Goal: Entertainment & Leisure: Consume media (video, audio)

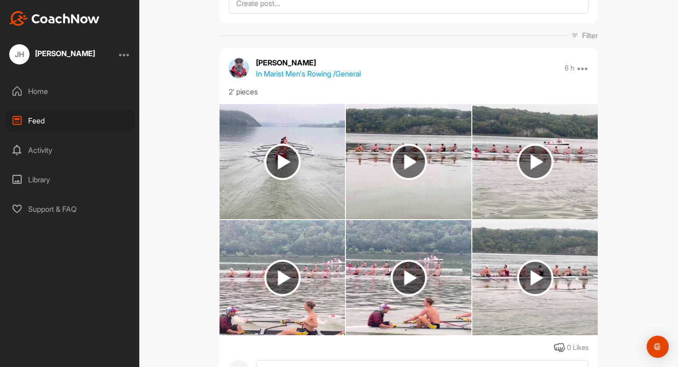
scroll to position [94, 0]
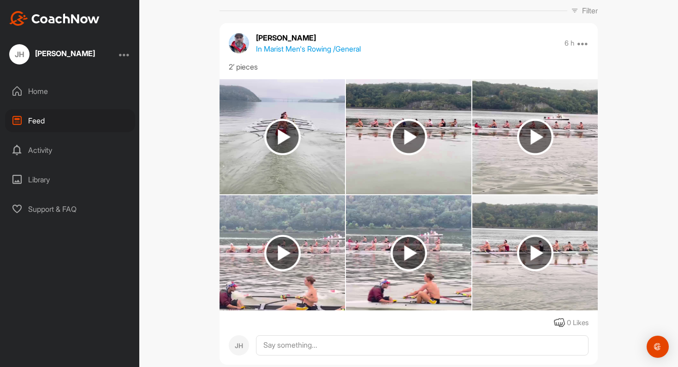
click at [294, 133] on img at bounding box center [282, 137] width 36 height 36
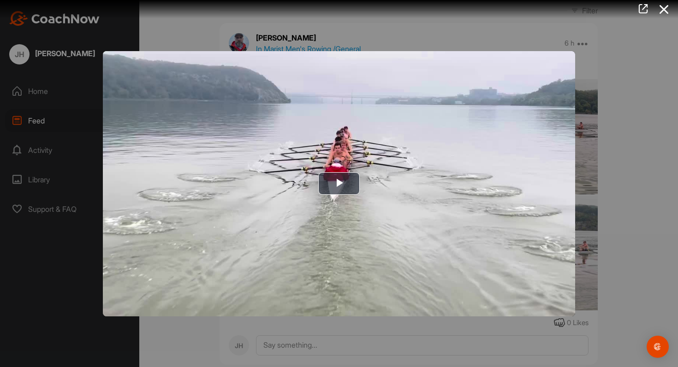
click at [599, 198] on div at bounding box center [339, 183] width 678 height 367
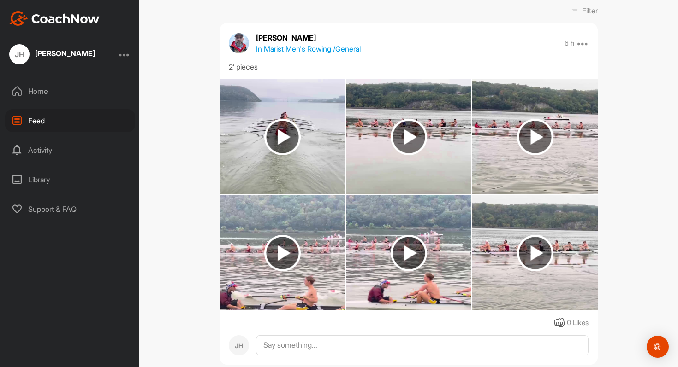
click at [422, 142] on img at bounding box center [408, 137] width 36 height 36
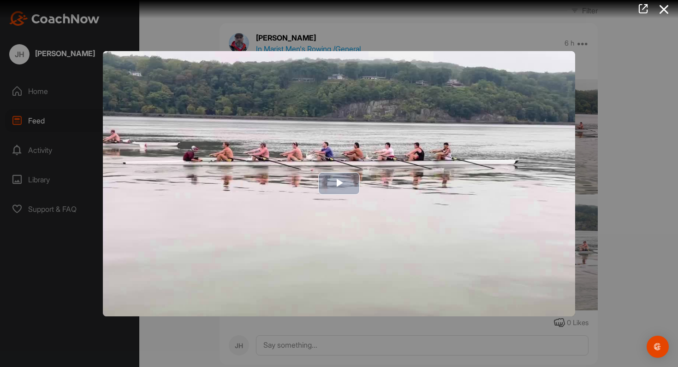
click at [556, 159] on img "Video Player" at bounding box center [339, 183] width 472 height 265
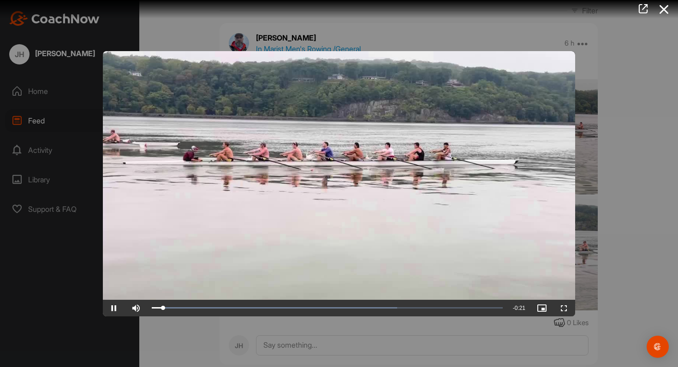
click at [592, 157] on div at bounding box center [339, 183] width 678 height 367
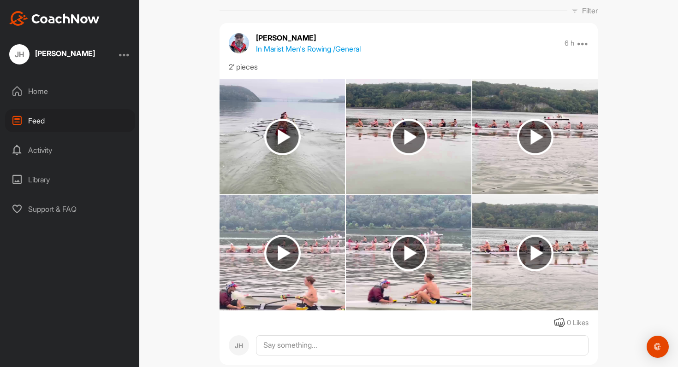
click at [536, 139] on img at bounding box center [535, 137] width 36 height 36
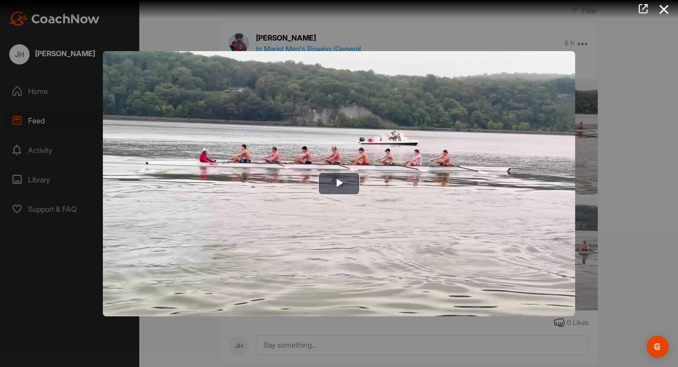
click at [611, 159] on div at bounding box center [339, 183] width 678 height 367
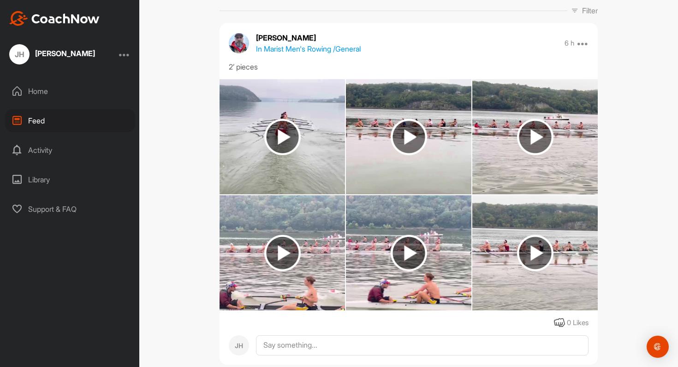
click at [288, 239] on img at bounding box center [282, 253] width 36 height 36
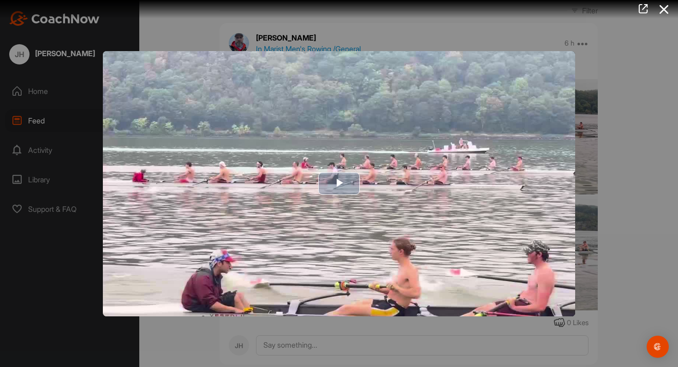
click at [335, 165] on img "Video Player" at bounding box center [339, 183] width 472 height 265
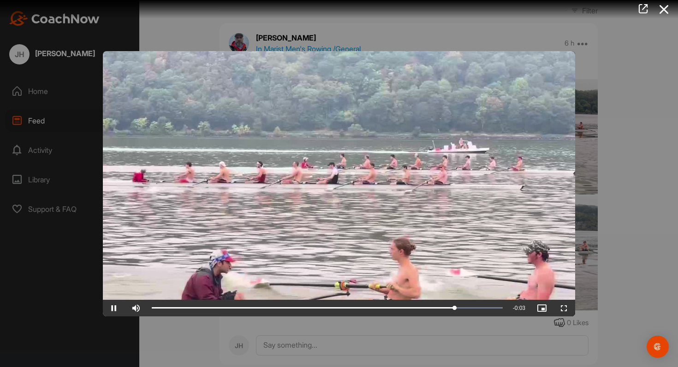
click at [617, 171] on div at bounding box center [339, 183] width 678 height 367
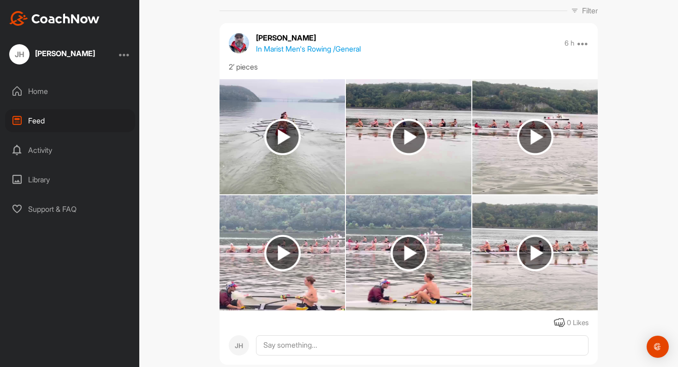
click at [423, 264] on img at bounding box center [408, 253] width 36 height 36
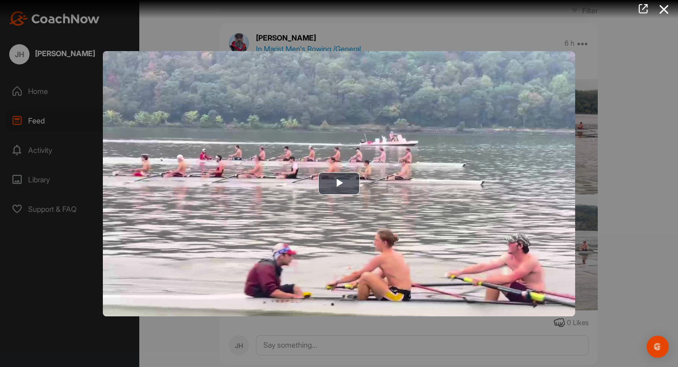
click at [677, 189] on div at bounding box center [339, 183] width 678 height 367
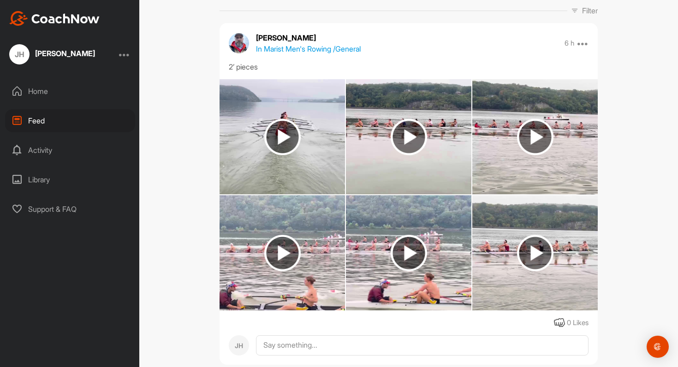
click at [555, 247] on img at bounding box center [534, 252] width 125 height 115
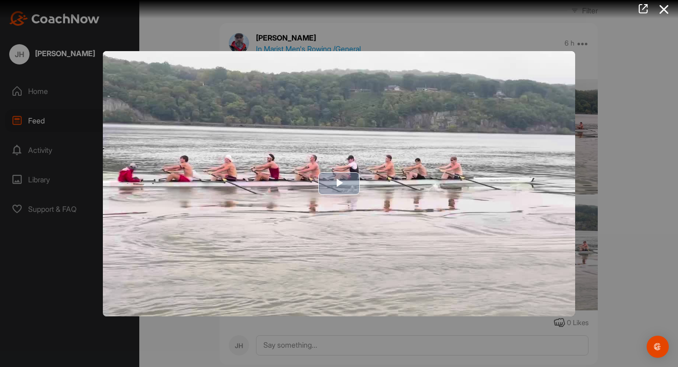
click at [452, 204] on img "Video Player" at bounding box center [339, 183] width 472 height 265
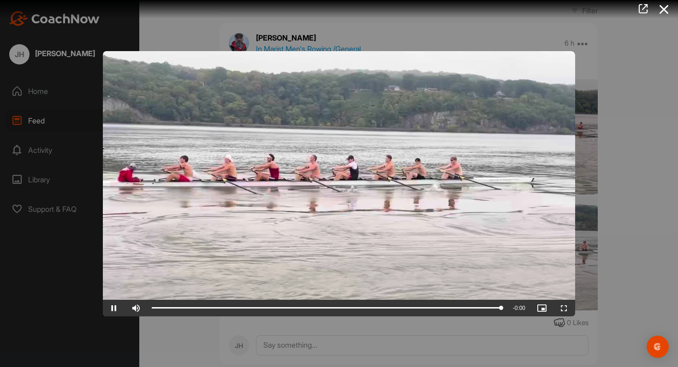
click at [635, 177] on div at bounding box center [339, 183] width 678 height 367
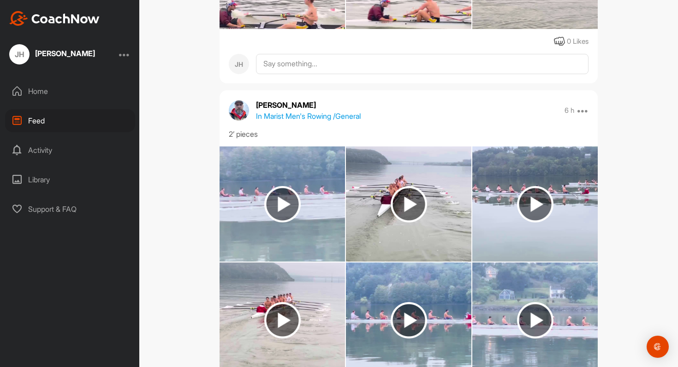
scroll to position [406, 0]
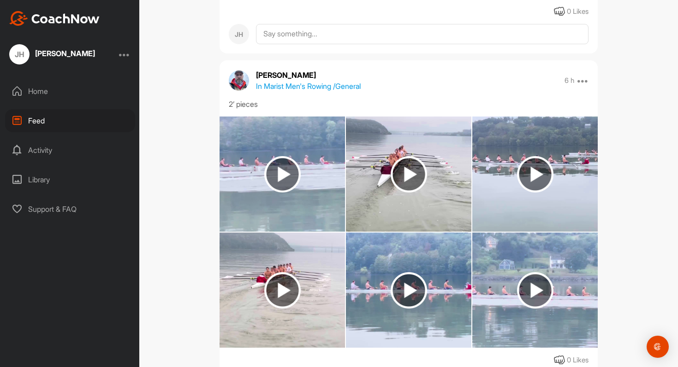
click at [290, 173] on img at bounding box center [282, 174] width 36 height 36
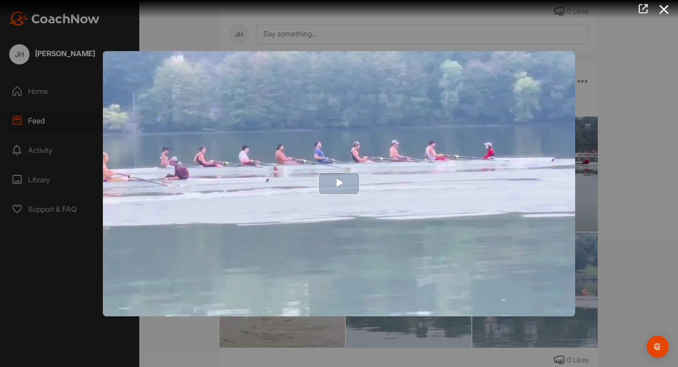
click at [339, 184] on span "Video Player" at bounding box center [339, 184] width 0 height 0
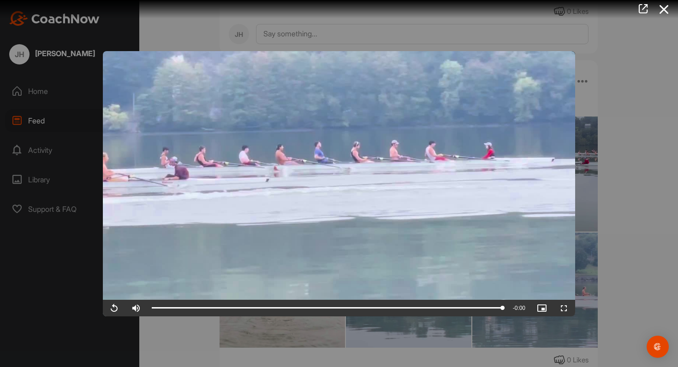
click at [331, 181] on video "Video Player" at bounding box center [339, 183] width 472 height 265
drag, startPoint x: 445, startPoint y: 308, endPoint x: 387, endPoint y: 290, distance: 60.9
click at [387, 290] on div "Video Player is loading. Play Video Play Skip Backward Skip Forward Mute Curren…" at bounding box center [339, 183] width 472 height 265
drag, startPoint x: 410, startPoint y: 303, endPoint x: 455, endPoint y: 307, distance: 45.3
click at [455, 307] on div "Loaded : 100.00% 0:18 0:18" at bounding box center [327, 308] width 360 height 17
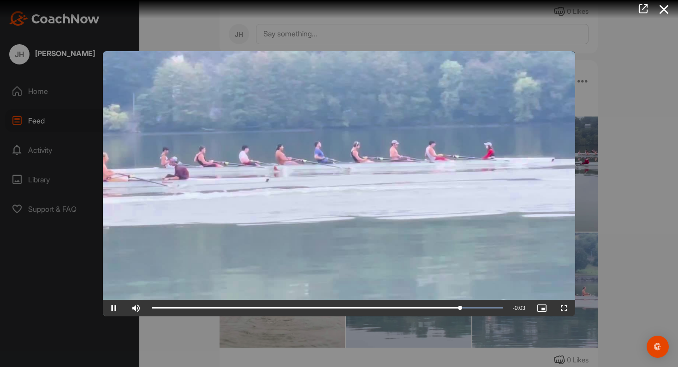
click at [614, 233] on div at bounding box center [339, 183] width 678 height 367
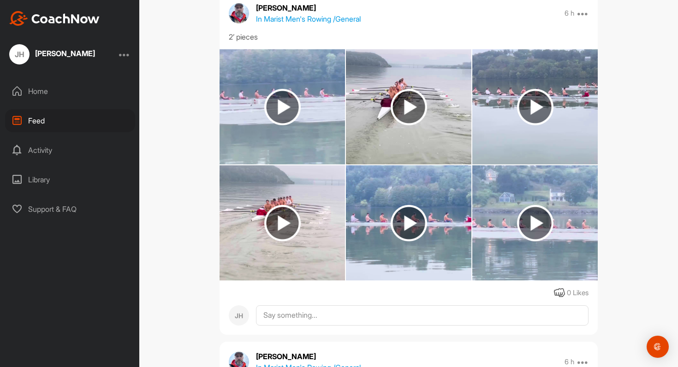
scroll to position [464, 0]
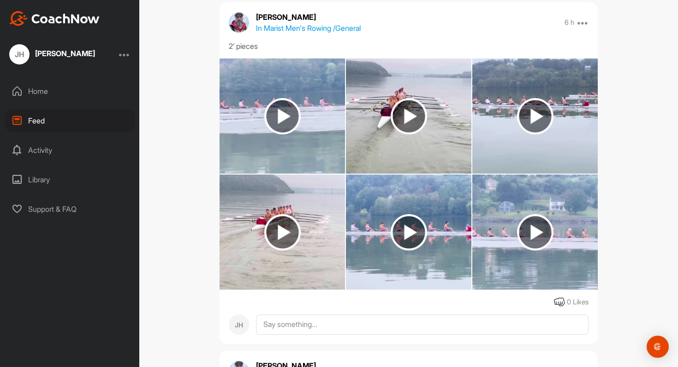
click at [411, 232] on img at bounding box center [408, 232] width 36 height 36
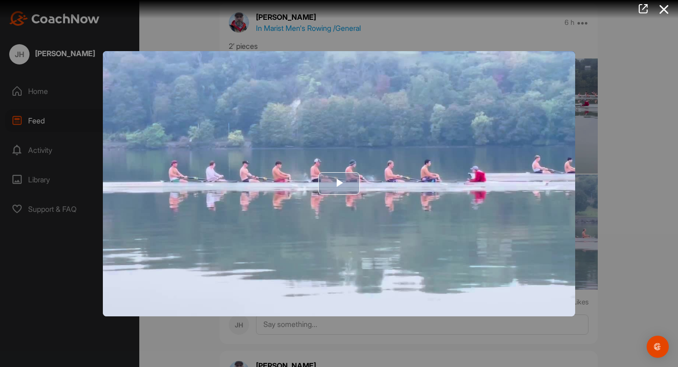
click at [339, 184] on span "Video Player" at bounding box center [339, 184] width 0 height 0
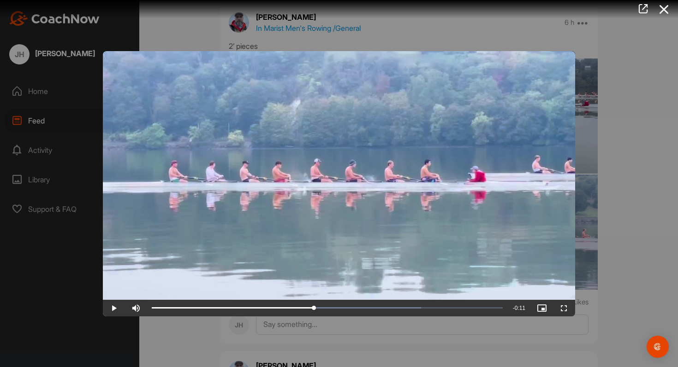
drag, startPoint x: 190, startPoint y: 312, endPoint x: 211, endPoint y: 317, distance: 21.2
click at [211, 317] on div "Video Player is loading. Play Video Play Skip Backward Skip Forward Mute Curren…" at bounding box center [339, 183] width 678 height 367
click at [209, 309] on div "Loaded : 76.84% 0:03 0:03" at bounding box center [327, 308] width 360 height 17
drag, startPoint x: 209, startPoint y: 309, endPoint x: 263, endPoint y: 322, distance: 55.4
click at [263, 322] on div "Video Player is loading. Play Video Play Skip Backward Skip Forward Mute Curren…" at bounding box center [339, 183] width 678 height 367
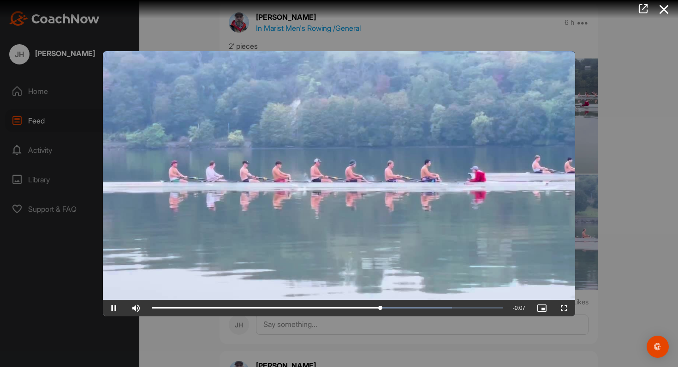
click at [362, 339] on div at bounding box center [339, 183] width 678 height 367
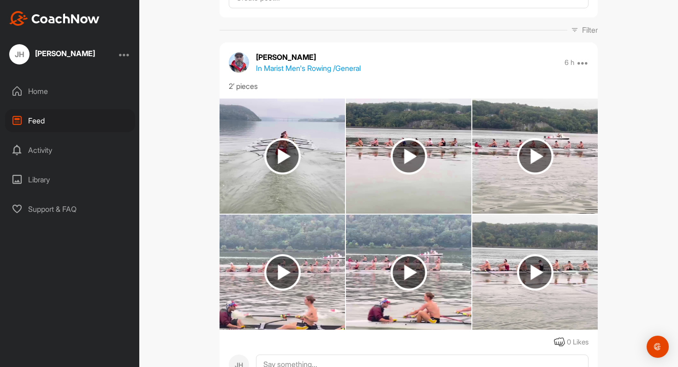
scroll to position [73, 0]
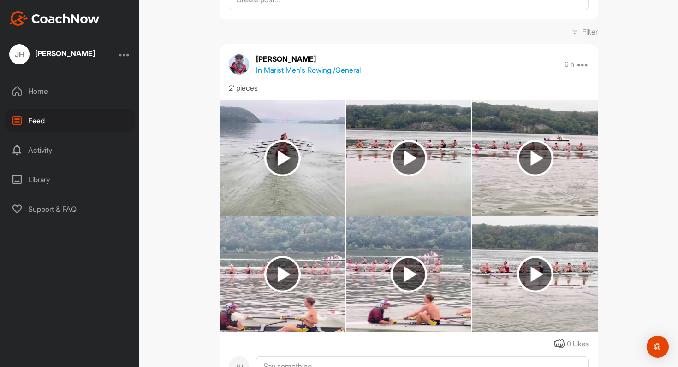
click at [404, 276] on img at bounding box center [408, 274] width 36 height 36
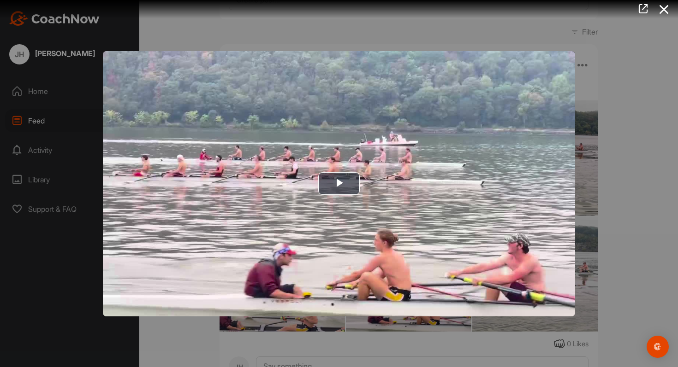
click at [625, 143] on div at bounding box center [339, 183] width 678 height 367
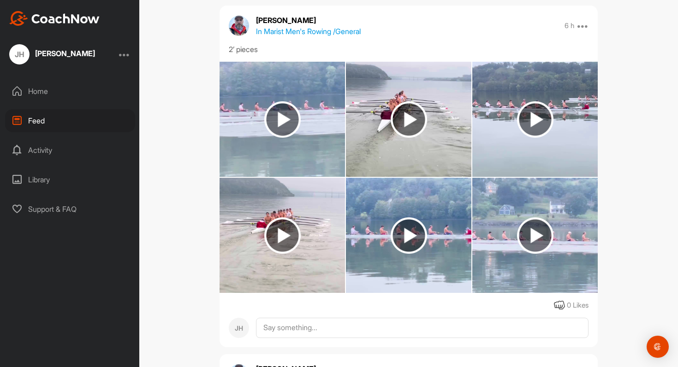
scroll to position [463, 0]
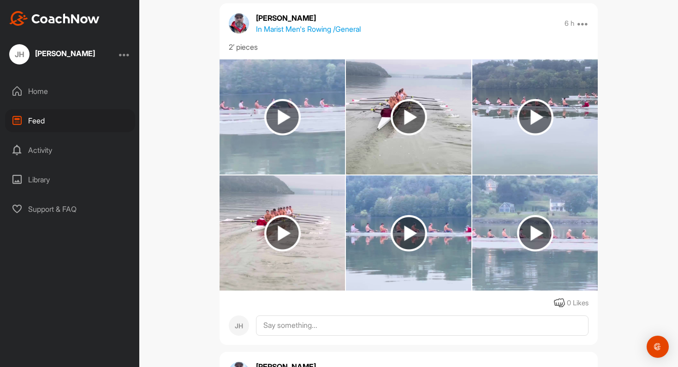
click at [409, 95] on img at bounding box center [408, 116] width 125 height 115
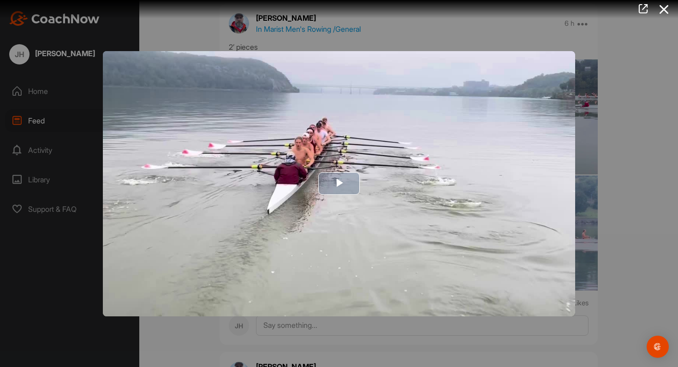
click at [339, 184] on span "Video Player" at bounding box center [339, 184] width 0 height 0
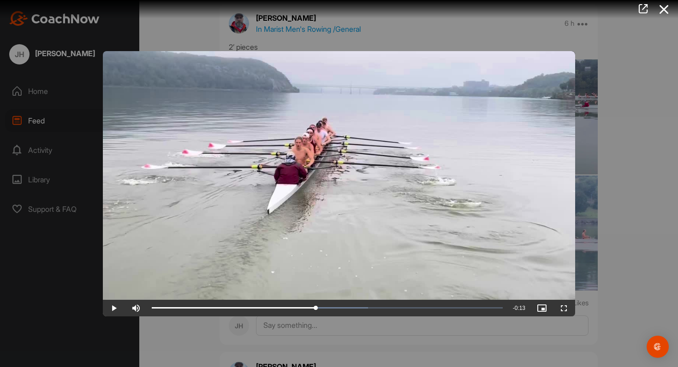
drag, startPoint x: 168, startPoint y: 310, endPoint x: 213, endPoint y: 326, distance: 48.0
click at [213, 326] on div "Video Player is loading. Play Video Play Skip Backward Skip Forward Mute Curren…" at bounding box center [339, 183] width 678 height 367
click at [623, 195] on div at bounding box center [339, 183] width 678 height 367
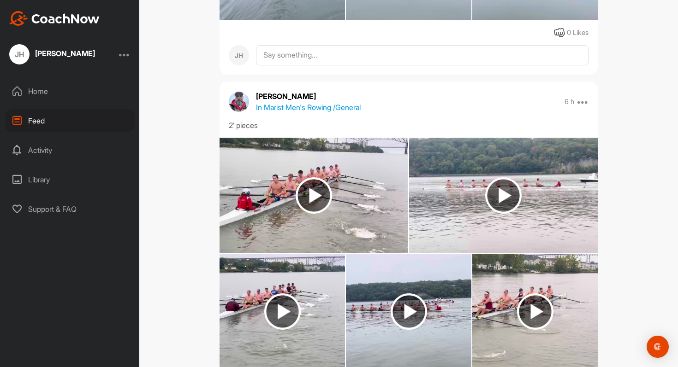
scroll to position [1098, 0]
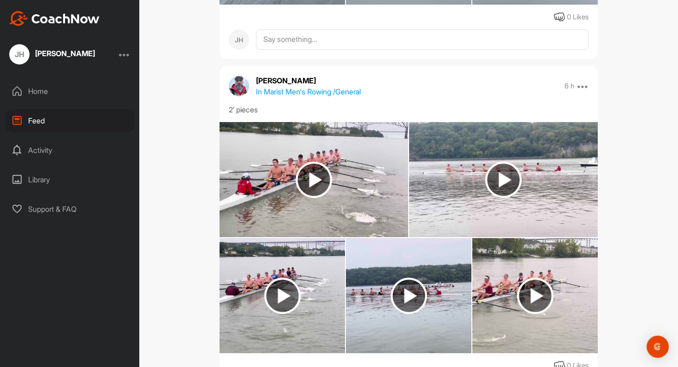
click at [302, 181] on img at bounding box center [313, 180] width 36 height 36
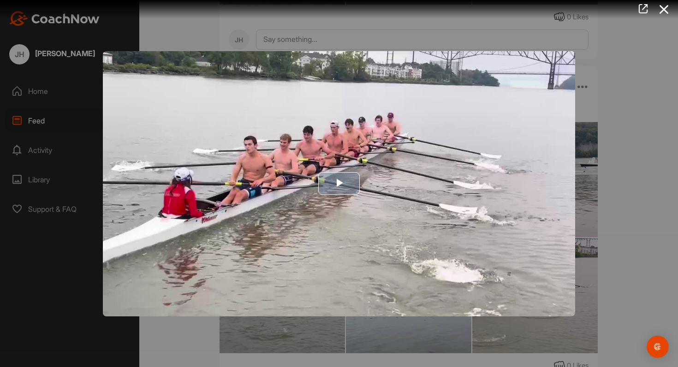
click at [339, 184] on span "Video Player" at bounding box center [339, 184] width 0 height 0
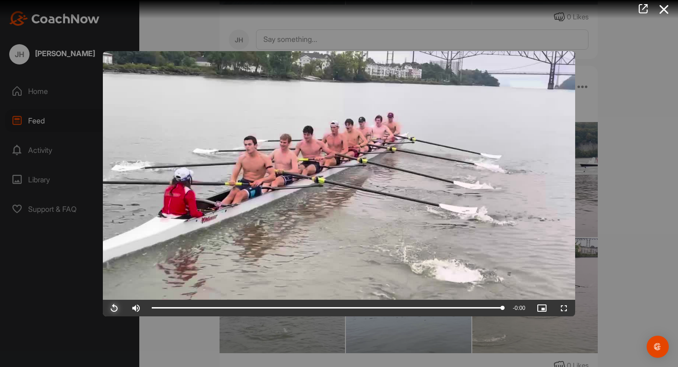
click at [114, 308] on span "Video Player" at bounding box center [114, 308] width 22 height 0
click at [640, 232] on div at bounding box center [339, 183] width 678 height 367
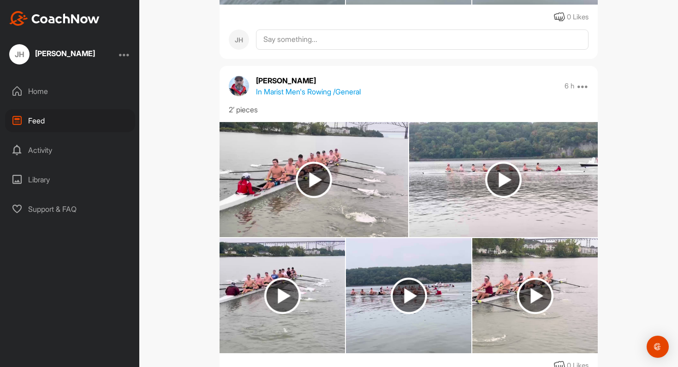
click at [495, 199] on img at bounding box center [503, 179] width 189 height 115
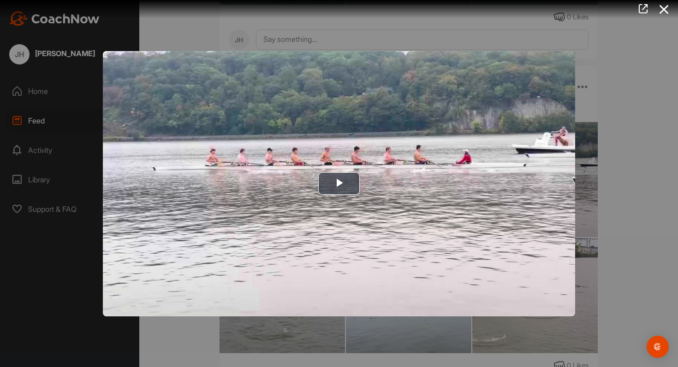
click at [582, 192] on div at bounding box center [339, 183] width 678 height 367
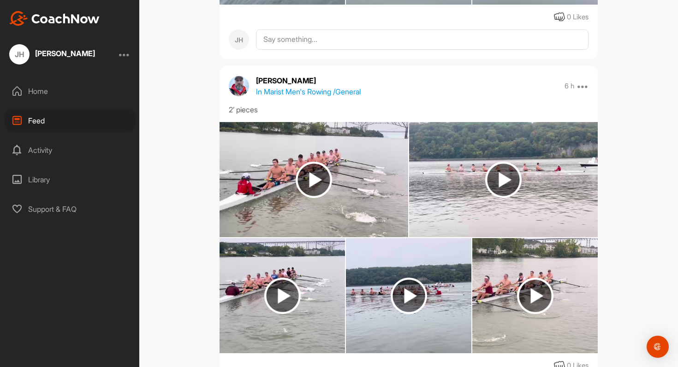
click at [532, 180] on img at bounding box center [503, 179] width 189 height 115
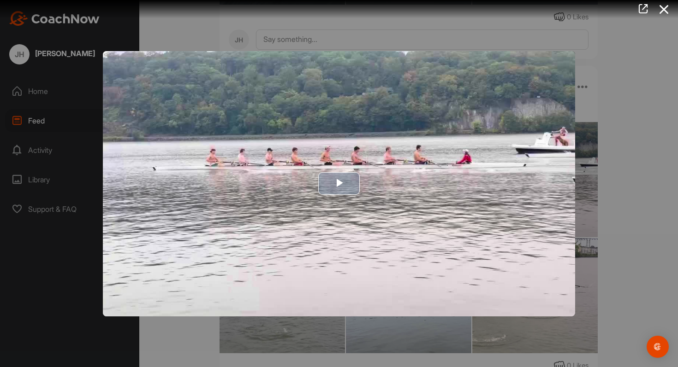
click at [429, 176] on img "Video Player" at bounding box center [339, 183] width 472 height 265
click at [628, 189] on div at bounding box center [339, 183] width 678 height 367
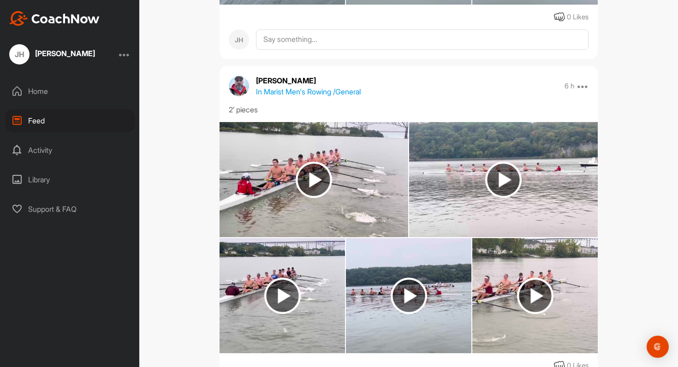
click at [247, 292] on img at bounding box center [281, 295] width 125 height 115
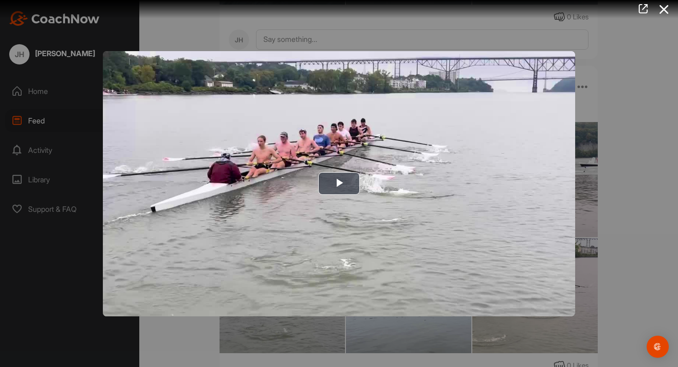
click at [615, 216] on div at bounding box center [339, 183] width 678 height 367
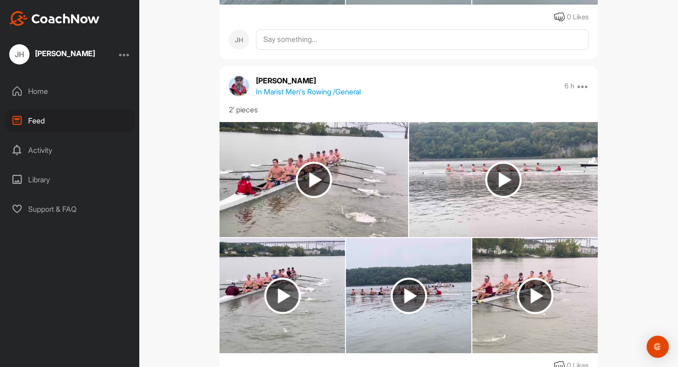
click at [401, 290] on img at bounding box center [408, 296] width 36 height 36
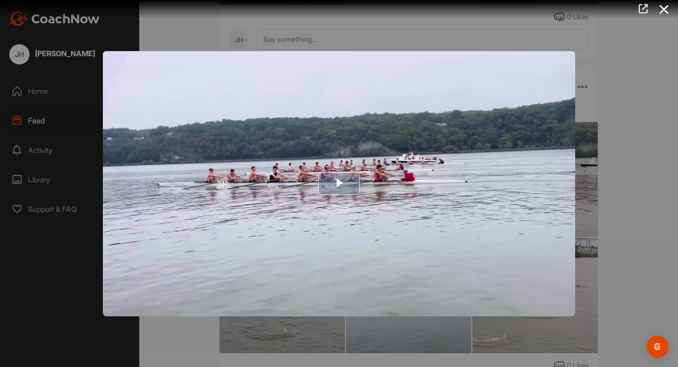
click at [365, 206] on img "Video Player" at bounding box center [339, 183] width 472 height 265
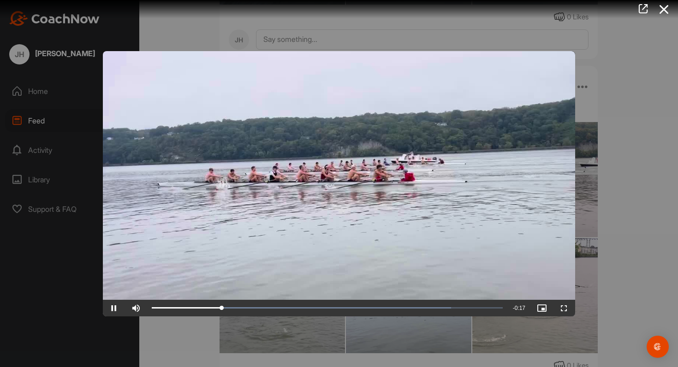
click at [632, 192] on div at bounding box center [339, 183] width 678 height 367
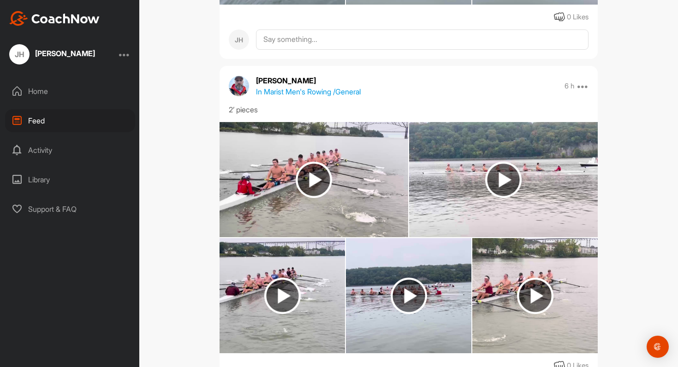
click at [495, 312] on img at bounding box center [534, 295] width 125 height 115
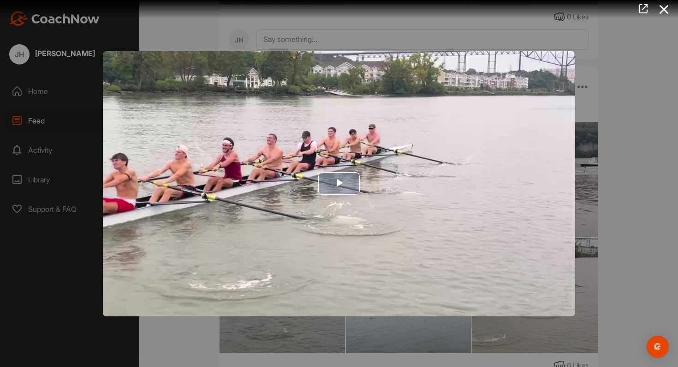
click at [315, 221] on img "Video Player" at bounding box center [339, 183] width 472 height 265
click at [620, 200] on div at bounding box center [339, 183] width 678 height 367
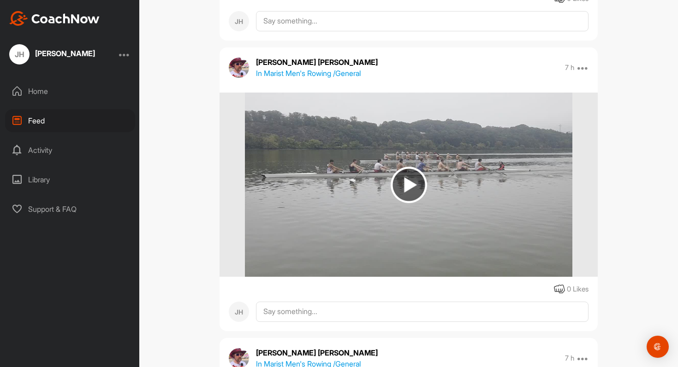
scroll to position [1461, 0]
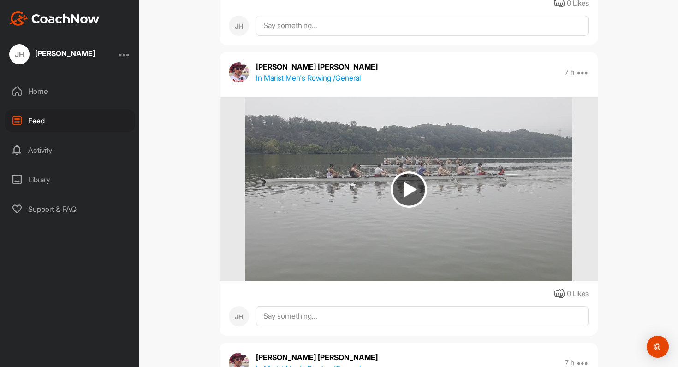
click at [433, 201] on img at bounding box center [408, 189] width 327 height 184
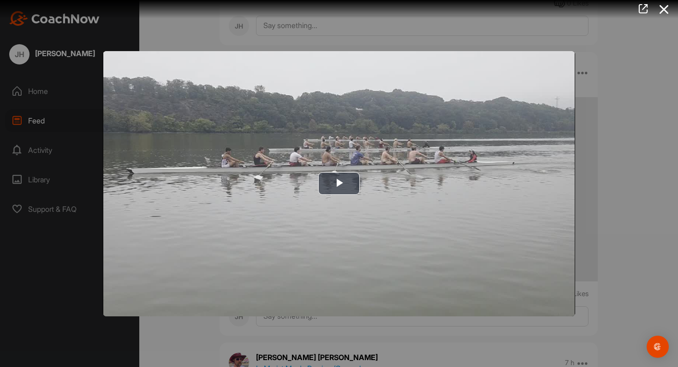
click at [639, 172] on div at bounding box center [339, 183] width 678 height 367
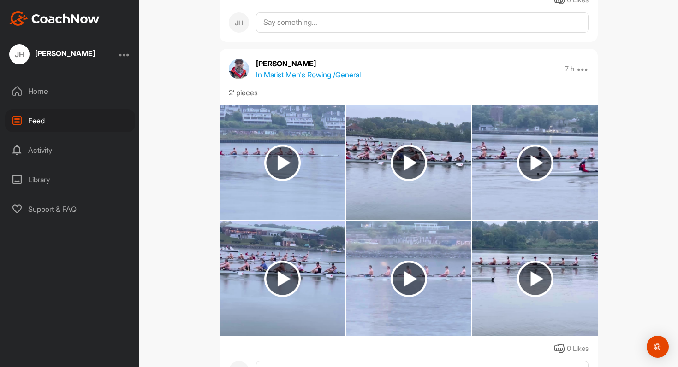
scroll to position [2061, 0]
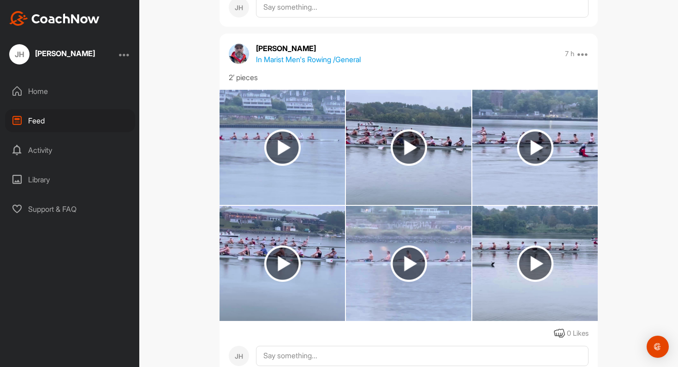
click at [327, 169] on img at bounding box center [281, 147] width 125 height 115
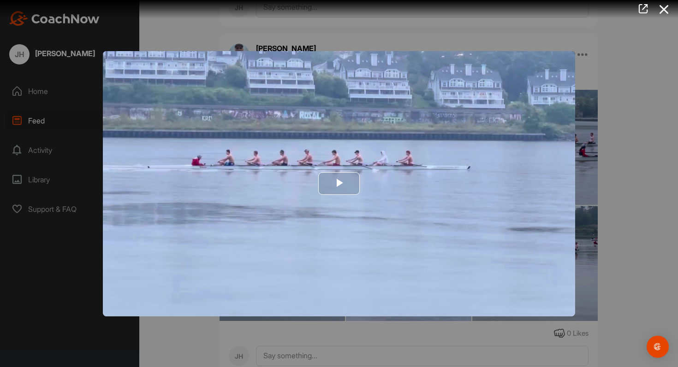
click at [326, 161] on img "Video Player" at bounding box center [339, 183] width 472 height 265
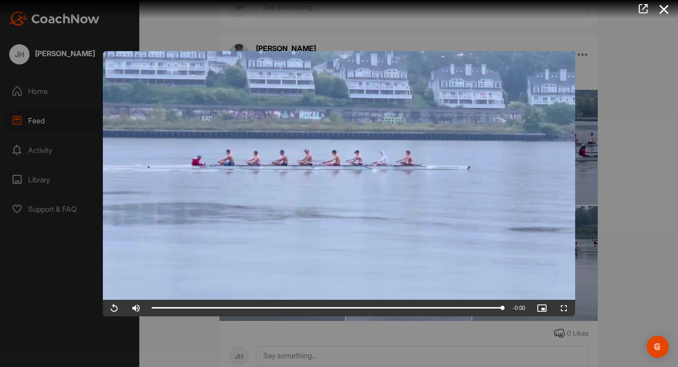
click at [593, 188] on div at bounding box center [339, 183] width 678 height 367
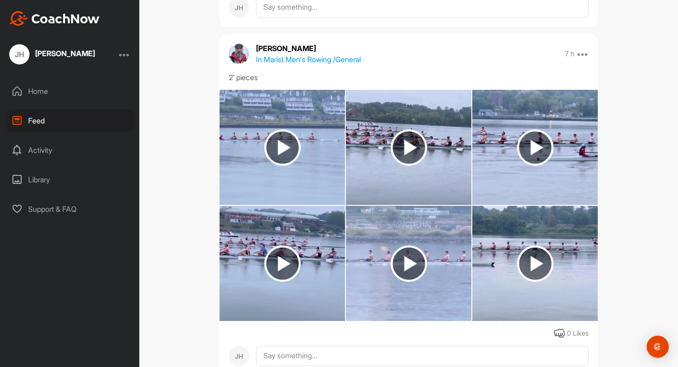
click at [401, 161] on img at bounding box center [408, 148] width 36 height 36
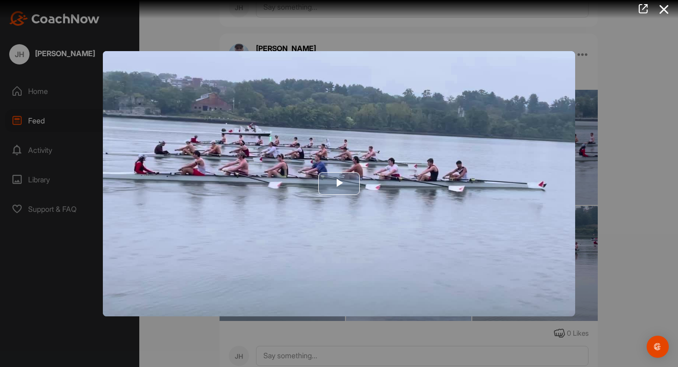
click at [549, 183] on img "Video Player" at bounding box center [339, 183] width 472 height 265
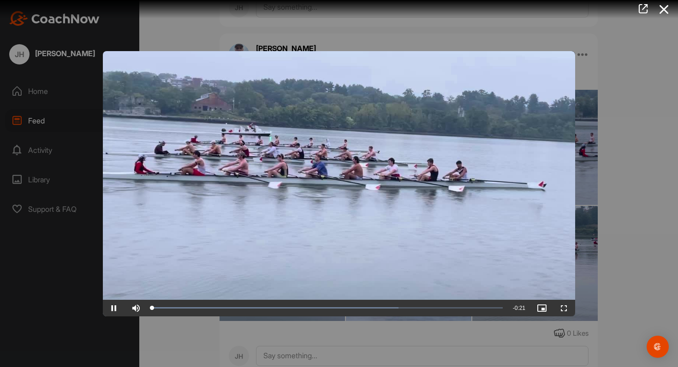
click at [601, 181] on div at bounding box center [339, 183] width 678 height 367
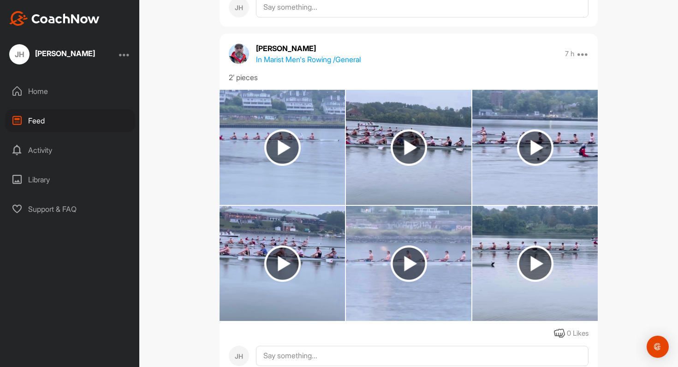
click at [561, 166] on img at bounding box center [534, 147] width 125 height 115
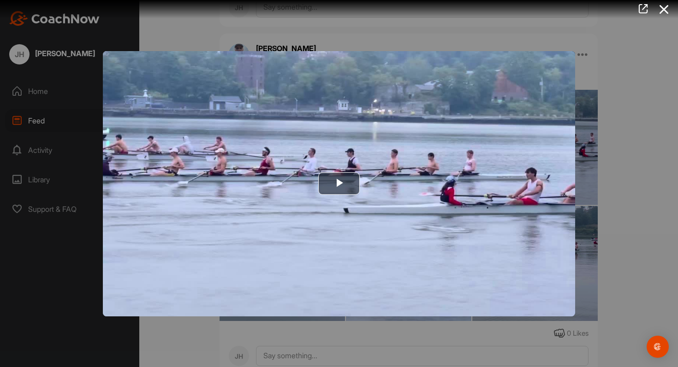
click at [607, 190] on div at bounding box center [339, 183] width 678 height 367
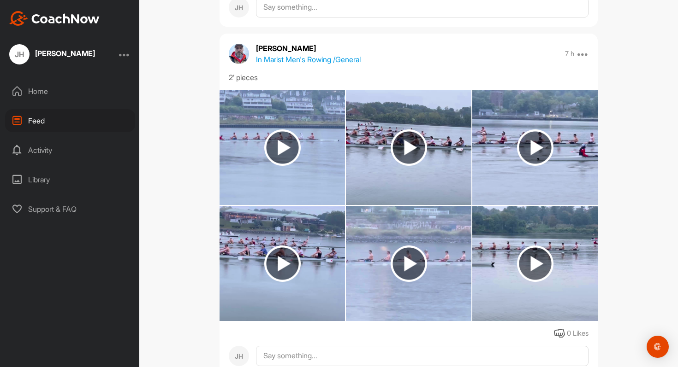
click at [281, 246] on img at bounding box center [282, 264] width 36 height 36
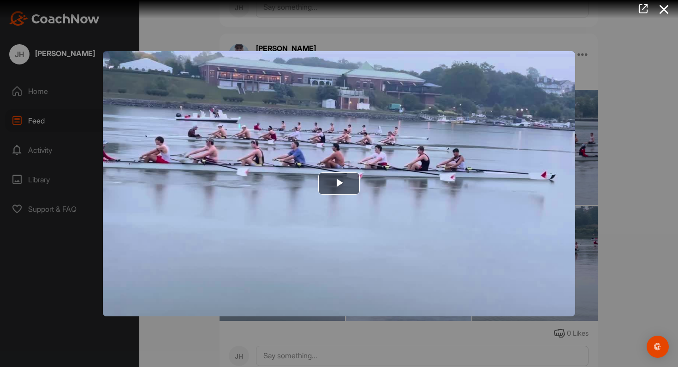
click at [590, 174] on div at bounding box center [339, 183] width 678 height 367
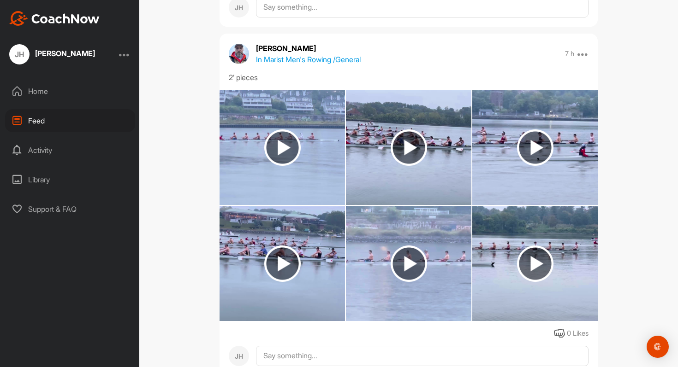
click at [371, 303] on img at bounding box center [408, 263] width 125 height 115
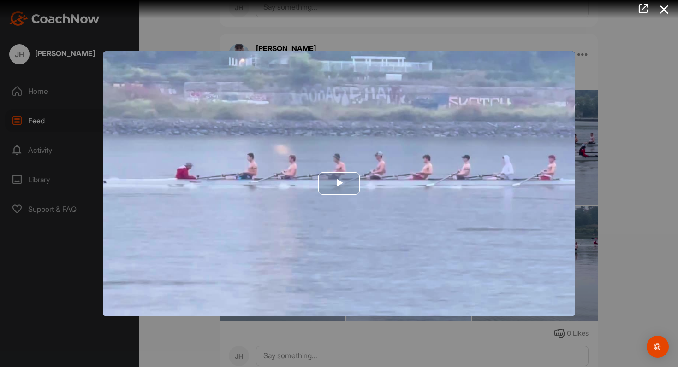
click at [388, 237] on img "Video Player" at bounding box center [339, 183] width 472 height 265
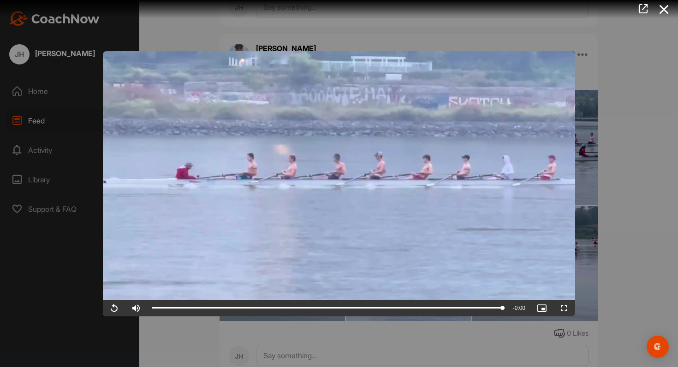
click at [618, 208] on div at bounding box center [339, 183] width 678 height 367
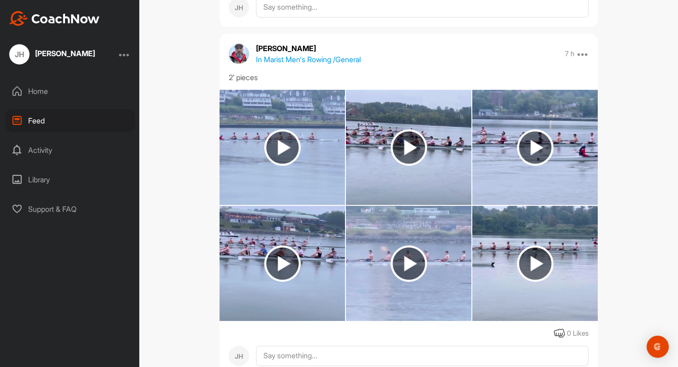
click at [541, 258] on img at bounding box center [535, 264] width 36 height 36
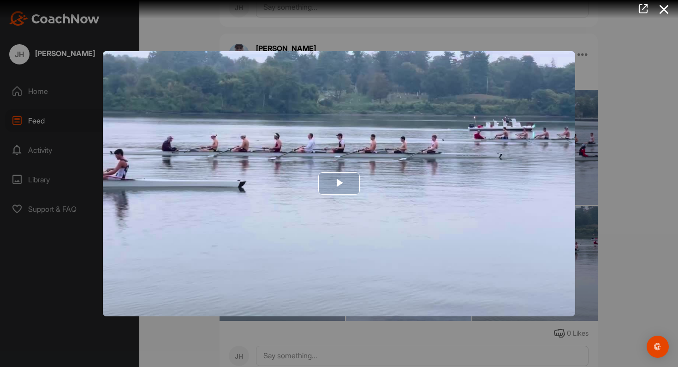
click at [444, 233] on img "Video Player" at bounding box center [339, 183] width 472 height 265
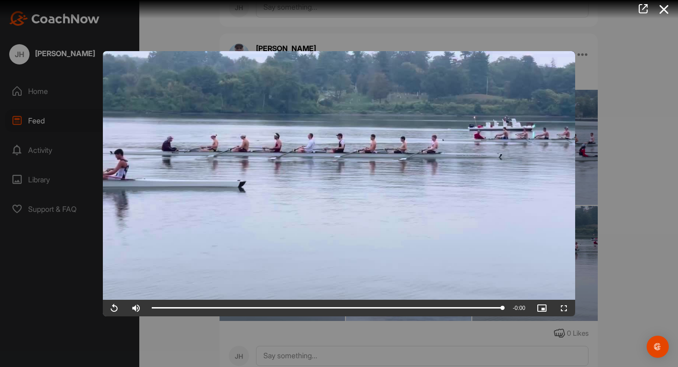
click at [666, 189] on div at bounding box center [339, 183] width 678 height 367
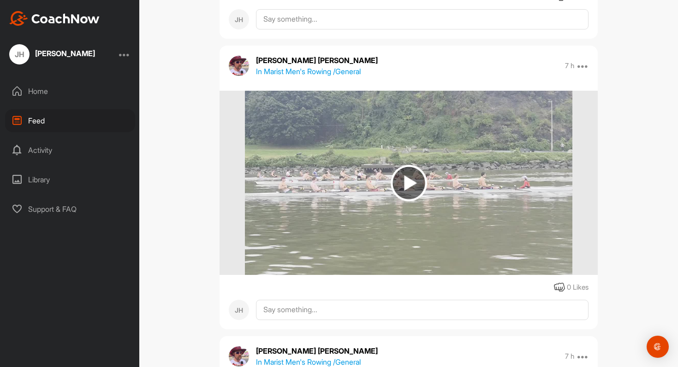
scroll to position [2688, 0]
click at [536, 227] on img at bounding box center [408, 183] width 327 height 184
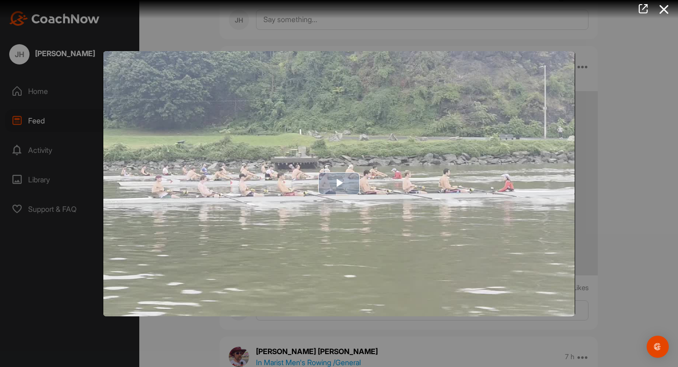
click at [524, 220] on img "Video Player" at bounding box center [339, 183] width 472 height 265
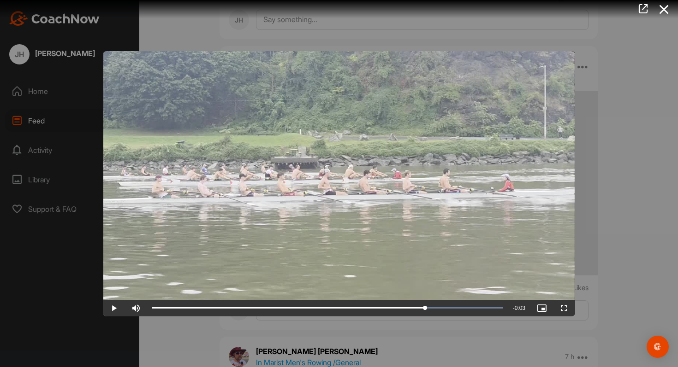
drag, startPoint x: 306, startPoint y: 309, endPoint x: 427, endPoint y: 318, distance: 121.1
click at [427, 318] on div "Video Player is loading. Play Video Play Skip Backward Skip Forward Mute Curren…" at bounding box center [339, 183] width 678 height 367
click at [575, 229] on div at bounding box center [339, 183] width 678 height 367
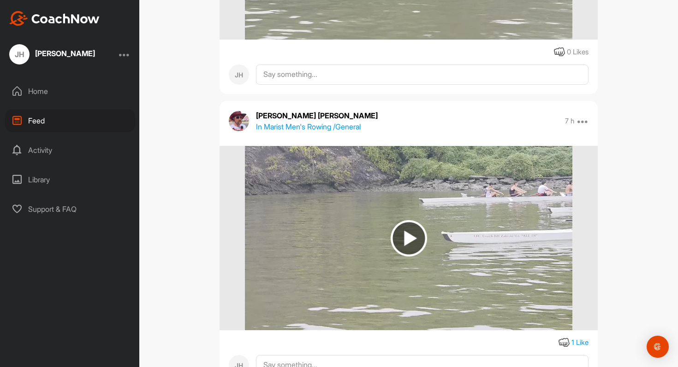
scroll to position [2941, 0]
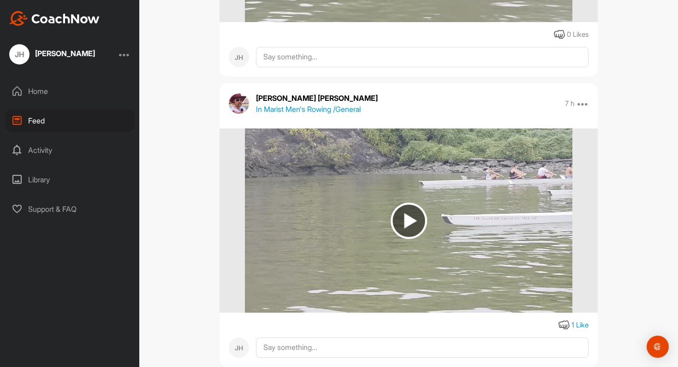
click at [639, 84] on div "Feed Filter Media Type Images Videos Notes Audio Documents Author No options So…" at bounding box center [408, 183] width 538 height 367
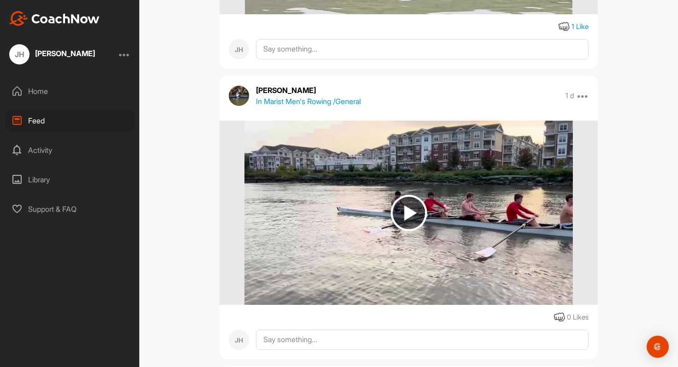
scroll to position [3242, 0]
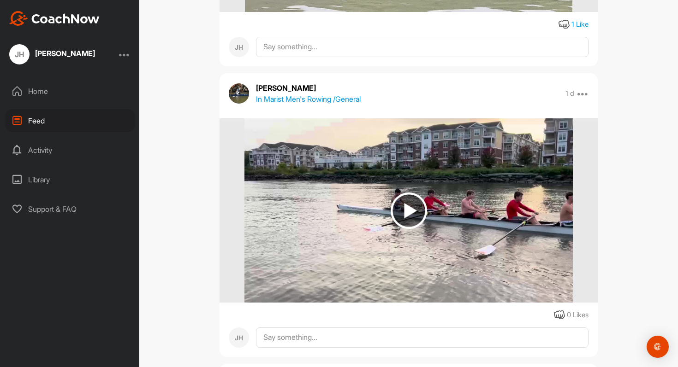
click at [397, 202] on img at bounding box center [408, 211] width 36 height 36
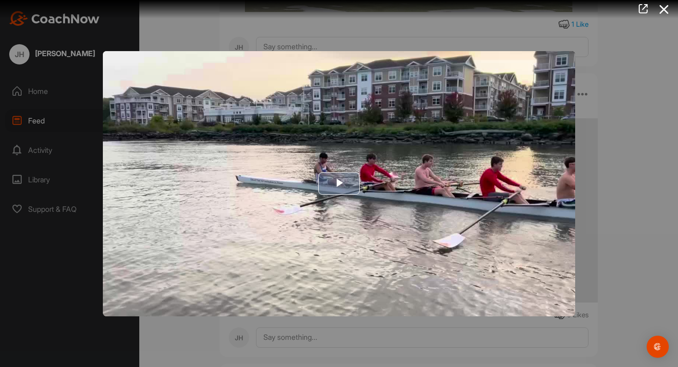
click at [360, 193] on img "Video Player" at bounding box center [339, 183] width 472 height 265
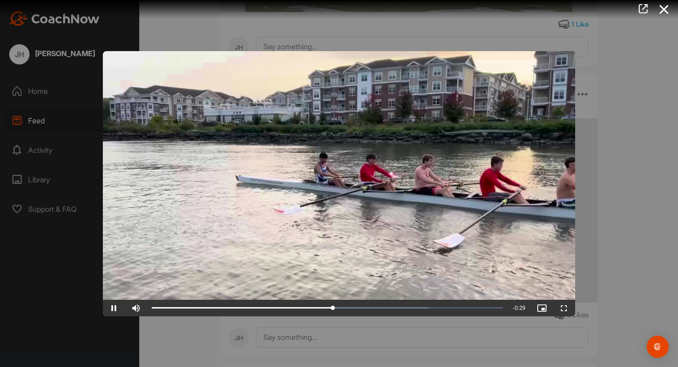
click at [630, 208] on div at bounding box center [339, 183] width 678 height 367
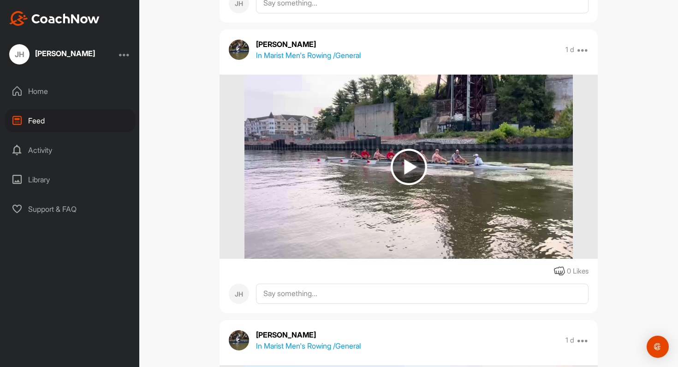
scroll to position [3577, 0]
click at [422, 164] on img at bounding box center [408, 166] width 36 height 36
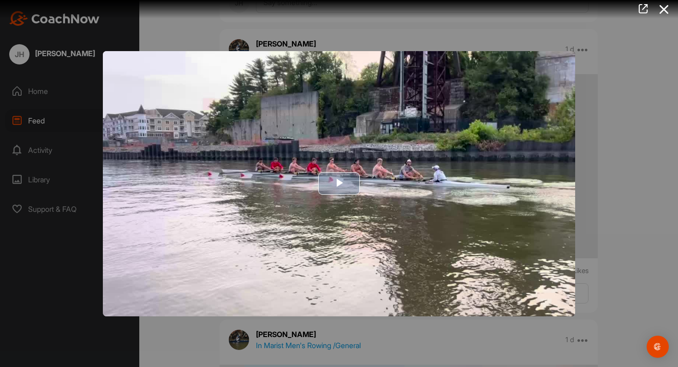
click at [370, 194] on img "Video Player" at bounding box center [339, 183] width 472 height 265
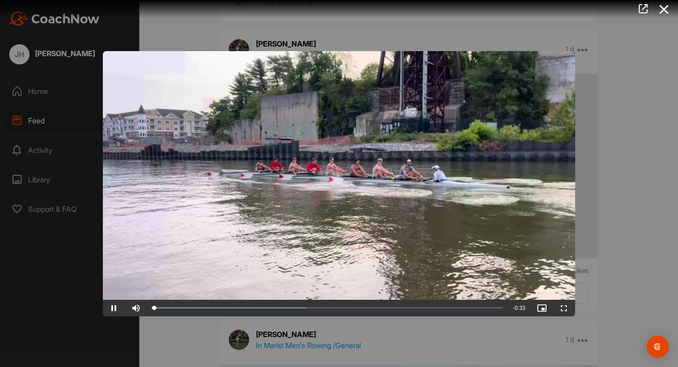
click at [394, 193] on video "Video Player" at bounding box center [339, 183] width 472 height 265
click at [601, 184] on div at bounding box center [339, 183] width 678 height 367
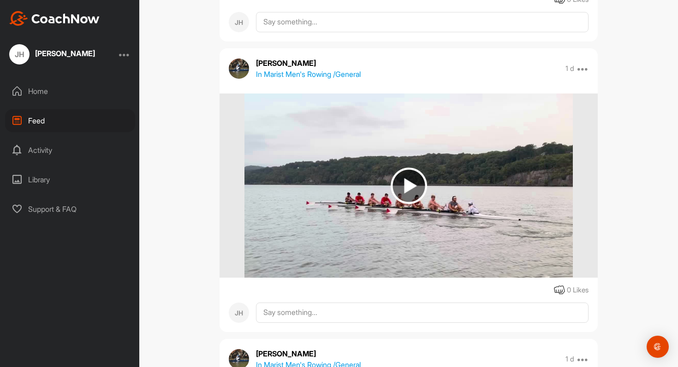
scroll to position [3872, 0]
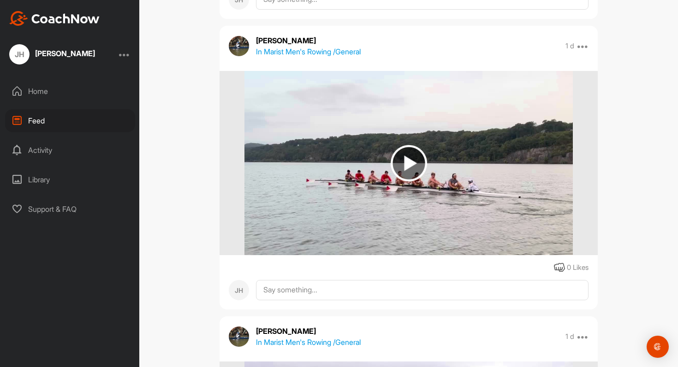
click at [424, 166] on img at bounding box center [408, 163] width 36 height 36
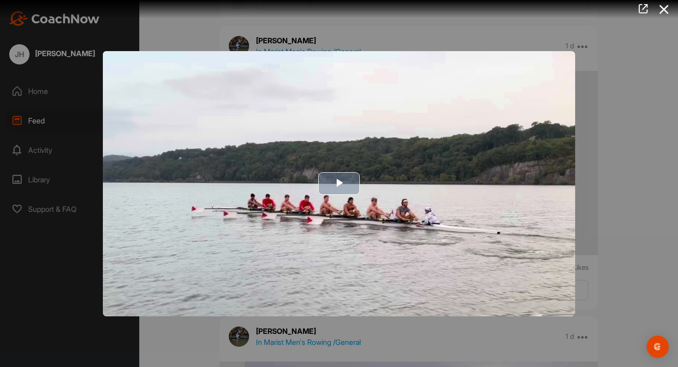
click at [424, 178] on img "Video Player" at bounding box center [339, 183] width 472 height 265
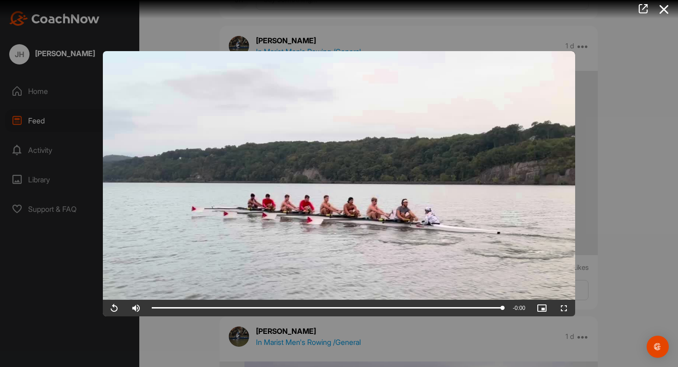
click at [614, 54] on div at bounding box center [339, 183] width 678 height 367
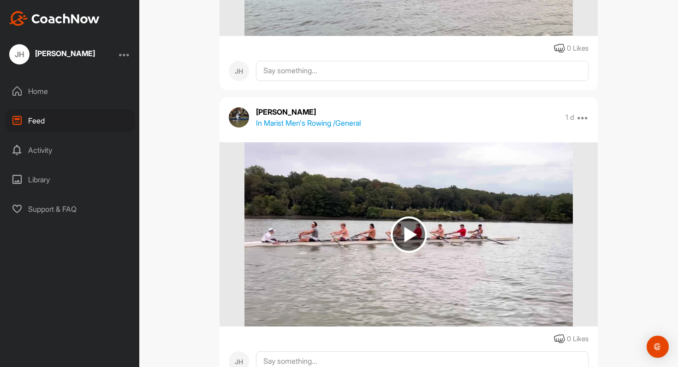
scroll to position [4096, 0]
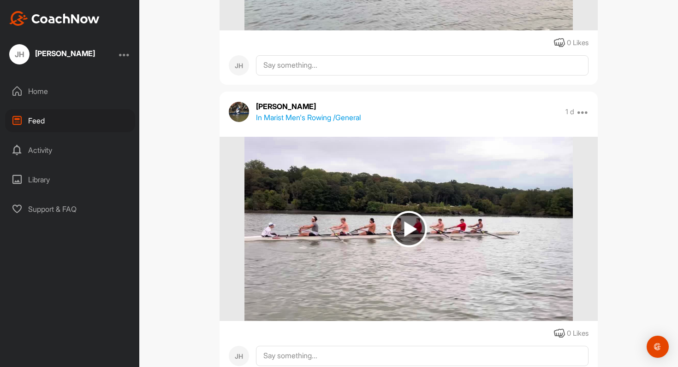
click at [410, 223] on img at bounding box center [408, 229] width 36 height 36
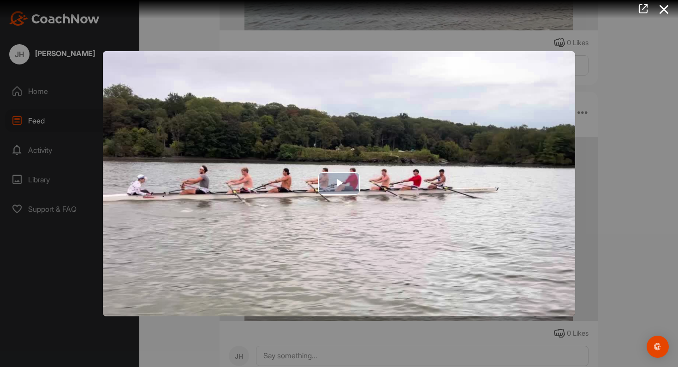
click at [404, 199] on img "Video Player" at bounding box center [339, 183] width 472 height 265
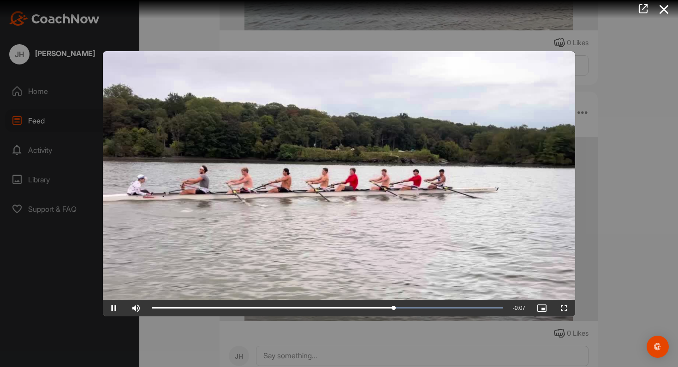
click at [486, 222] on video "Video Player" at bounding box center [339, 183] width 472 height 265
click at [526, 218] on video "Video Player" at bounding box center [339, 183] width 472 height 265
click at [642, 197] on div at bounding box center [339, 183] width 678 height 367
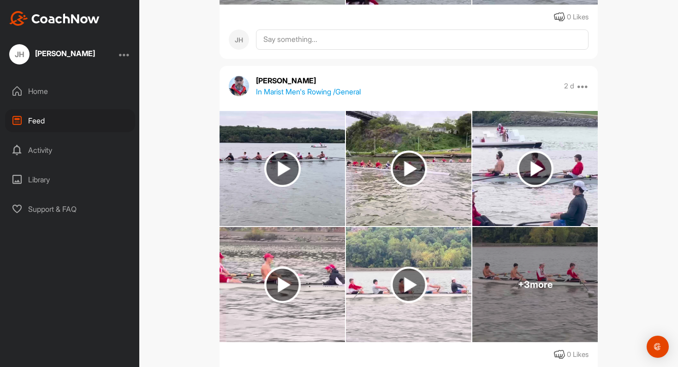
scroll to position [4752, 0]
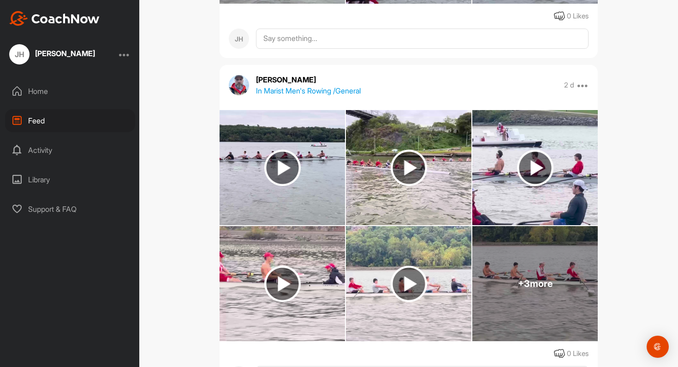
click at [288, 184] on img at bounding box center [282, 168] width 36 height 36
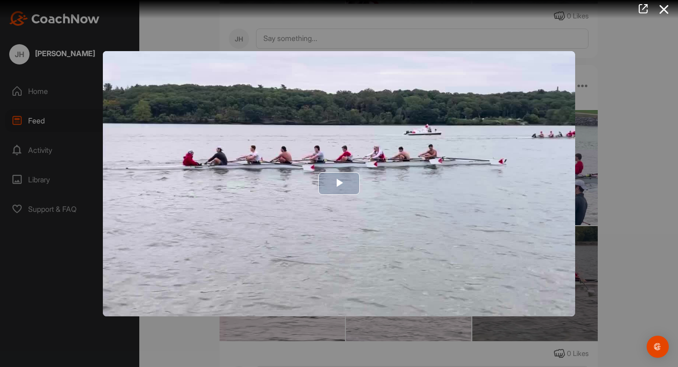
click at [317, 168] on img "Video Player" at bounding box center [339, 183] width 472 height 265
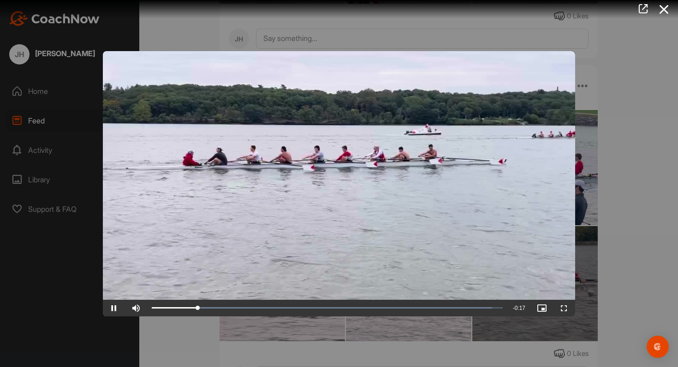
click at [633, 193] on div at bounding box center [339, 183] width 678 height 367
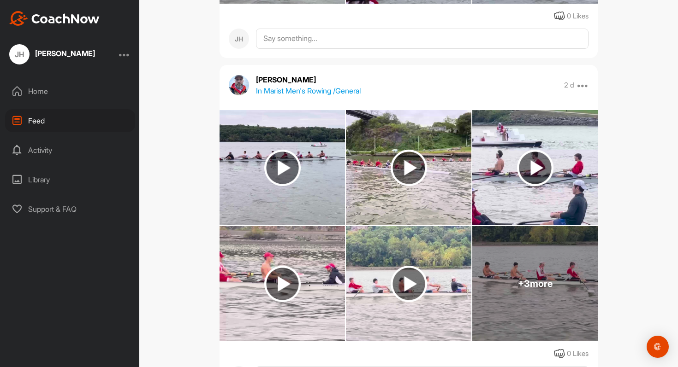
click at [510, 177] on img at bounding box center [534, 167] width 125 height 115
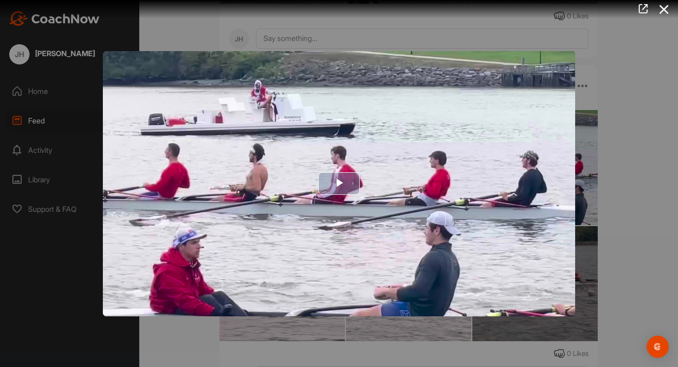
click at [498, 179] on img "Video Player" at bounding box center [339, 183] width 472 height 265
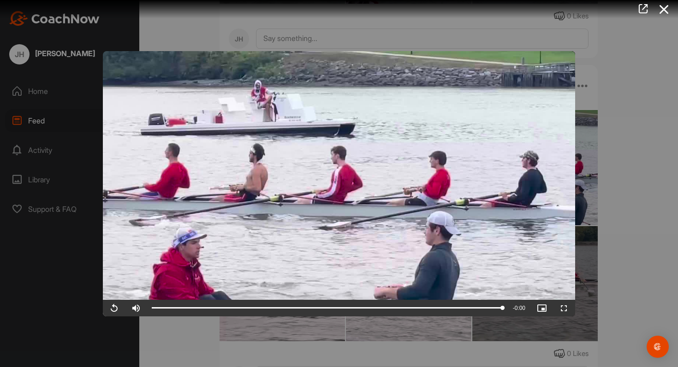
click at [393, 186] on video "Video Player" at bounding box center [339, 183] width 472 height 265
click at [402, 186] on video "Video Player" at bounding box center [339, 183] width 472 height 265
click at [587, 106] on div at bounding box center [339, 183] width 678 height 367
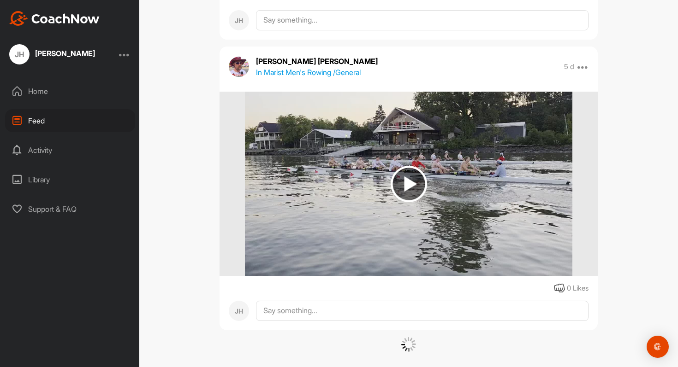
scroll to position [6087, 0]
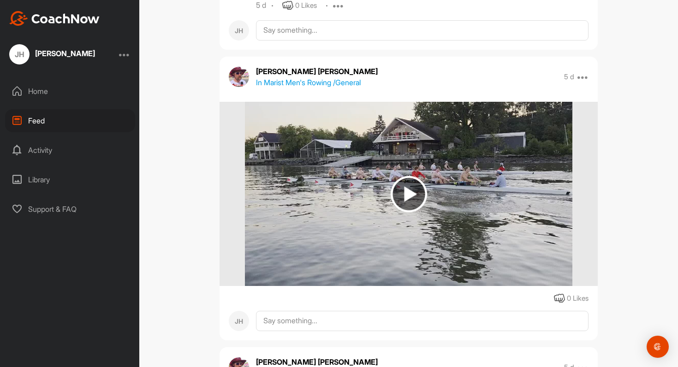
click at [467, 205] on img at bounding box center [408, 194] width 327 height 184
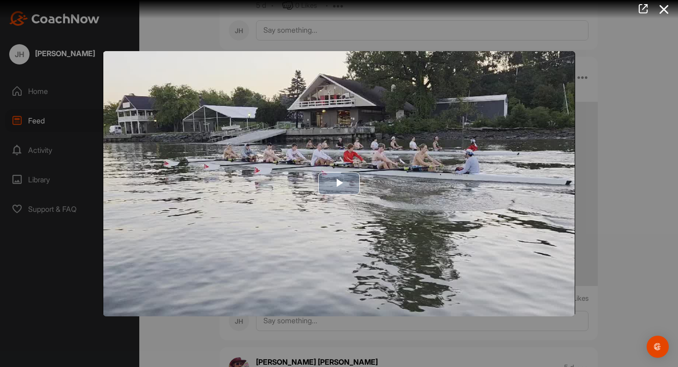
click at [400, 177] on img "Video Player" at bounding box center [339, 183] width 472 height 265
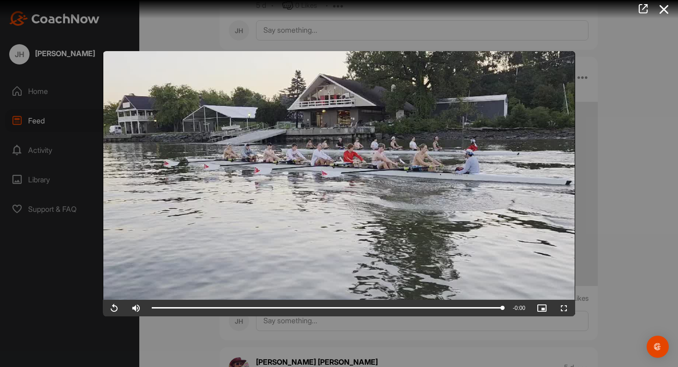
click at [605, 166] on div at bounding box center [339, 183] width 678 height 367
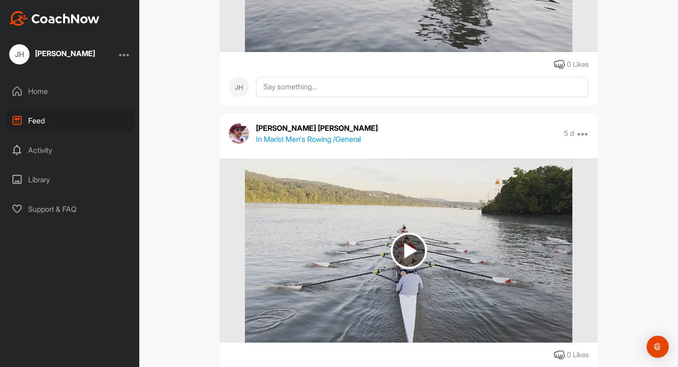
scroll to position [6337, 0]
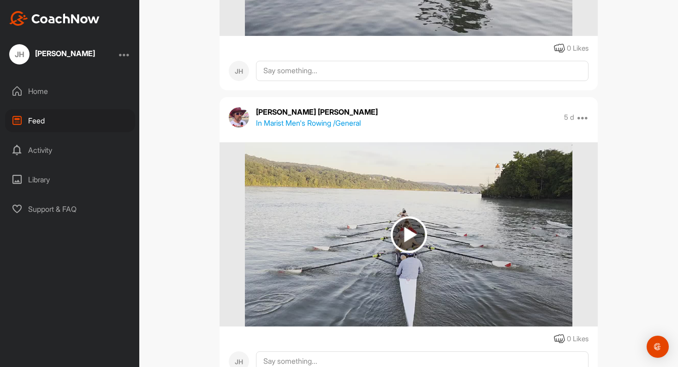
click at [466, 261] on img at bounding box center [408, 234] width 327 height 184
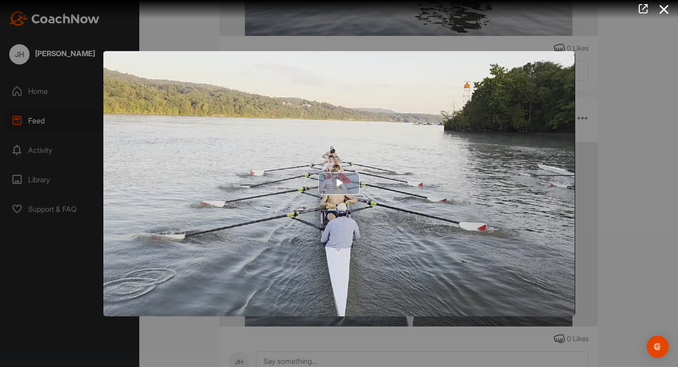
click at [467, 249] on img "Video Player" at bounding box center [339, 183] width 472 height 265
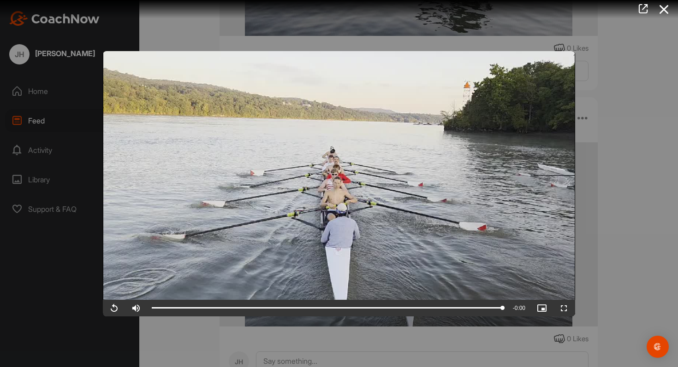
click at [421, 214] on video "Video Player" at bounding box center [339, 183] width 472 height 265
click at [597, 176] on div at bounding box center [339, 183] width 678 height 367
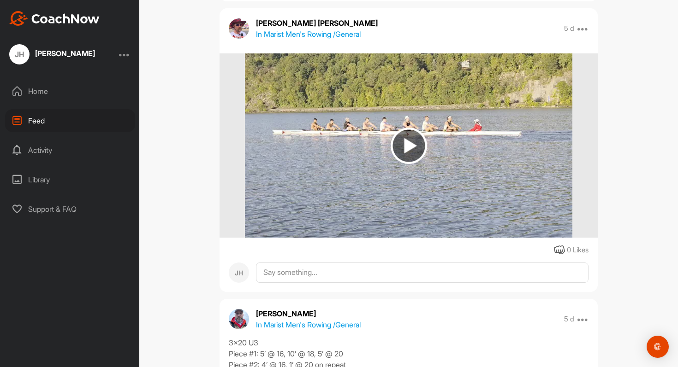
scroll to position [7009, 0]
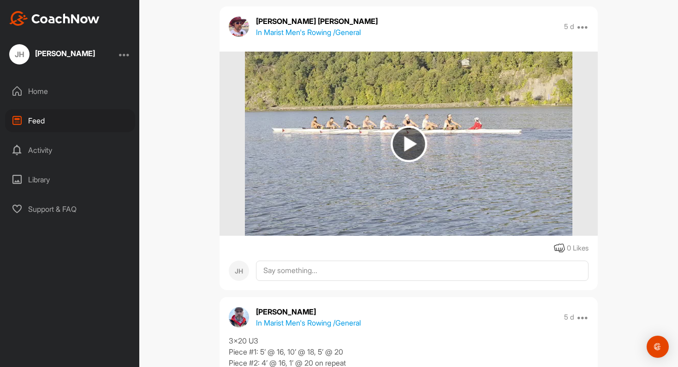
click at [463, 167] on img at bounding box center [408, 144] width 327 height 184
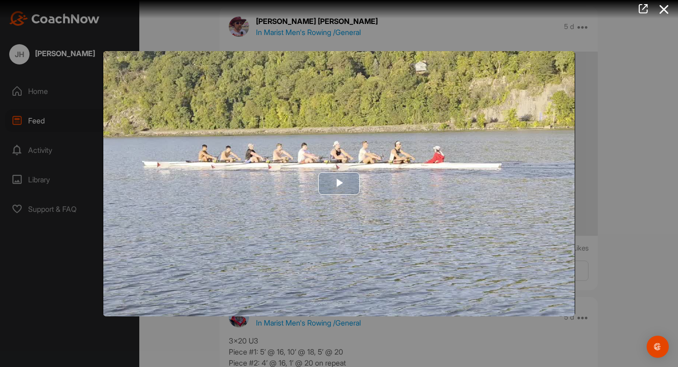
click at [416, 194] on img "Video Player" at bounding box center [339, 183] width 472 height 265
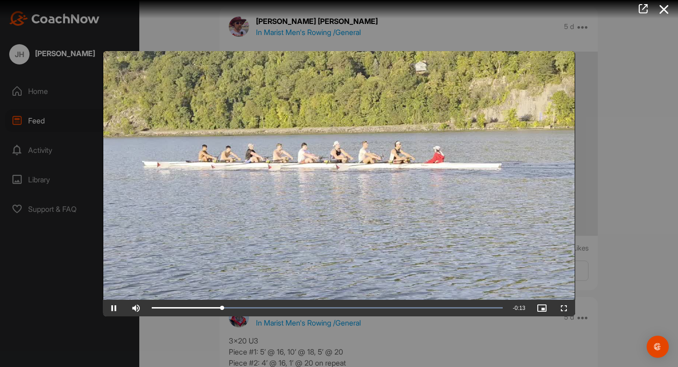
click at [603, 187] on div at bounding box center [339, 183] width 678 height 367
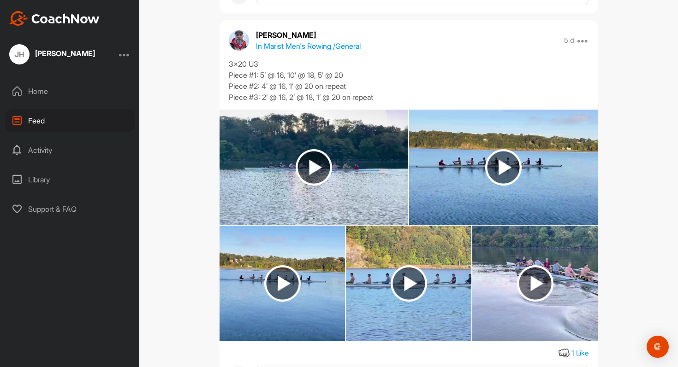
scroll to position [7281, 0]
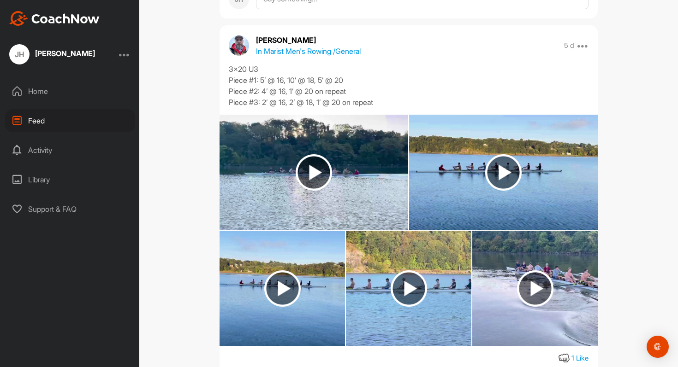
click at [510, 178] on img at bounding box center [503, 172] width 36 height 36
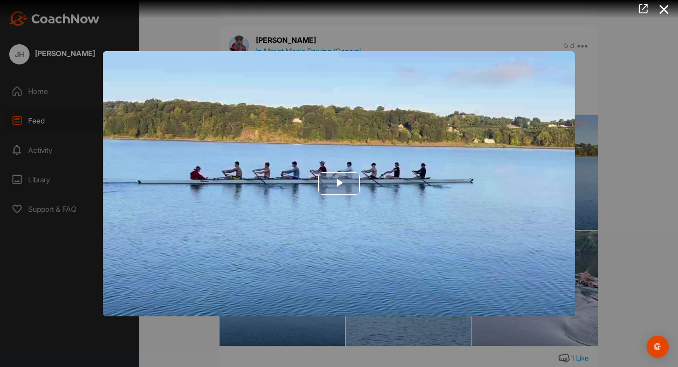
click at [478, 176] on img "Video Player" at bounding box center [339, 183] width 472 height 265
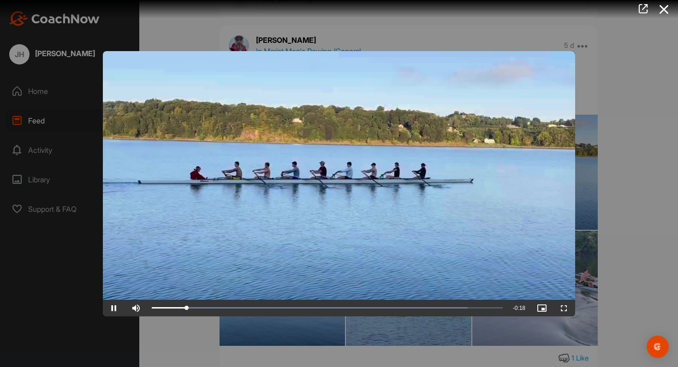
click at [590, 151] on div at bounding box center [339, 183] width 678 height 367
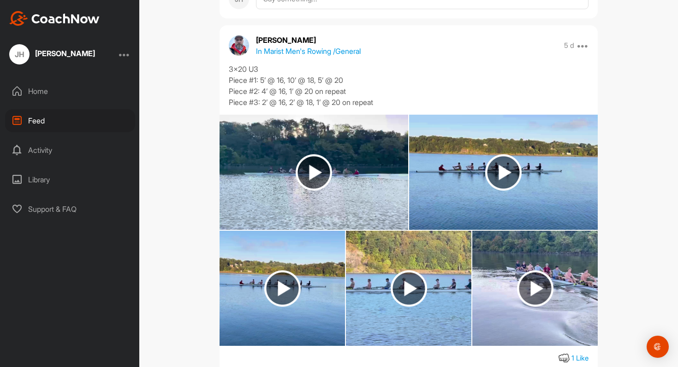
click at [324, 176] on img at bounding box center [313, 172] width 36 height 36
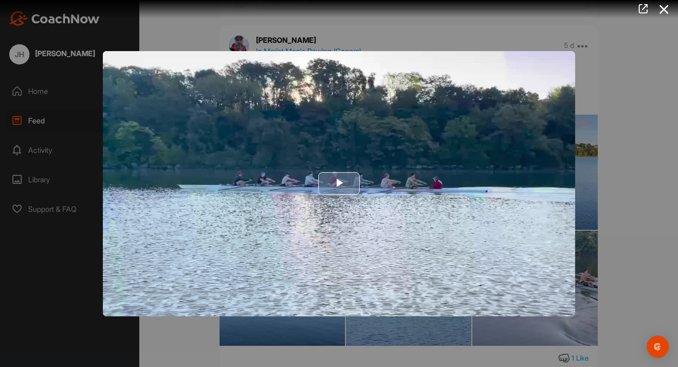
click at [389, 197] on img "Video Player" at bounding box center [339, 183] width 472 height 265
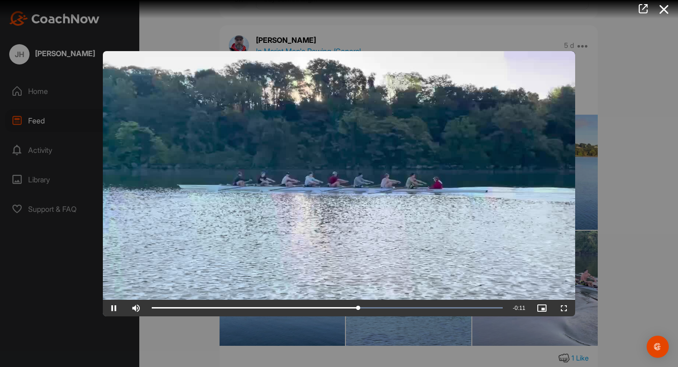
click at [596, 169] on div at bounding box center [339, 183] width 678 height 367
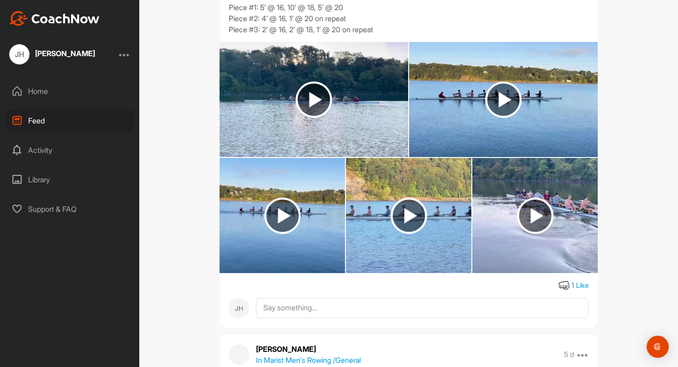
scroll to position [7379, 0]
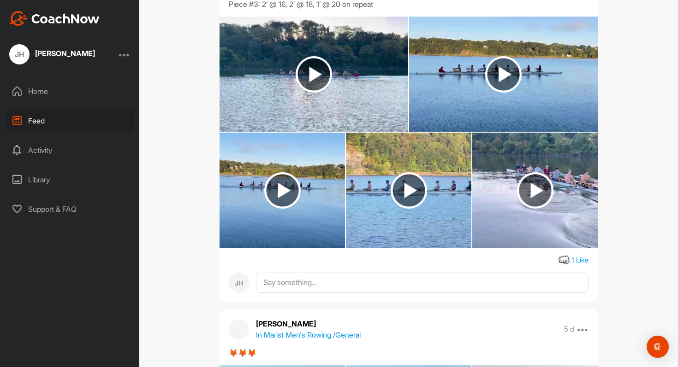
click at [279, 189] on img at bounding box center [282, 190] width 36 height 36
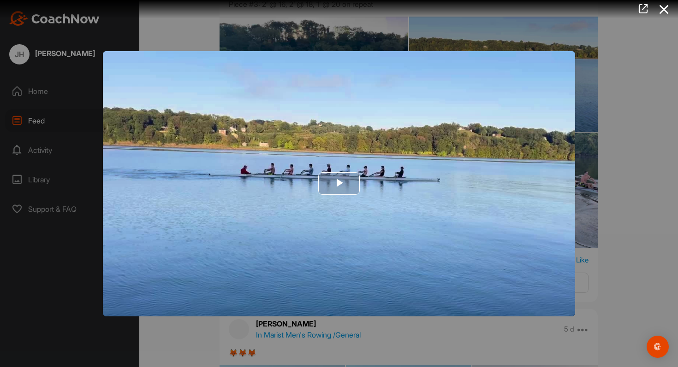
click at [339, 184] on span "Video Player" at bounding box center [339, 184] width 0 height 0
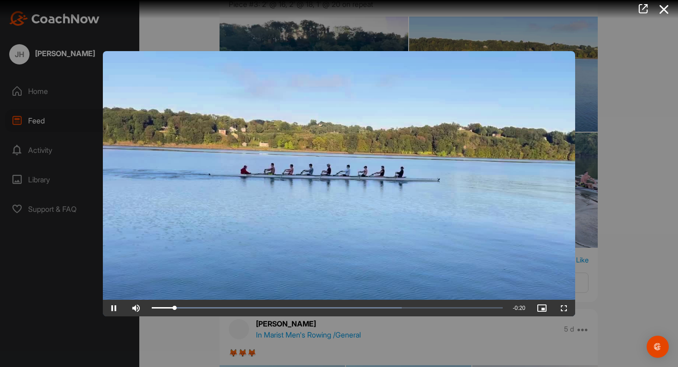
click at [595, 178] on div at bounding box center [339, 183] width 678 height 367
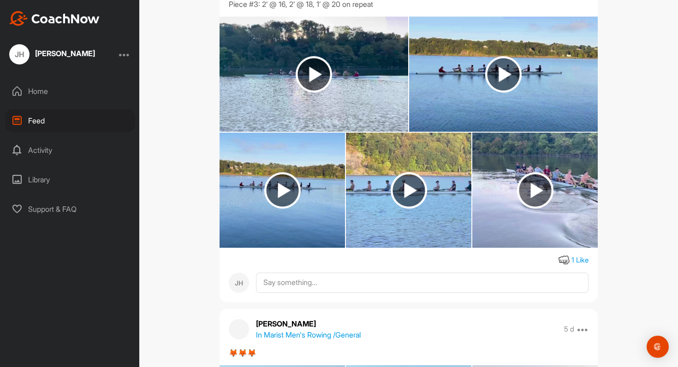
click at [406, 182] on img at bounding box center [408, 190] width 36 height 36
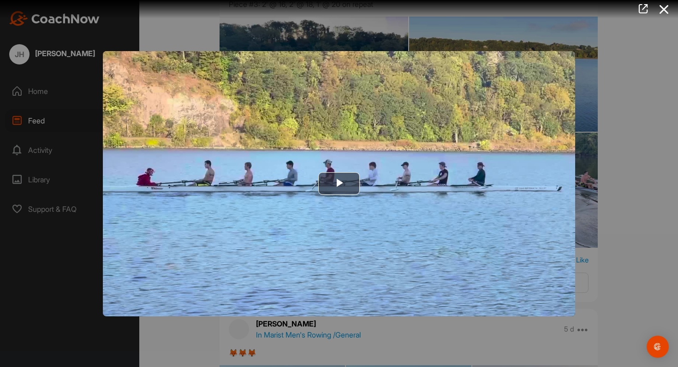
click at [587, 193] on div at bounding box center [339, 183] width 678 height 367
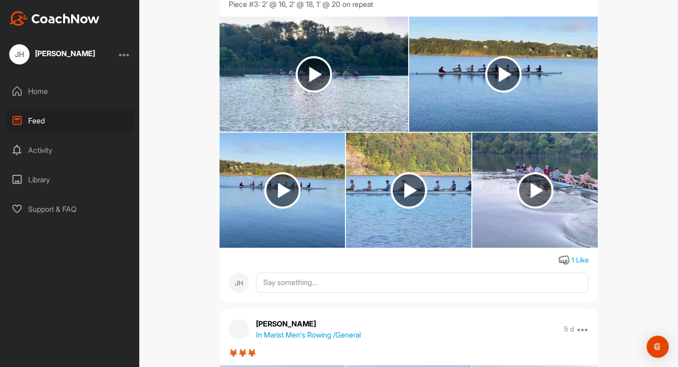
click at [555, 193] on img at bounding box center [534, 190] width 125 height 115
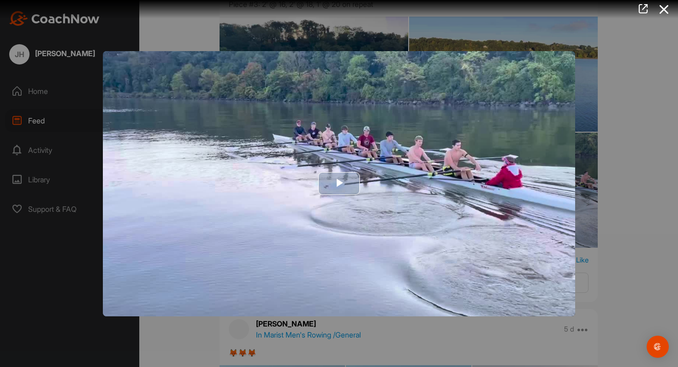
click at [408, 173] on img "Video Player" at bounding box center [339, 183] width 472 height 265
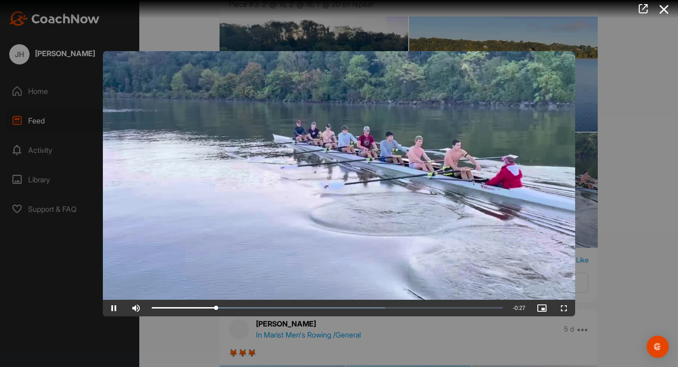
click at [651, 176] on div at bounding box center [339, 183] width 678 height 367
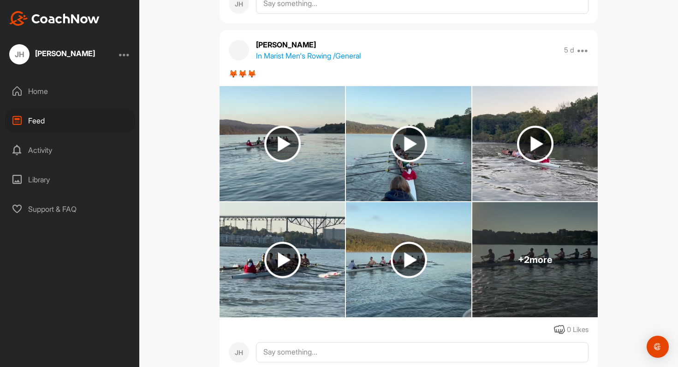
scroll to position [7659, 0]
click at [299, 140] on img at bounding box center [282, 143] width 36 height 36
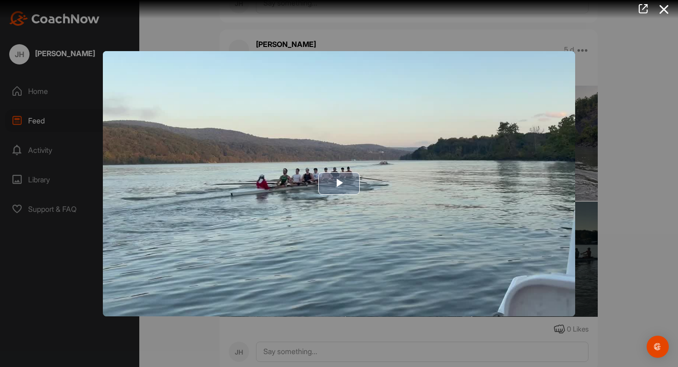
click at [354, 145] on img "Video Player" at bounding box center [339, 183] width 472 height 265
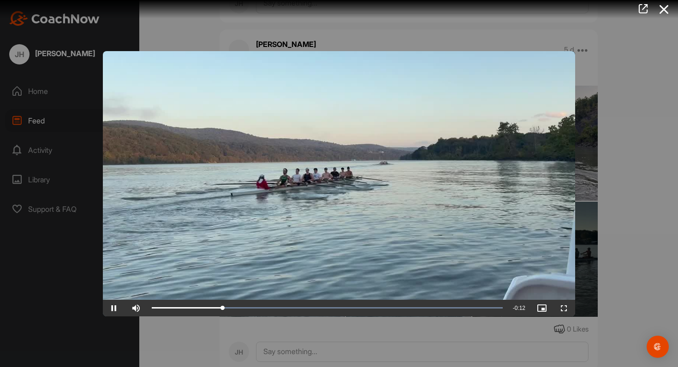
click at [611, 194] on div at bounding box center [339, 183] width 678 height 367
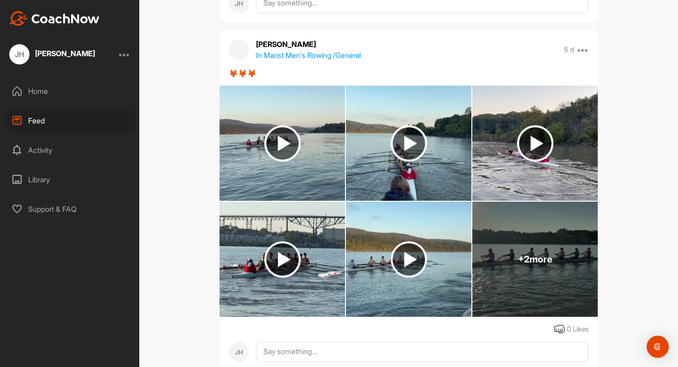
click at [413, 177] on img at bounding box center [408, 143] width 125 height 115
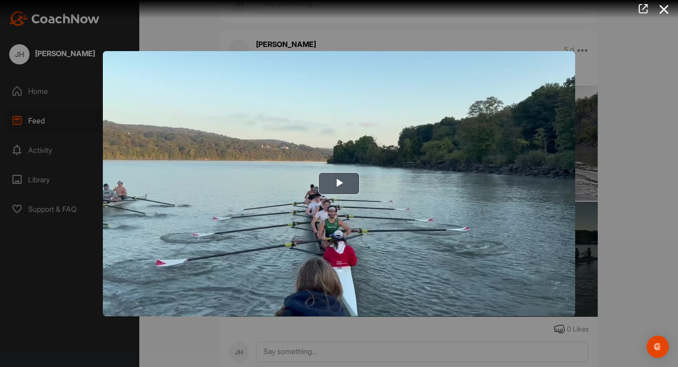
click at [587, 157] on div at bounding box center [339, 183] width 678 height 367
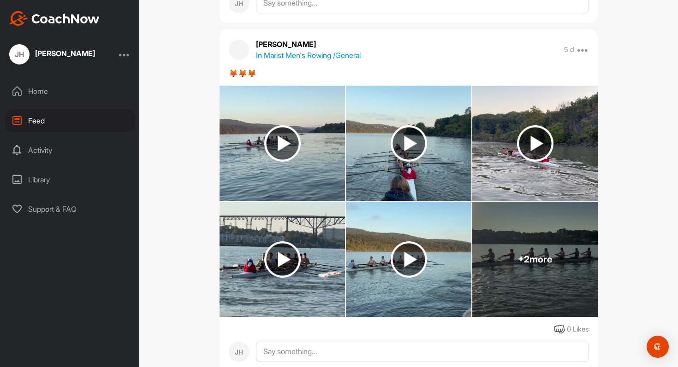
click at [555, 157] on img at bounding box center [534, 143] width 125 height 115
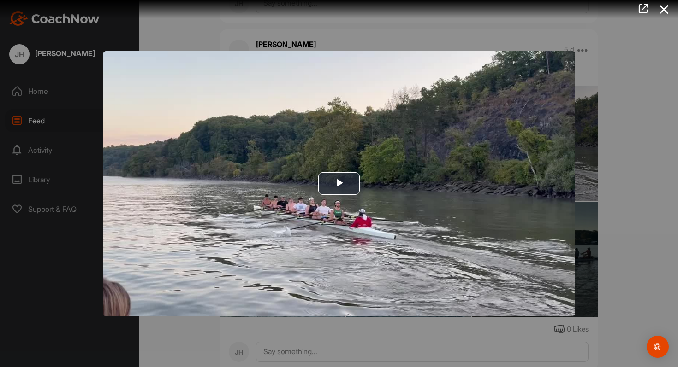
click at [594, 157] on div at bounding box center [339, 183] width 678 height 367
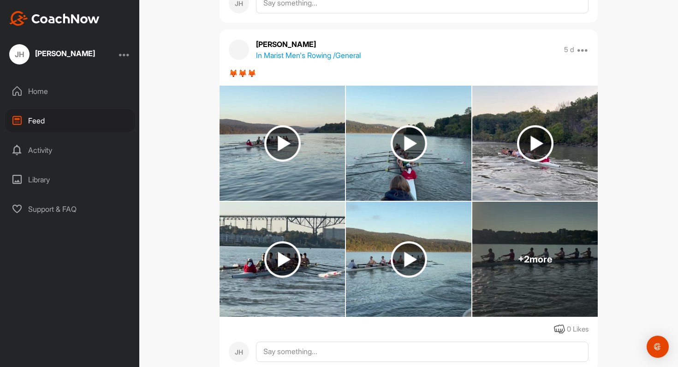
drag, startPoint x: 308, startPoint y: 245, endPoint x: 270, endPoint y: 236, distance: 39.6
click at [270, 236] on img at bounding box center [281, 259] width 125 height 115
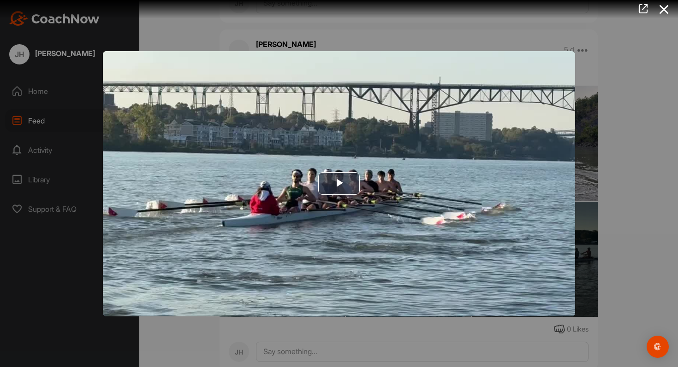
click at [583, 170] on div at bounding box center [339, 183] width 678 height 367
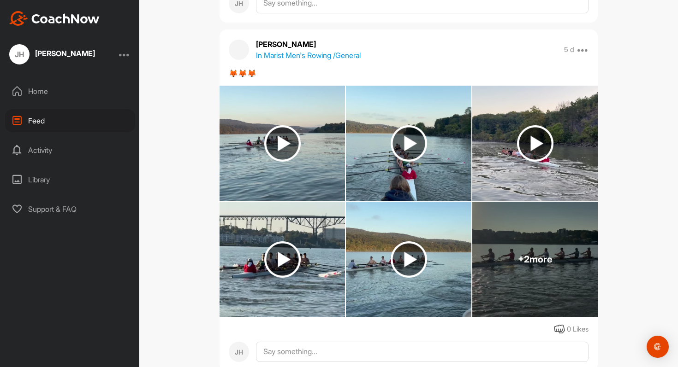
click at [436, 218] on img at bounding box center [408, 259] width 125 height 115
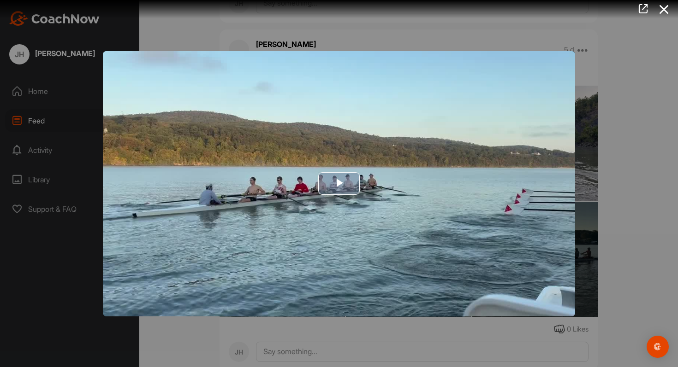
click at [439, 181] on img "Video Player" at bounding box center [339, 183] width 472 height 265
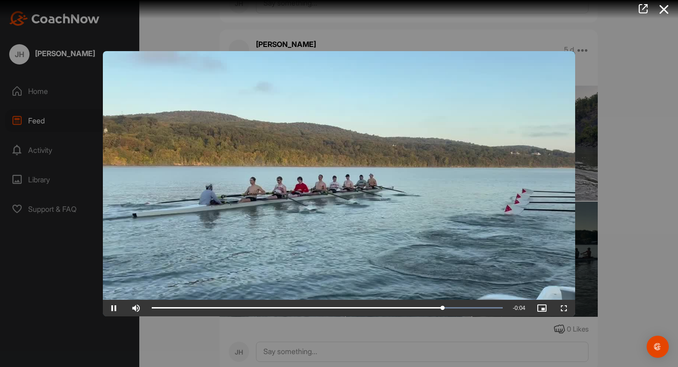
click at [586, 174] on div at bounding box center [339, 183] width 678 height 367
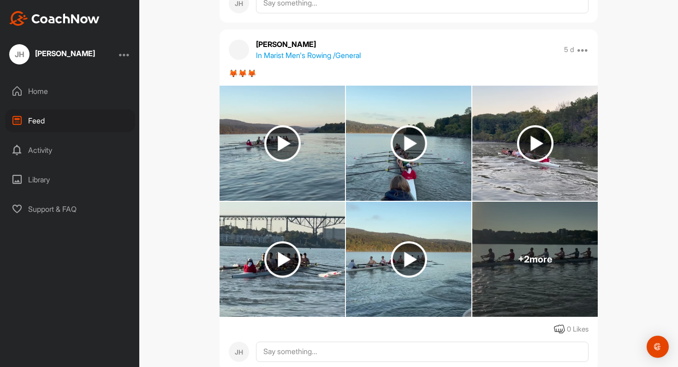
click at [515, 262] on div "+ 2 more" at bounding box center [534, 259] width 125 height 115
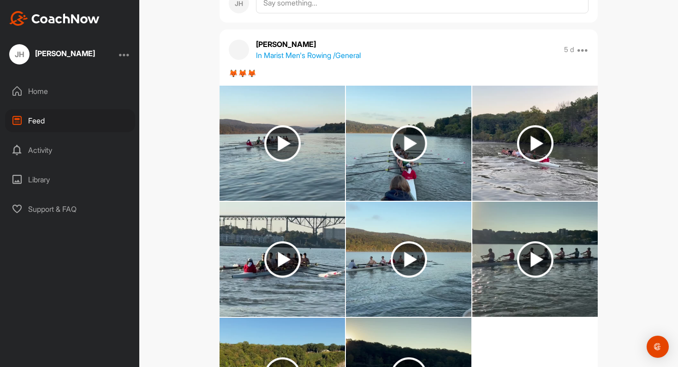
click at [517, 253] on img at bounding box center [535, 260] width 36 height 36
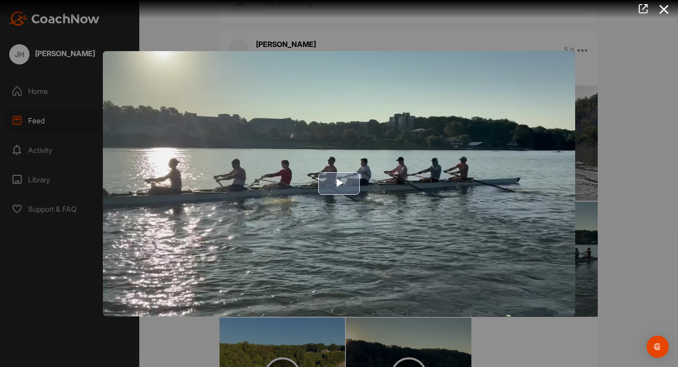
click at [432, 200] on img "Video Player" at bounding box center [339, 183] width 472 height 265
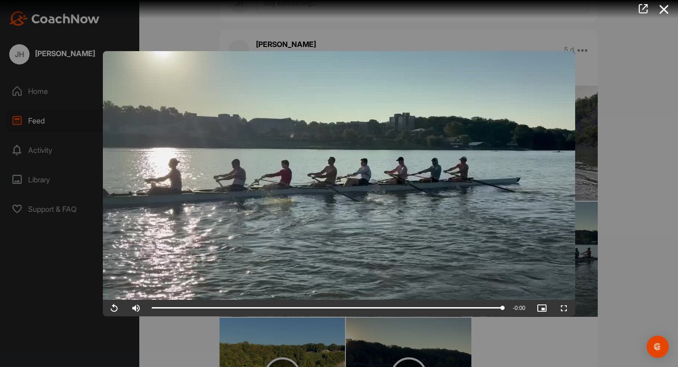
click at [468, 186] on video "Video Player" at bounding box center [339, 183] width 472 height 265
click at [580, 189] on div at bounding box center [339, 183] width 678 height 367
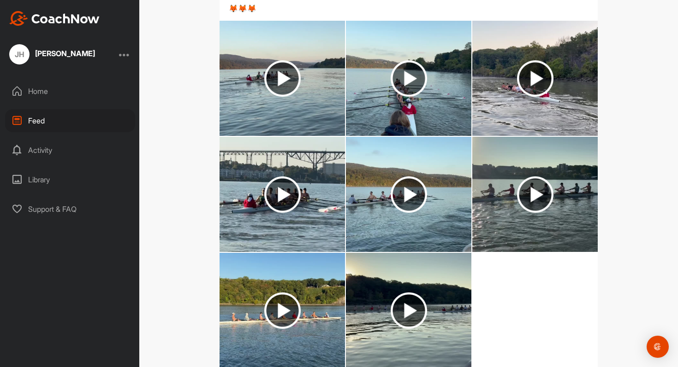
scroll to position [7729, 0]
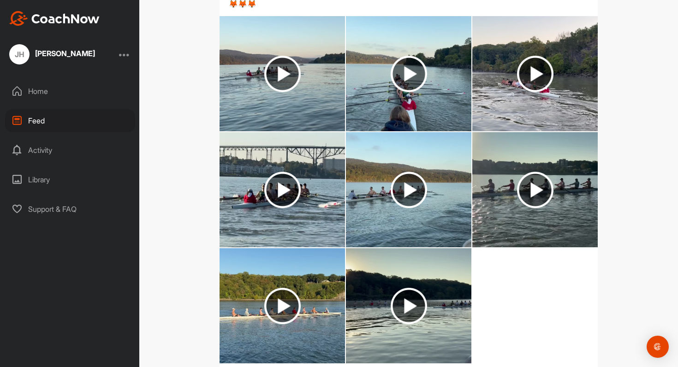
click at [328, 194] on img at bounding box center [281, 189] width 125 height 115
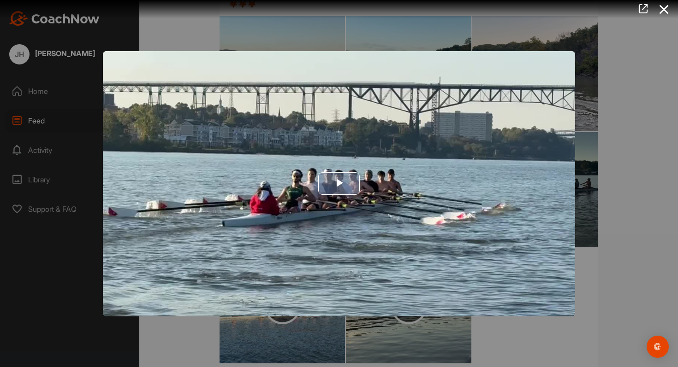
click at [339, 184] on span "Video Player" at bounding box center [339, 184] width 0 height 0
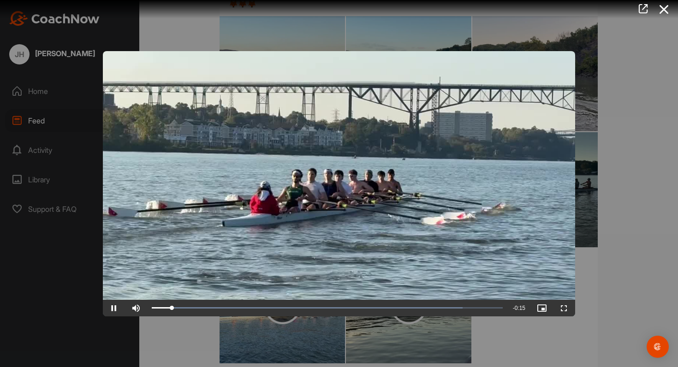
click at [652, 183] on div at bounding box center [339, 183] width 678 height 367
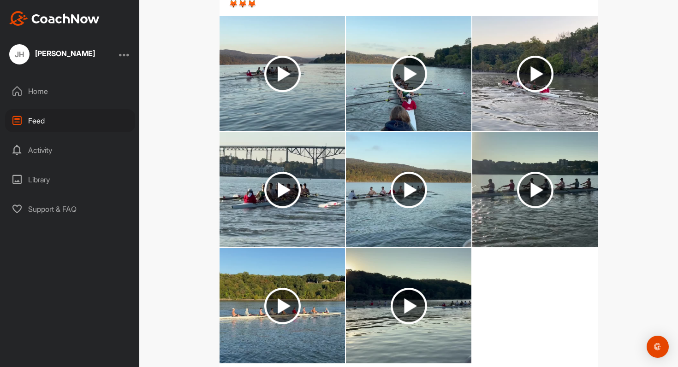
click at [331, 193] on img at bounding box center [281, 189] width 125 height 115
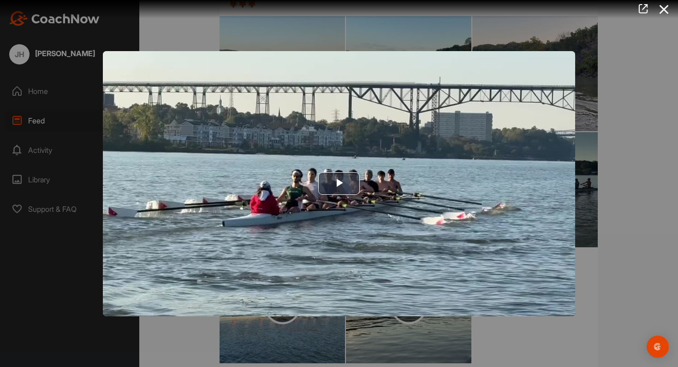
click at [626, 178] on div at bounding box center [339, 183] width 678 height 367
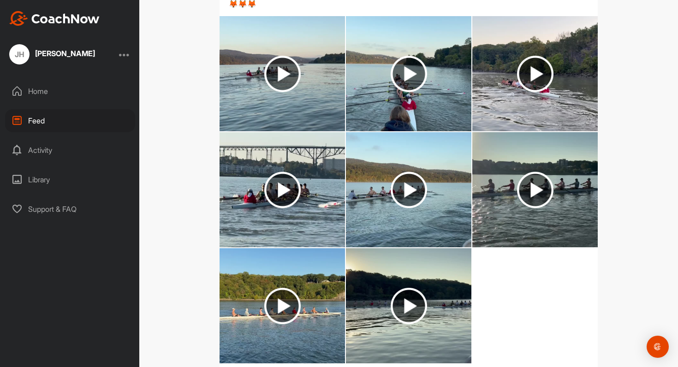
click at [376, 197] on img at bounding box center [408, 189] width 125 height 115
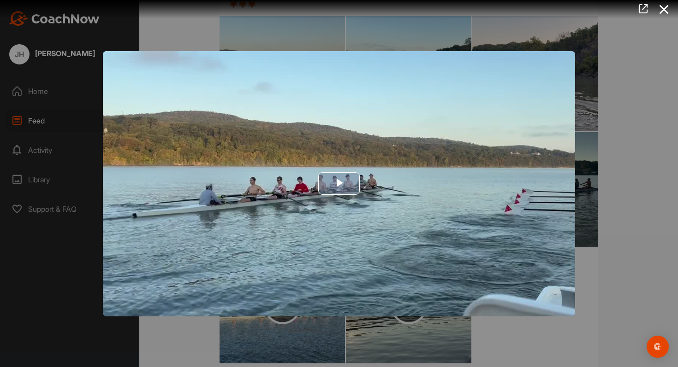
click at [407, 188] on img "Video Player" at bounding box center [339, 183] width 472 height 265
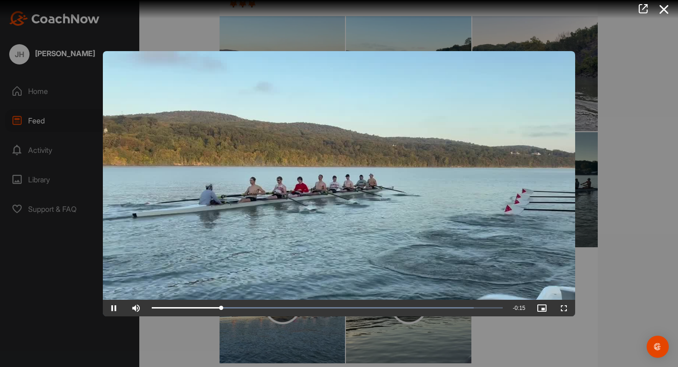
click at [607, 175] on div at bounding box center [339, 183] width 678 height 367
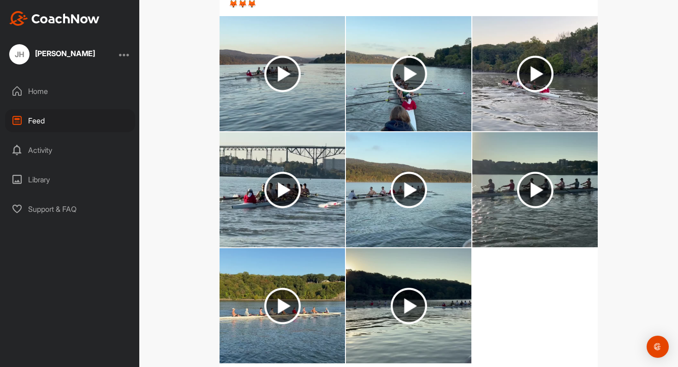
click at [564, 186] on img at bounding box center [534, 189] width 125 height 115
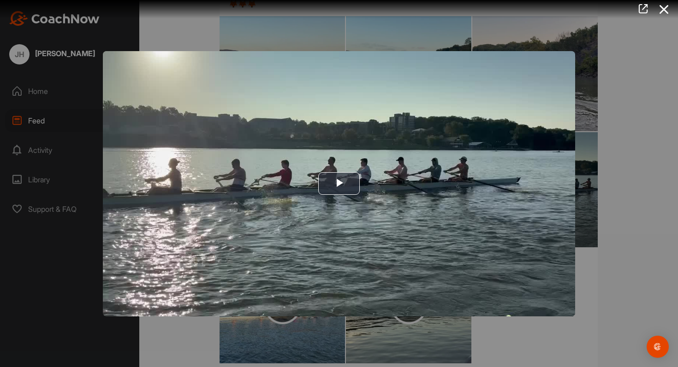
click at [601, 177] on div at bounding box center [339, 183] width 678 height 367
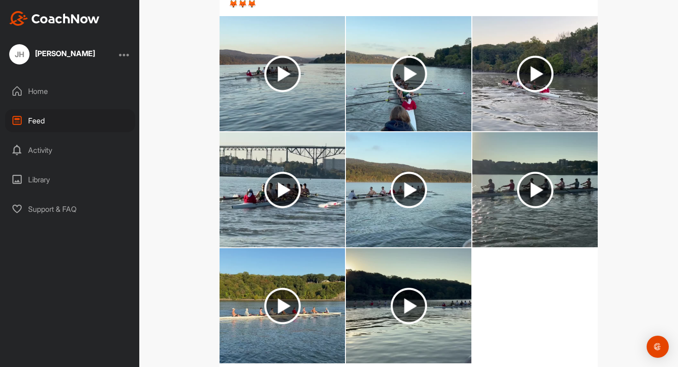
click at [307, 296] on img at bounding box center [281, 305] width 125 height 115
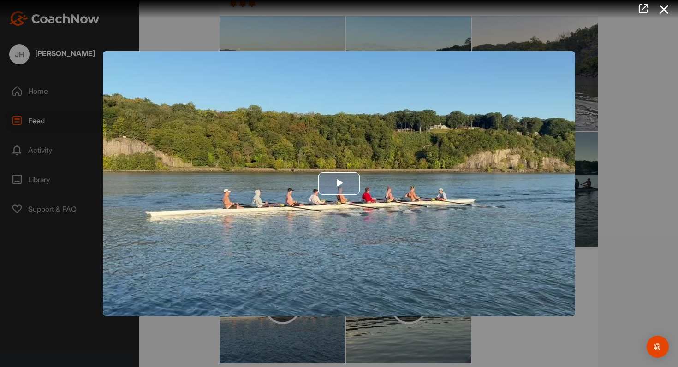
click at [360, 198] on img "Video Player" at bounding box center [339, 183] width 472 height 265
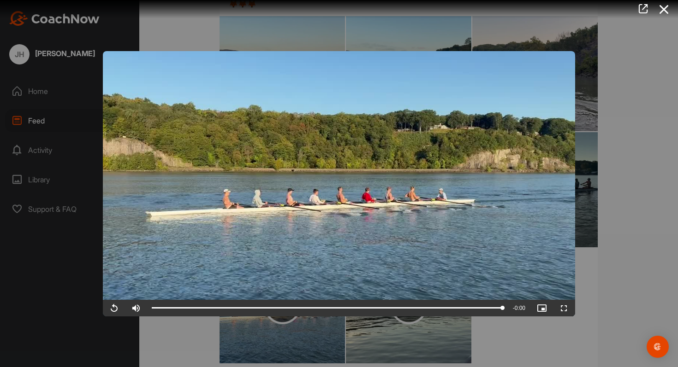
click at [607, 192] on div at bounding box center [339, 183] width 678 height 367
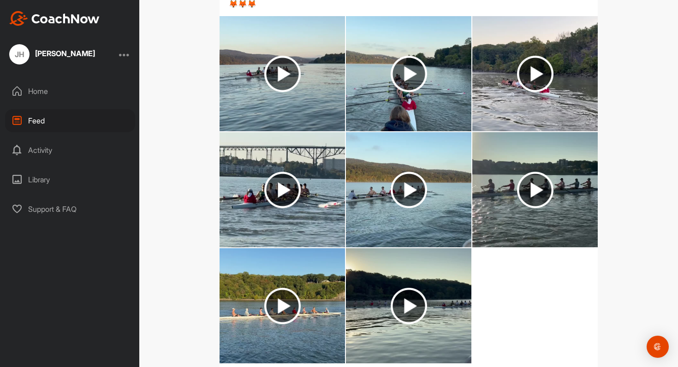
click at [447, 318] on img at bounding box center [408, 305] width 125 height 115
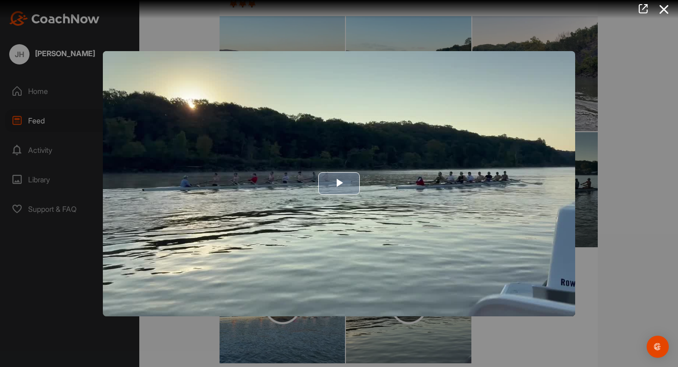
click at [438, 187] on img "Video Player" at bounding box center [339, 183] width 472 height 265
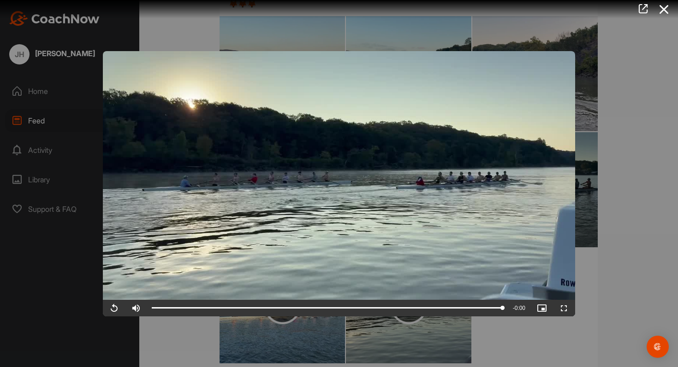
click at [449, 193] on video "Video Player" at bounding box center [339, 183] width 472 height 265
click at [638, 171] on div at bounding box center [339, 183] width 678 height 367
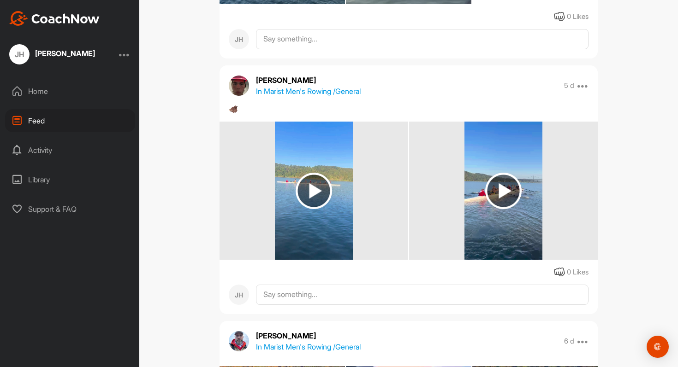
scroll to position [8101, 0]
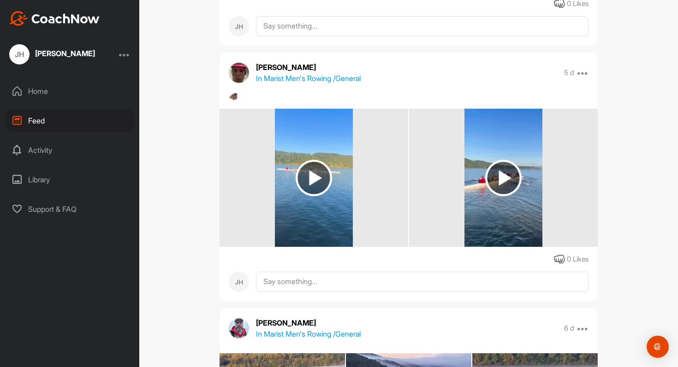
click at [505, 165] on img at bounding box center [503, 178] width 36 height 36
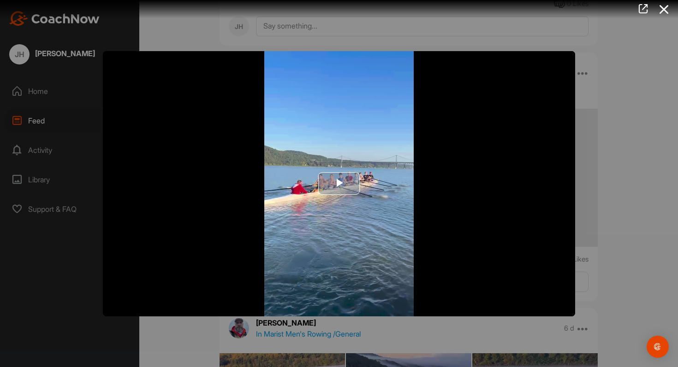
click at [365, 188] on img "Video Player" at bounding box center [339, 183] width 472 height 265
click at [365, 188] on video "Video Player" at bounding box center [339, 183] width 472 height 265
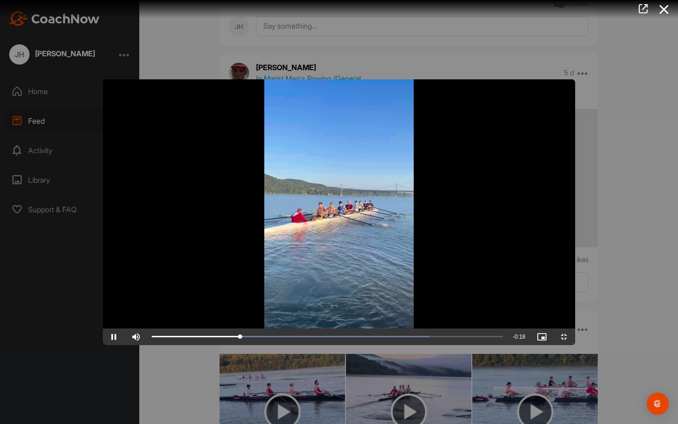
click at [480, 247] on video "Video Player" at bounding box center [339, 211] width 472 height 265
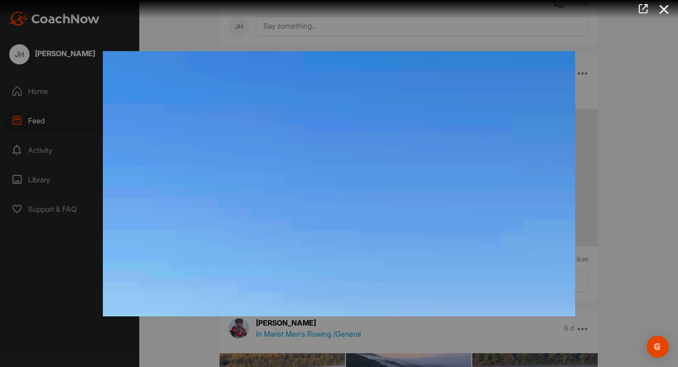
click at [644, 202] on div at bounding box center [339, 183] width 678 height 367
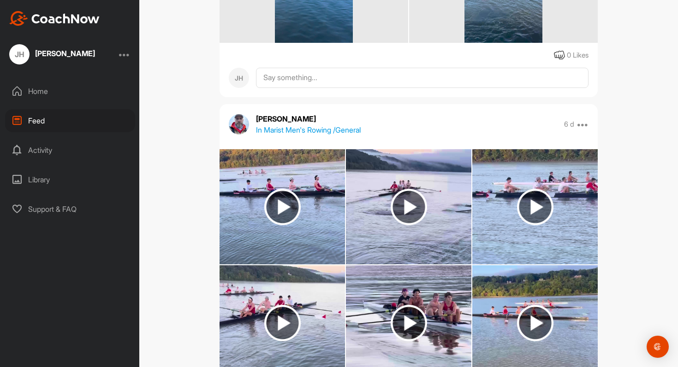
scroll to position [8314, 0]
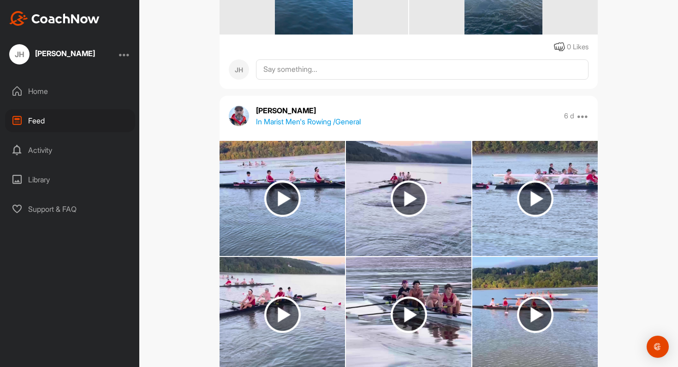
click at [294, 196] on img at bounding box center [282, 199] width 36 height 36
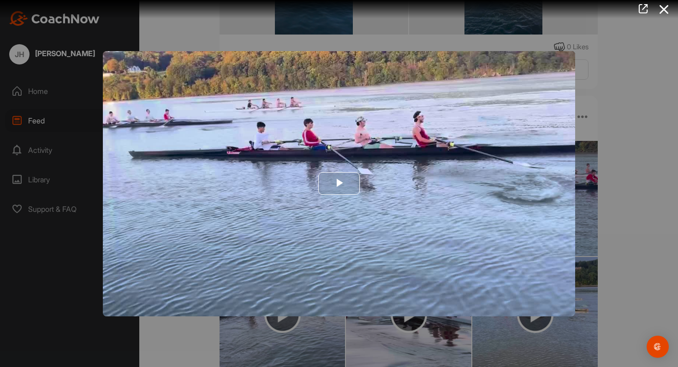
click at [334, 200] on img "Video Player" at bounding box center [339, 183] width 472 height 265
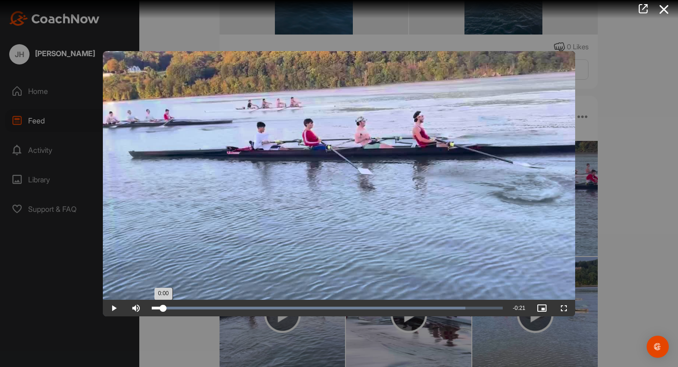
drag, startPoint x: 187, startPoint y: 310, endPoint x: 163, endPoint y: 302, distance: 24.8
click at [163, 302] on div "Loaded : 89.45% 0:00 0:00" at bounding box center [327, 308] width 360 height 17
click at [330, 229] on video "Video Player" at bounding box center [339, 183] width 472 height 265
click at [618, 233] on div at bounding box center [339, 183] width 678 height 367
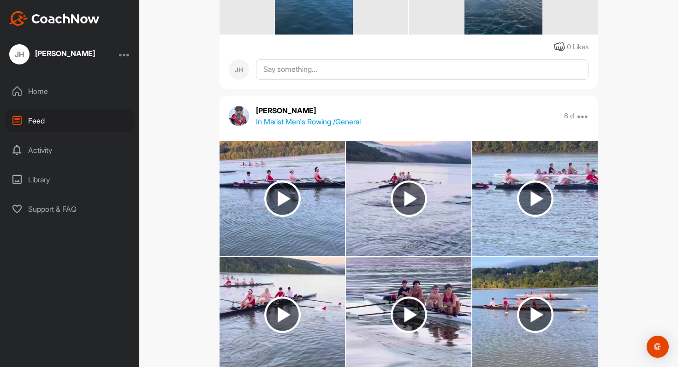
click at [417, 206] on img at bounding box center [408, 199] width 36 height 36
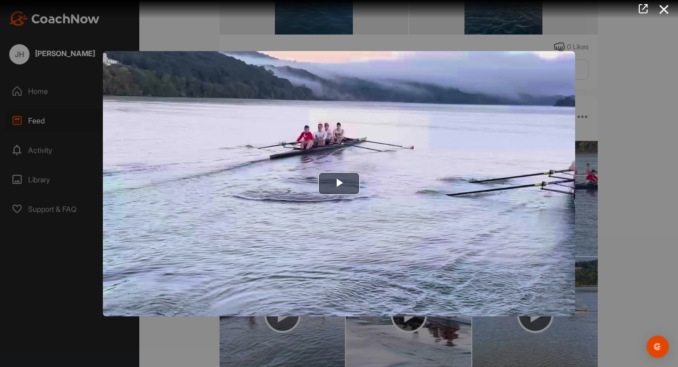
click at [417, 206] on img "Video Player" at bounding box center [339, 183] width 472 height 265
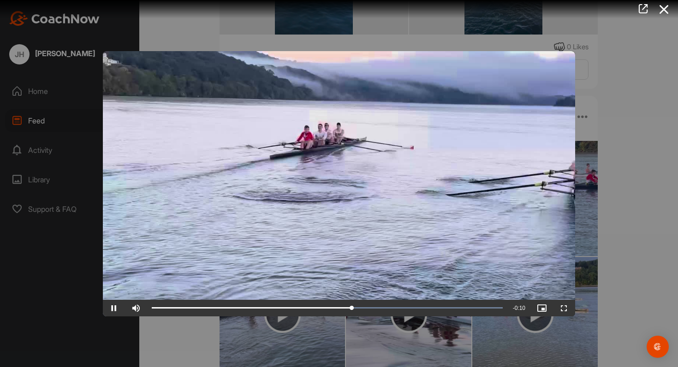
click at [603, 161] on div at bounding box center [339, 183] width 678 height 367
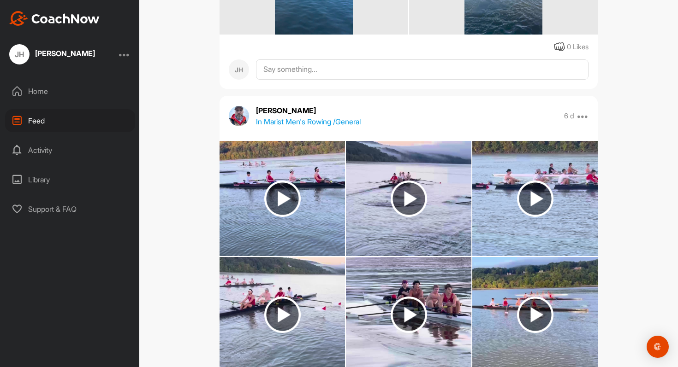
click at [538, 199] on img at bounding box center [535, 199] width 36 height 36
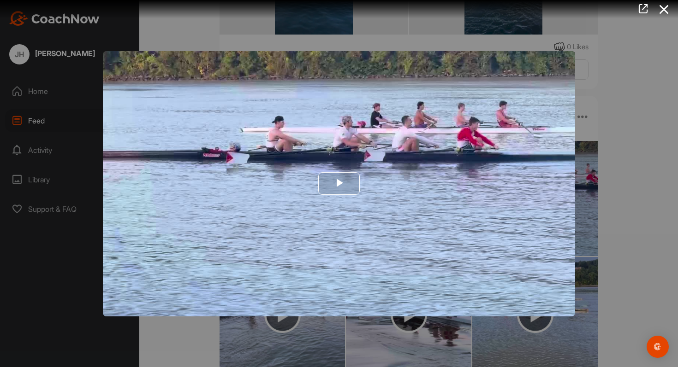
click at [506, 192] on img "Video Player" at bounding box center [339, 183] width 472 height 265
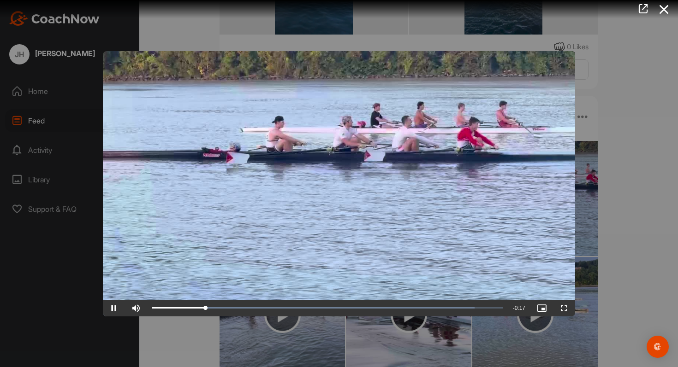
click at [650, 204] on div at bounding box center [339, 183] width 678 height 367
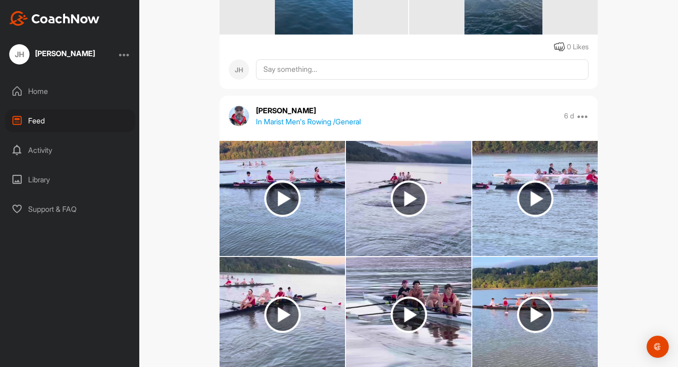
click at [332, 303] on img at bounding box center [281, 314] width 125 height 115
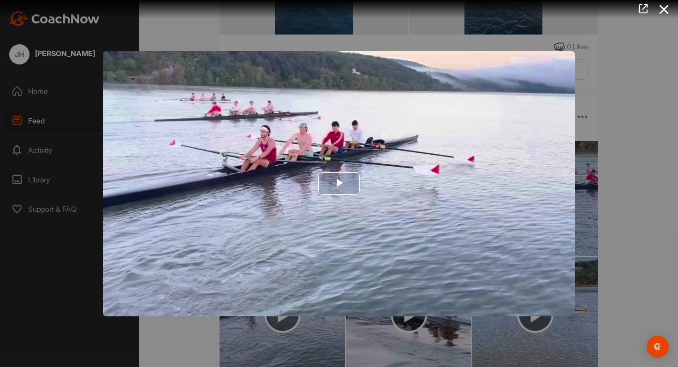
click at [373, 236] on img "Video Player" at bounding box center [339, 183] width 472 height 265
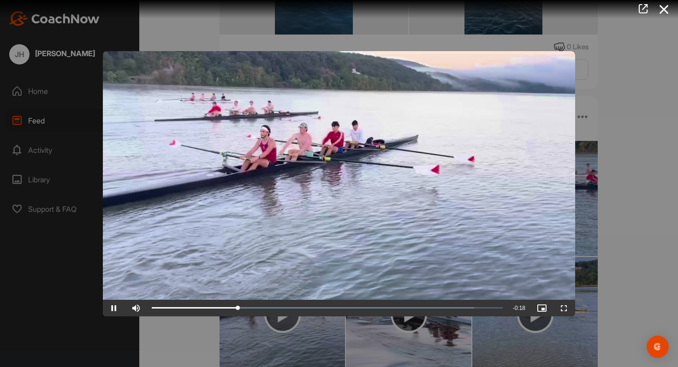
click at [628, 158] on div at bounding box center [339, 183] width 678 height 367
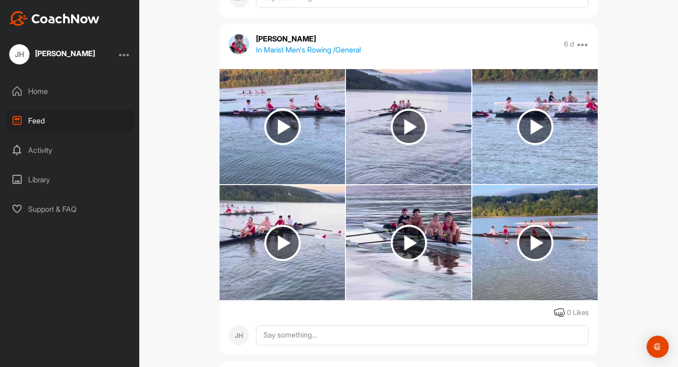
scroll to position [8389, 0]
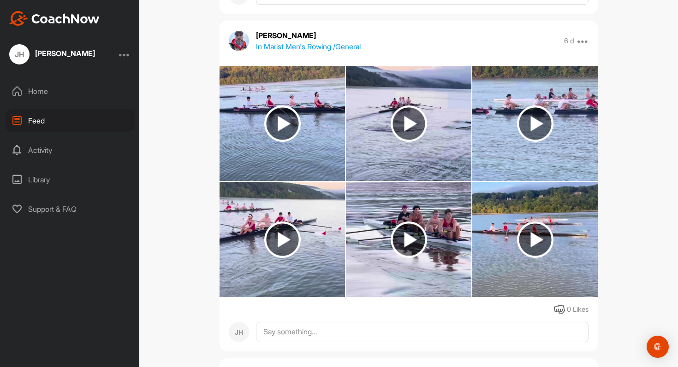
click at [535, 248] on img at bounding box center [535, 240] width 36 height 36
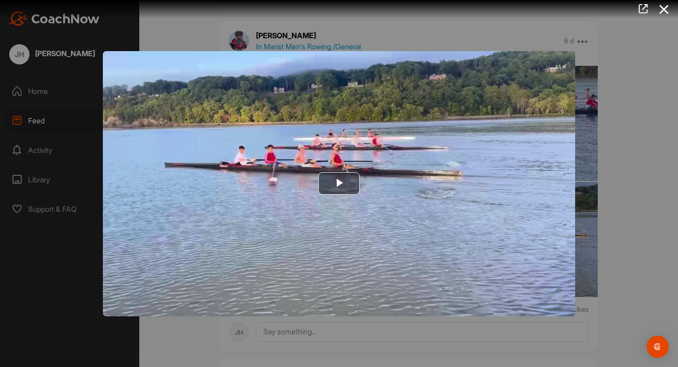
click at [636, 183] on div at bounding box center [339, 183] width 678 height 367
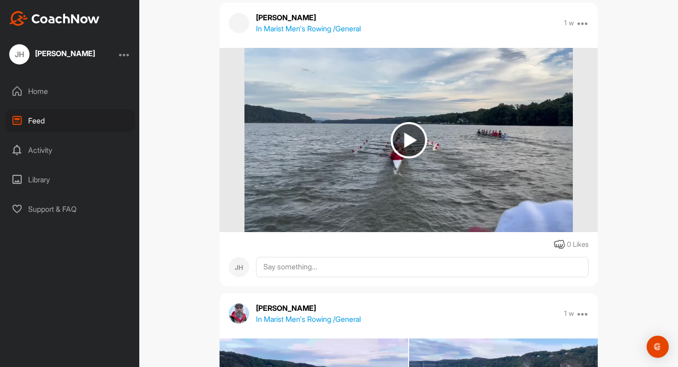
scroll to position [8743, 0]
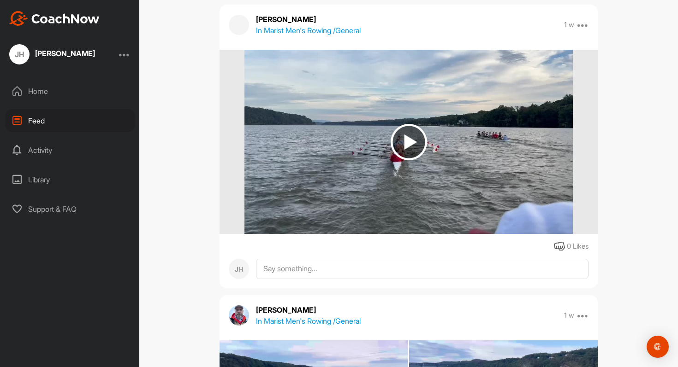
click at [395, 144] on img at bounding box center [408, 142] width 36 height 36
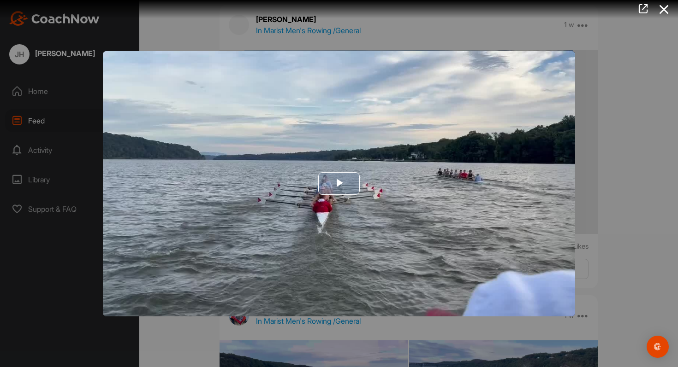
click at [377, 164] on img "Video Player" at bounding box center [339, 183] width 472 height 265
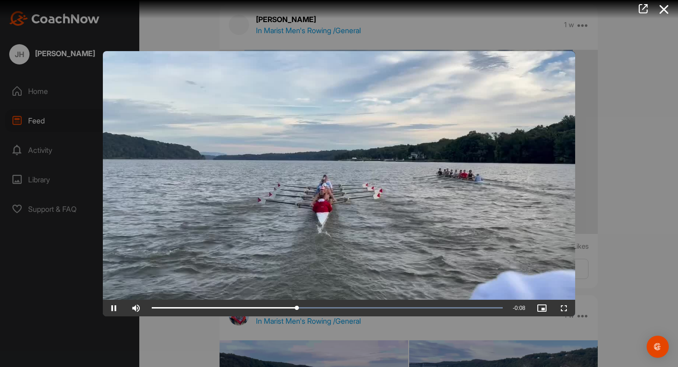
click at [349, 180] on video "Video Player" at bounding box center [339, 183] width 472 height 265
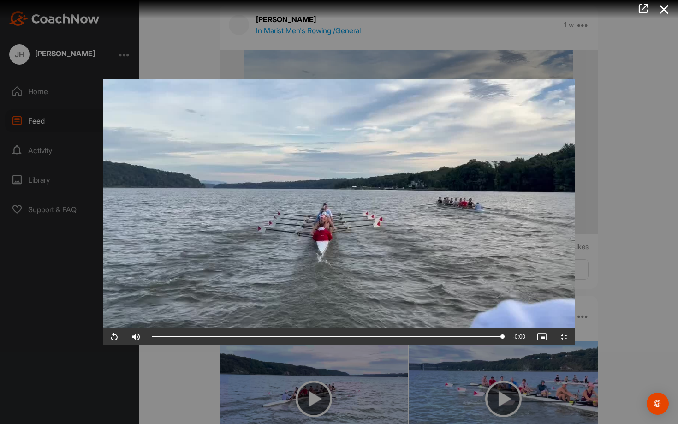
click at [355, 245] on video "Video Player" at bounding box center [339, 211] width 472 height 265
click at [375, 224] on video "Video Player" at bounding box center [339, 211] width 472 height 265
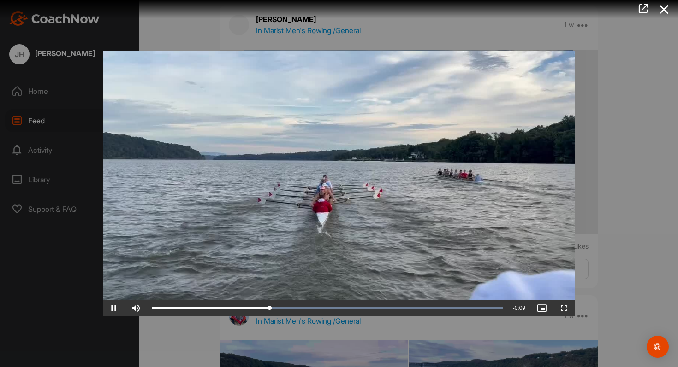
click at [672, 176] on div at bounding box center [339, 183] width 678 height 367
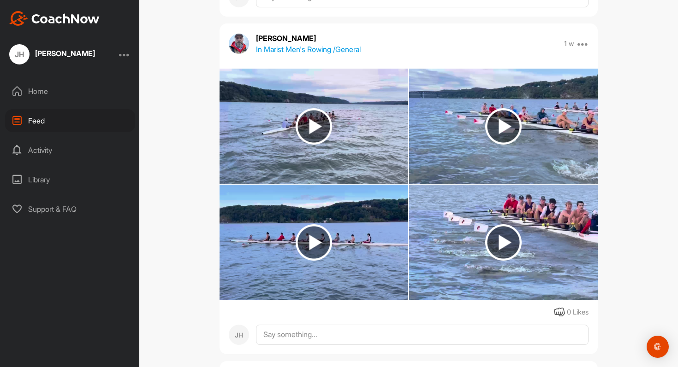
scroll to position [9017, 0]
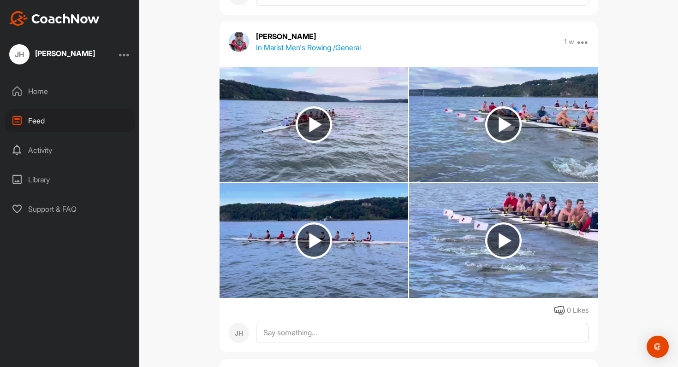
click at [487, 112] on img at bounding box center [503, 124] width 36 height 36
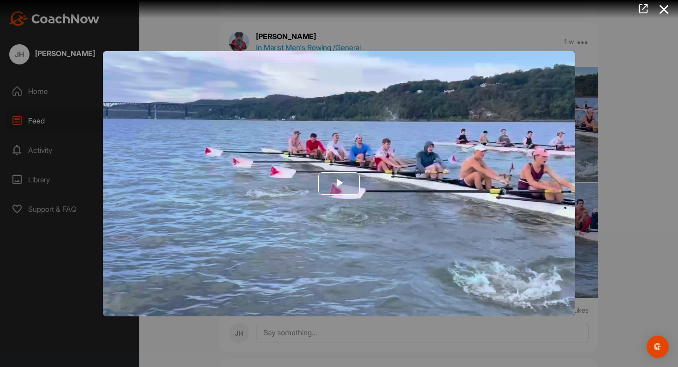
click at [430, 134] on img "Video Player" at bounding box center [339, 183] width 472 height 265
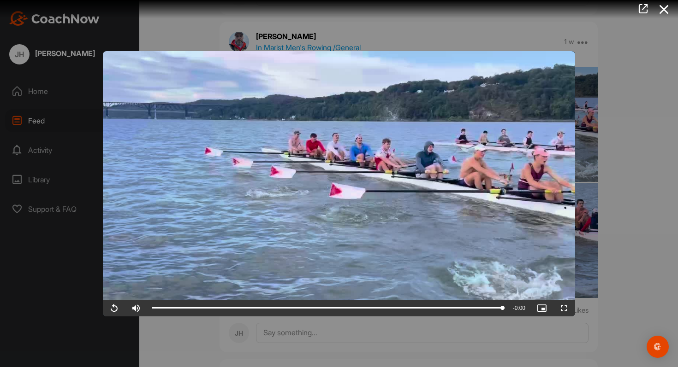
click at [632, 135] on div at bounding box center [339, 183] width 678 height 367
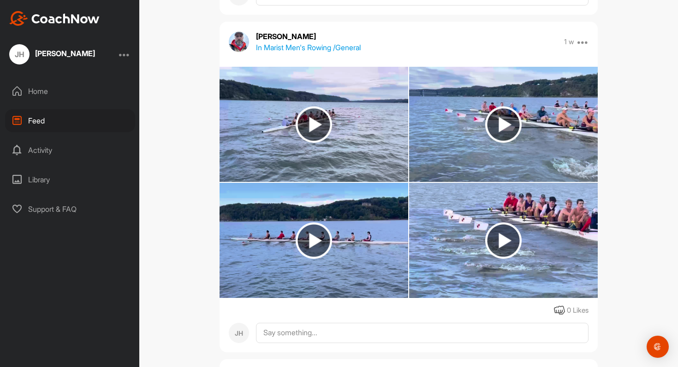
click at [311, 228] on img at bounding box center [313, 241] width 36 height 36
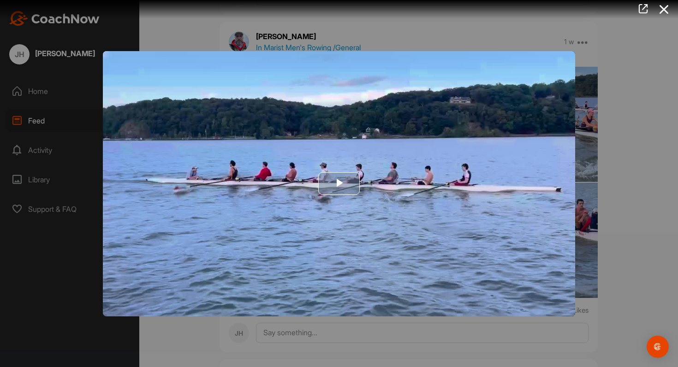
click at [324, 195] on img "Video Player" at bounding box center [339, 183] width 472 height 265
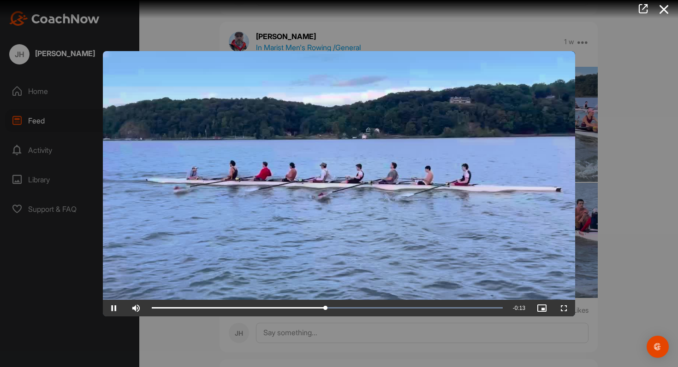
click at [630, 134] on div at bounding box center [339, 183] width 678 height 367
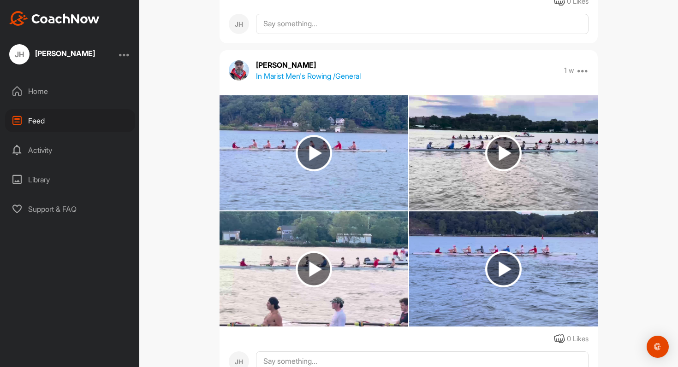
scroll to position [9332, 0]
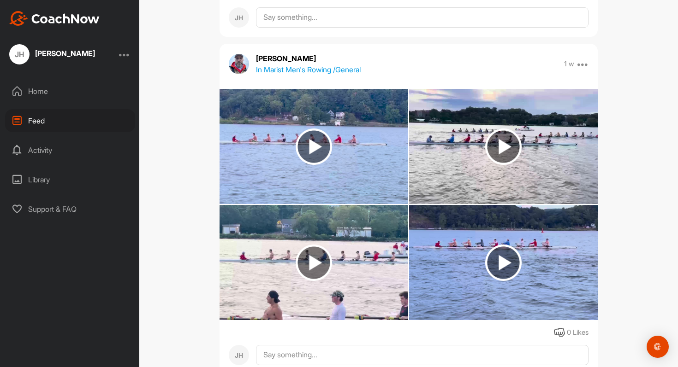
click at [373, 160] on img at bounding box center [313, 146] width 189 height 115
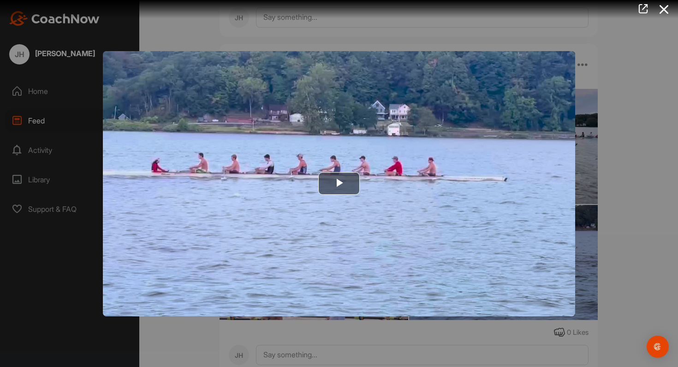
click at [585, 160] on div at bounding box center [339, 183] width 678 height 367
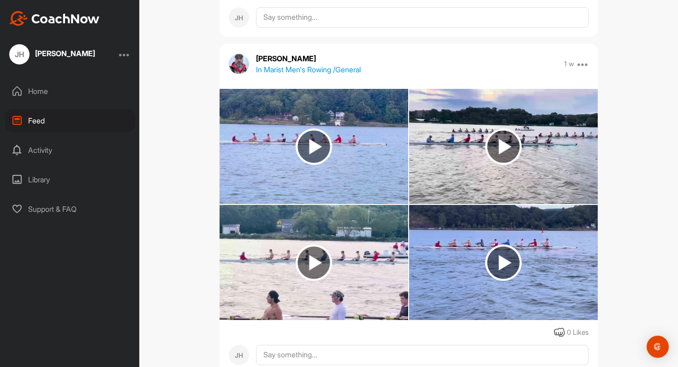
click at [537, 159] on img at bounding box center [503, 146] width 189 height 115
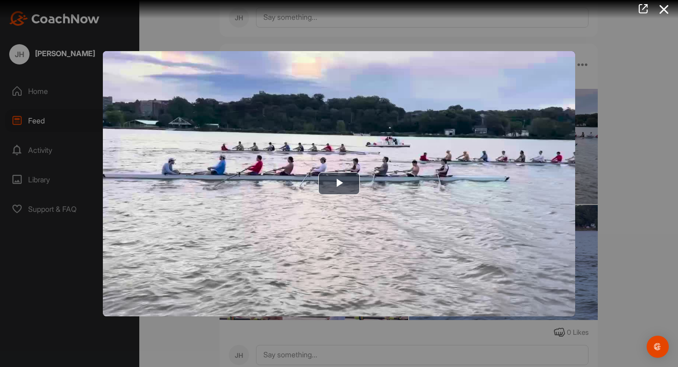
click at [579, 152] on div at bounding box center [339, 183] width 678 height 367
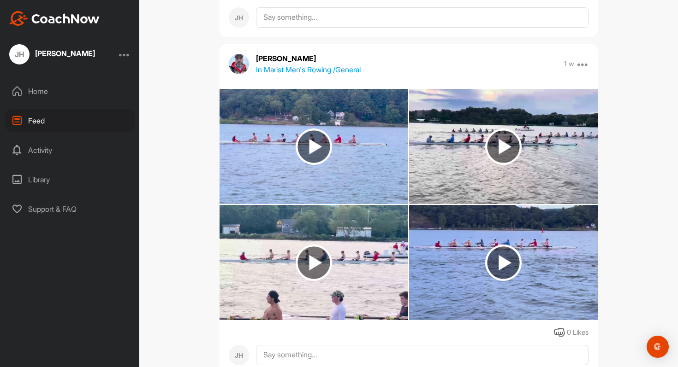
click at [472, 246] on img at bounding box center [503, 262] width 189 height 115
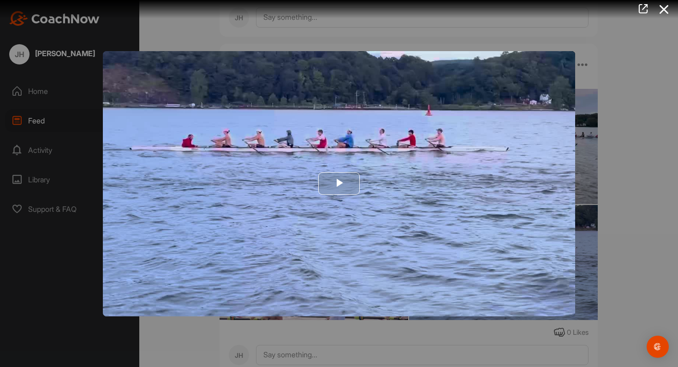
click at [472, 164] on img "Video Player" at bounding box center [339, 183] width 472 height 265
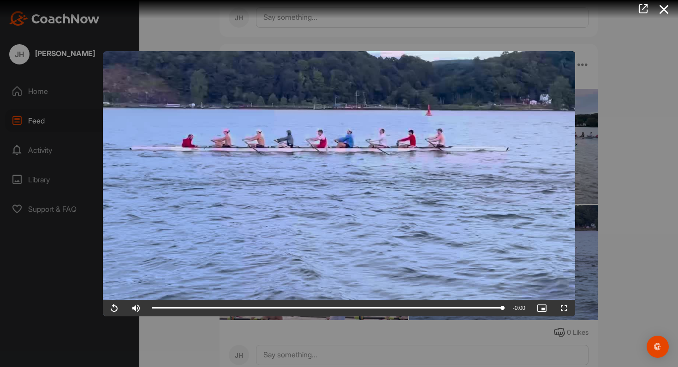
click at [631, 160] on div at bounding box center [339, 183] width 678 height 367
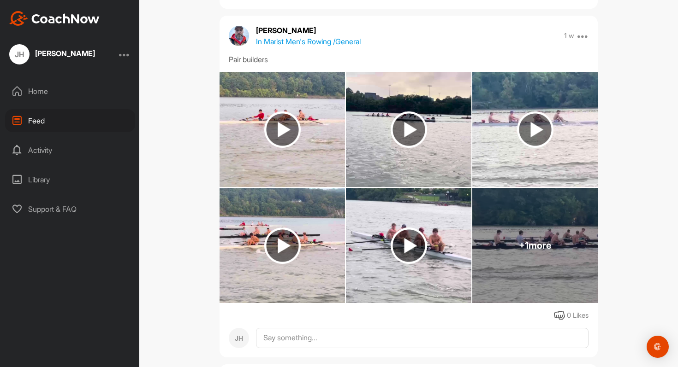
scroll to position [9699, 0]
click at [336, 179] on img at bounding box center [281, 128] width 125 height 115
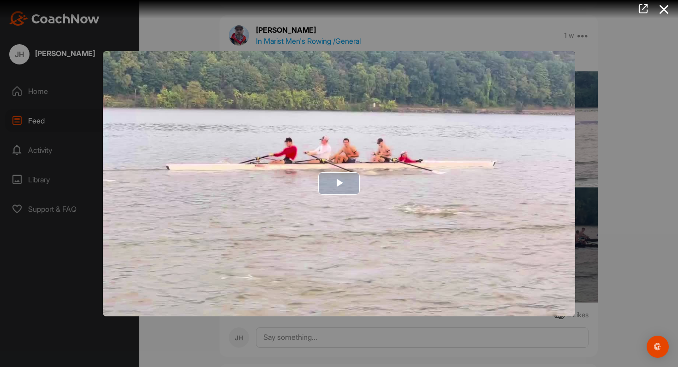
click at [328, 172] on button "Play Video" at bounding box center [338, 183] width 41 height 23
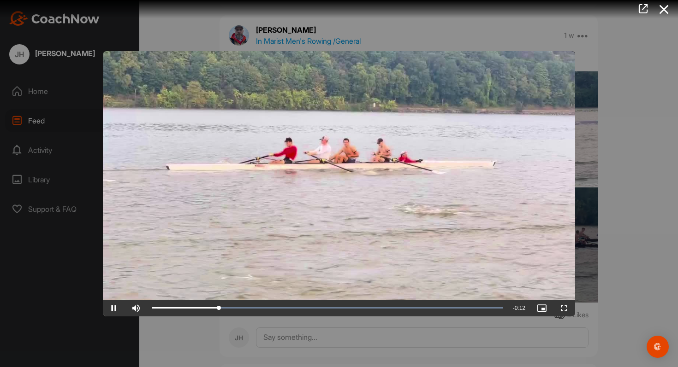
click at [637, 158] on div at bounding box center [339, 183] width 678 height 367
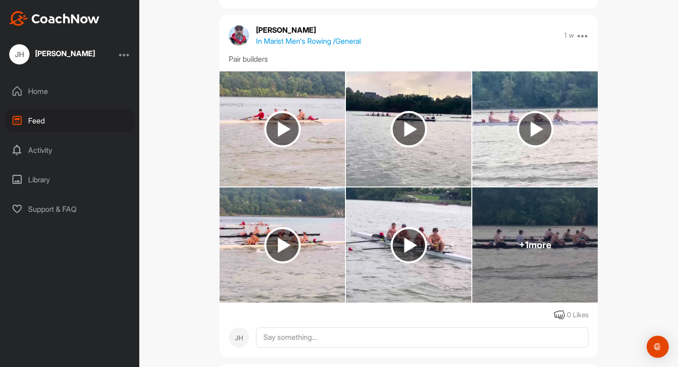
click at [417, 153] on img at bounding box center [408, 128] width 125 height 115
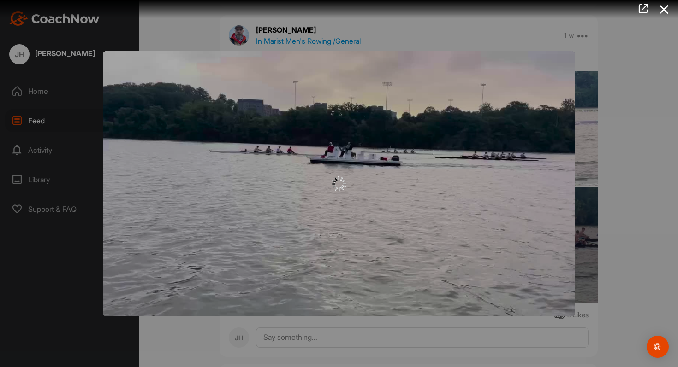
click at [433, 163] on div at bounding box center [339, 183] width 472 height 265
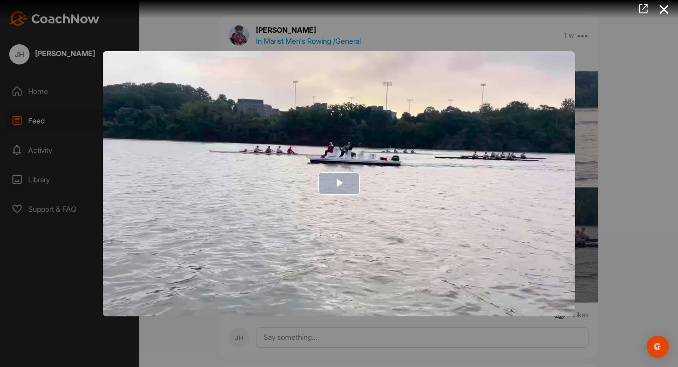
click at [389, 166] on img "Video Player" at bounding box center [339, 183] width 472 height 265
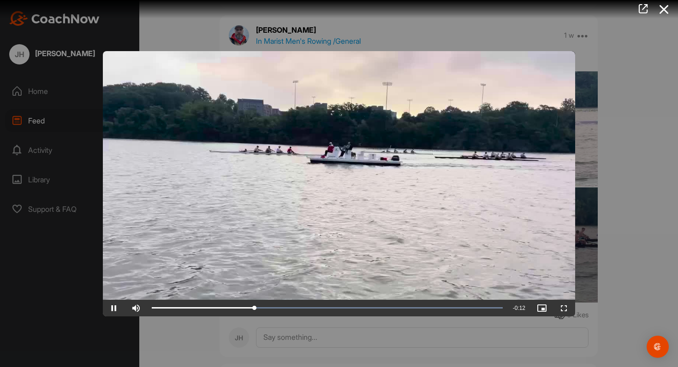
click at [593, 165] on div at bounding box center [339, 183] width 678 height 367
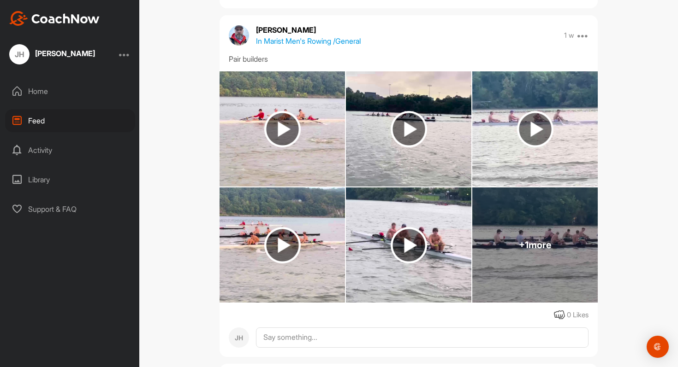
click at [523, 143] on img at bounding box center [535, 129] width 36 height 36
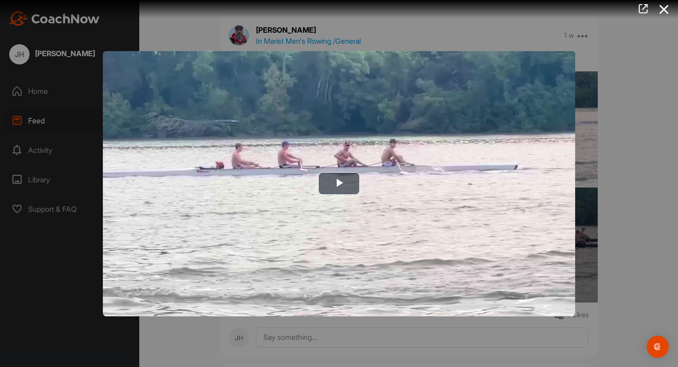
click at [586, 158] on div at bounding box center [339, 183] width 678 height 367
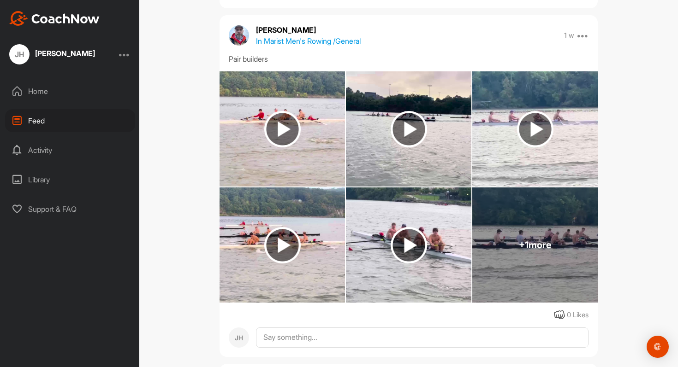
click at [290, 247] on img at bounding box center [282, 245] width 36 height 36
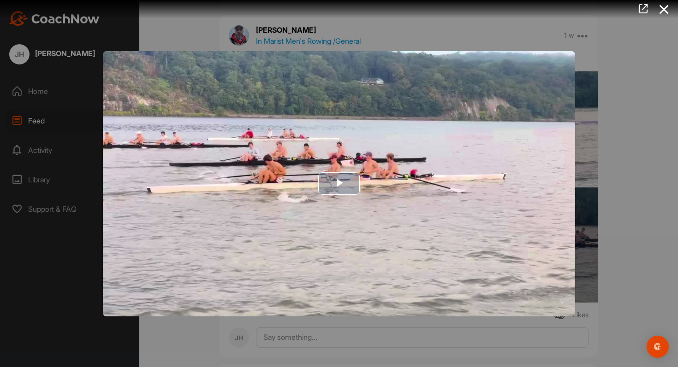
click at [328, 226] on img "Video Player" at bounding box center [339, 183] width 472 height 265
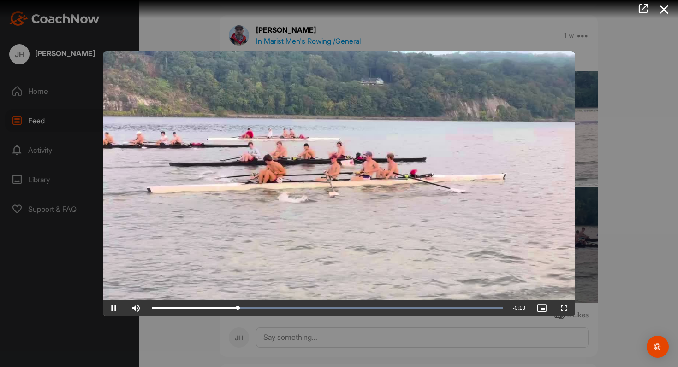
click at [578, 182] on div at bounding box center [339, 183] width 678 height 367
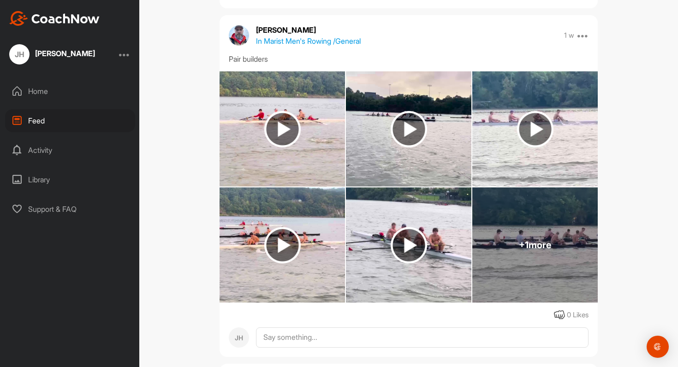
click at [457, 225] on img at bounding box center [408, 245] width 125 height 115
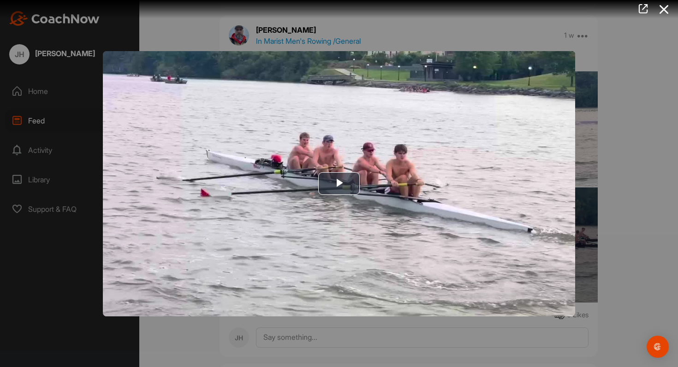
click at [609, 175] on div at bounding box center [339, 183] width 678 height 367
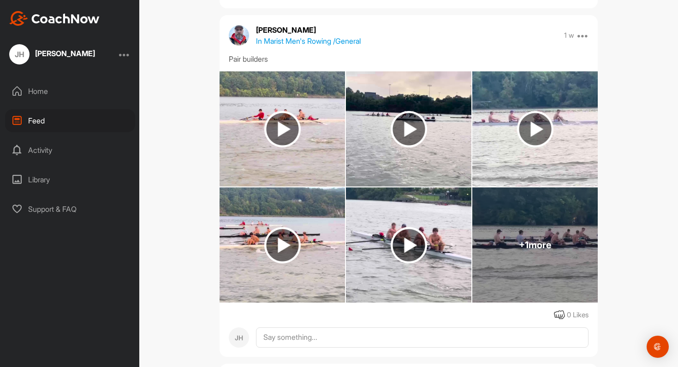
click at [552, 214] on div "+ 1 more" at bounding box center [534, 245] width 125 height 115
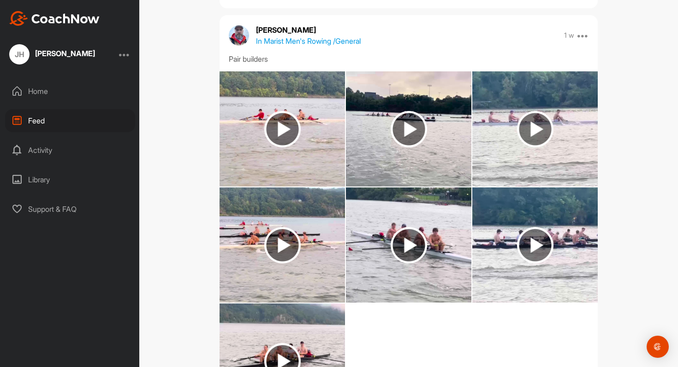
click at [528, 229] on img at bounding box center [535, 245] width 36 height 36
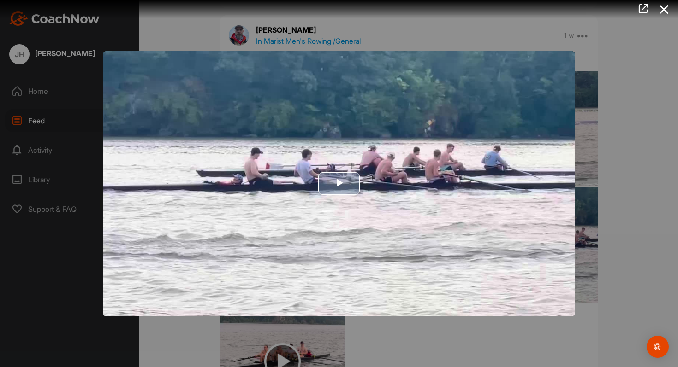
click at [456, 193] on img "Video Player" at bounding box center [339, 183] width 472 height 265
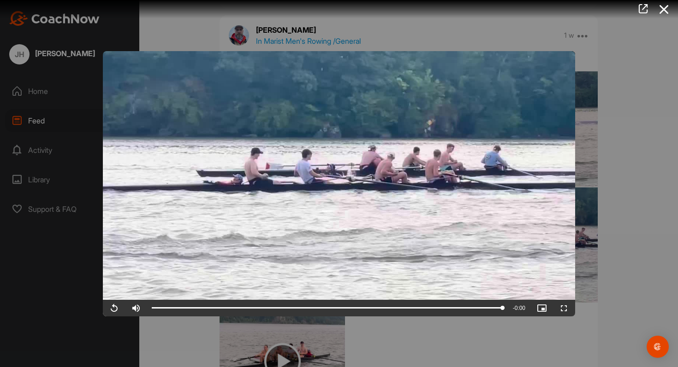
click at [509, 188] on video "Video Player" at bounding box center [339, 183] width 472 height 265
click at [625, 170] on div at bounding box center [339, 183] width 678 height 367
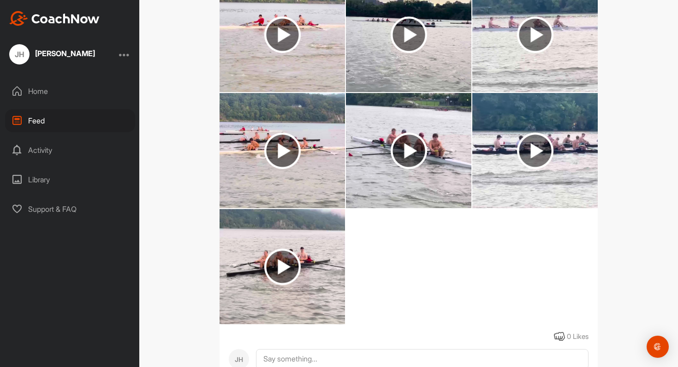
scroll to position [9807, 0]
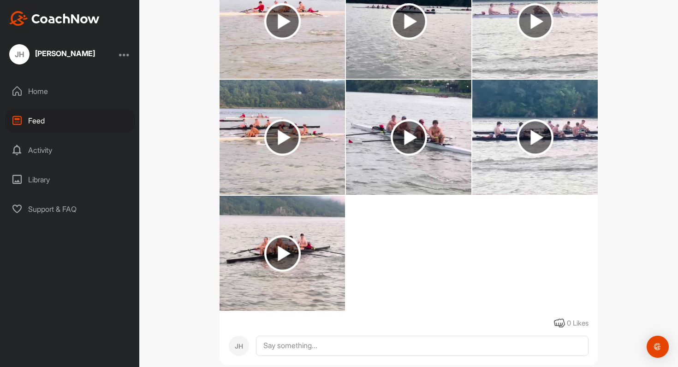
click at [303, 280] on img at bounding box center [281, 253] width 125 height 115
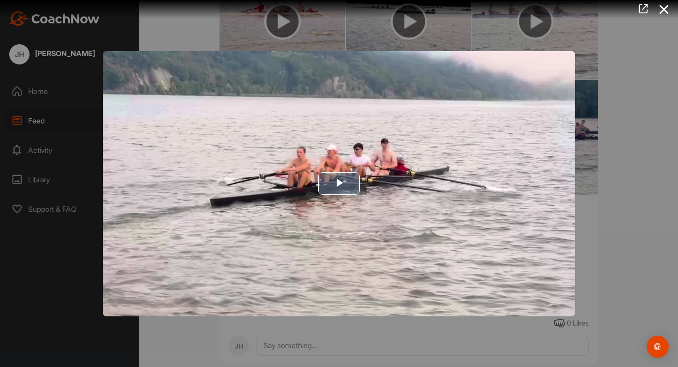
click at [371, 204] on img "Video Player" at bounding box center [339, 183] width 472 height 265
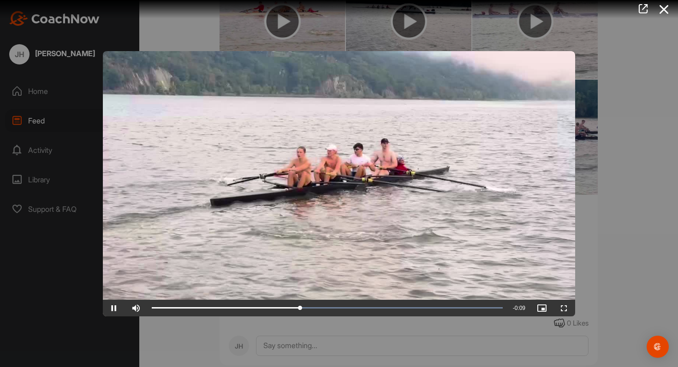
click at [328, 181] on video "Video Player" at bounding box center [339, 183] width 472 height 265
click at [336, 189] on video "Video Player" at bounding box center [339, 183] width 472 height 265
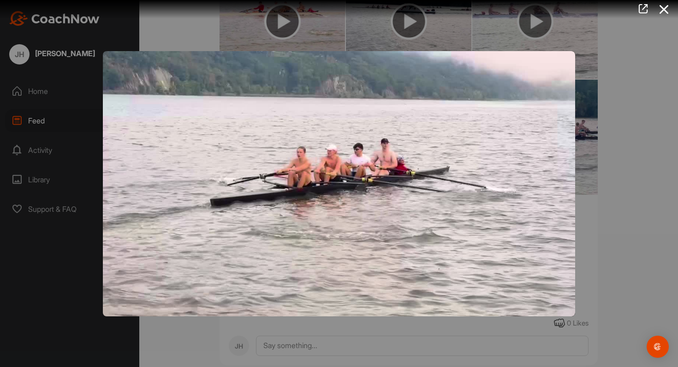
click at [336, 189] on video "Video Player" at bounding box center [339, 183] width 472 height 265
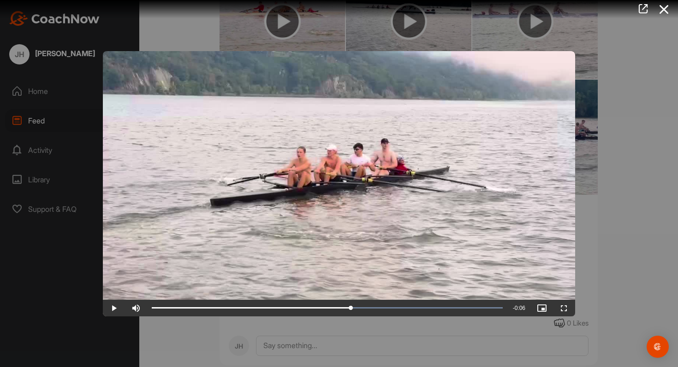
click at [442, 216] on video "Video Player" at bounding box center [339, 183] width 472 height 265
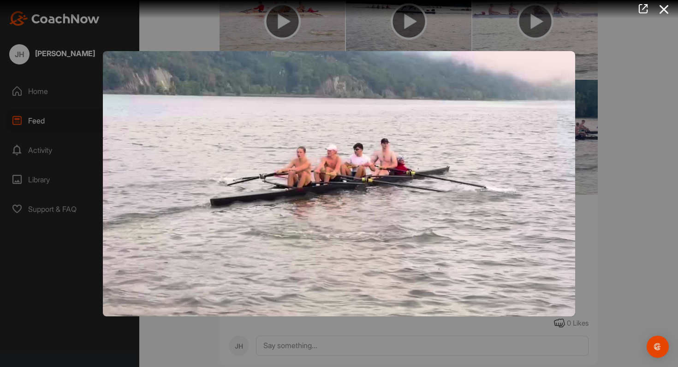
click at [573, 189] on video "Video Player" at bounding box center [339, 183] width 472 height 265
click at [613, 82] on div at bounding box center [339, 183] width 678 height 367
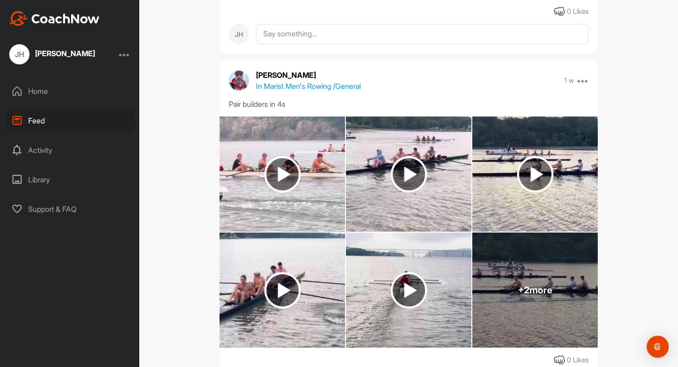
scroll to position [10148, 0]
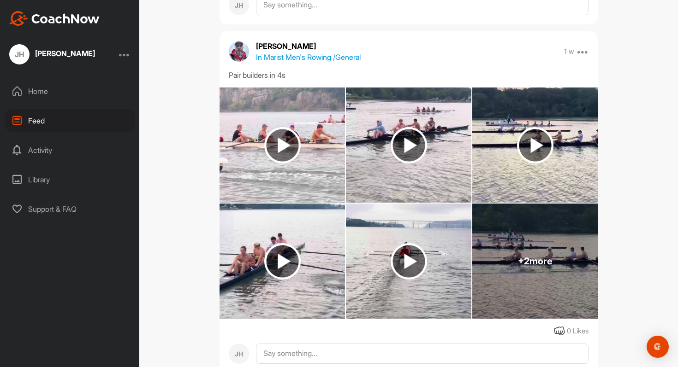
click at [306, 141] on img at bounding box center [281, 145] width 125 height 115
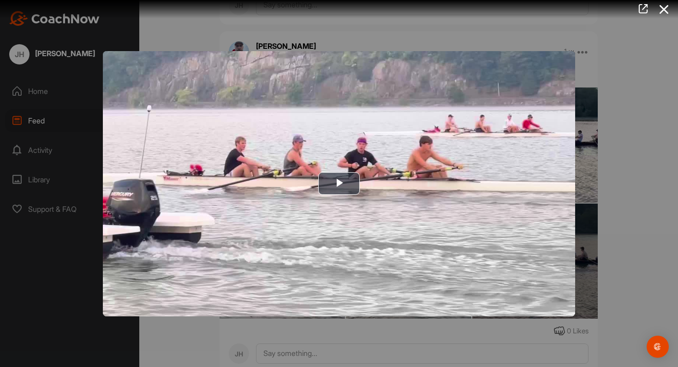
click at [623, 190] on div at bounding box center [339, 183] width 678 height 367
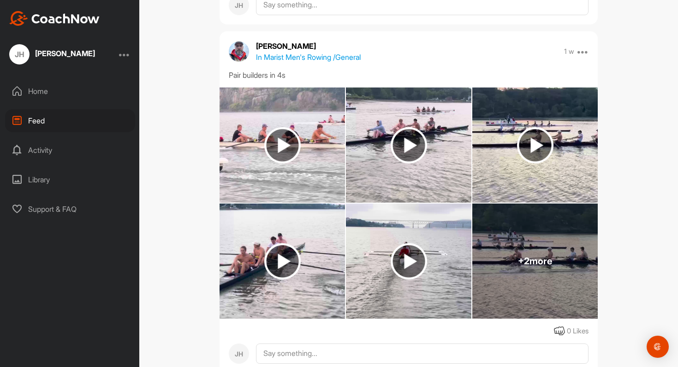
click at [380, 116] on img at bounding box center [408, 145] width 125 height 115
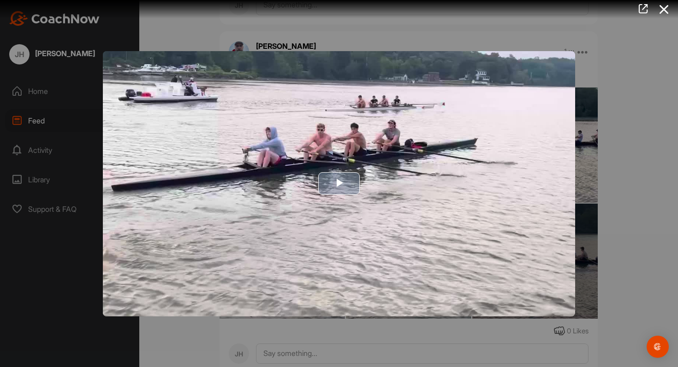
click at [573, 177] on img "Video Player" at bounding box center [339, 183] width 472 height 265
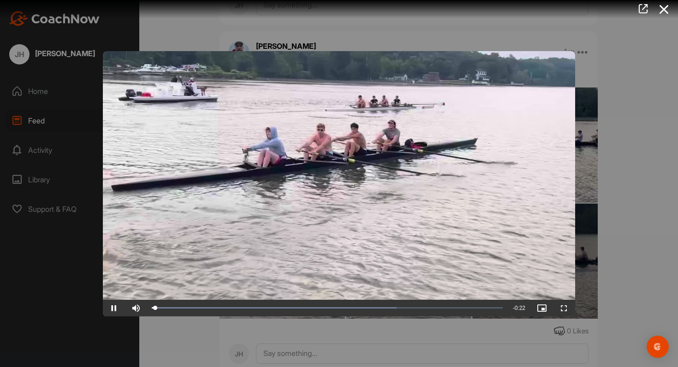
click at [585, 169] on div at bounding box center [339, 183] width 678 height 367
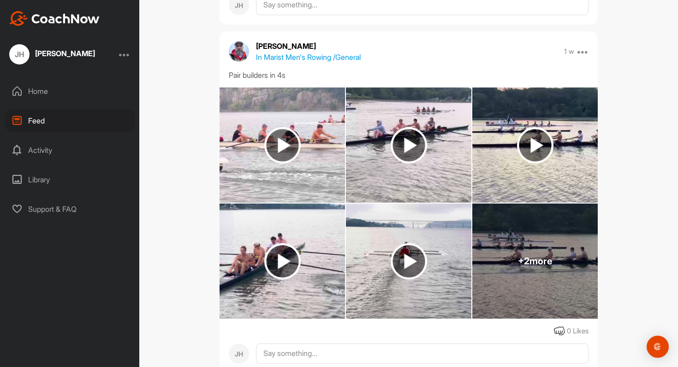
click at [585, 169] on img at bounding box center [534, 145] width 125 height 115
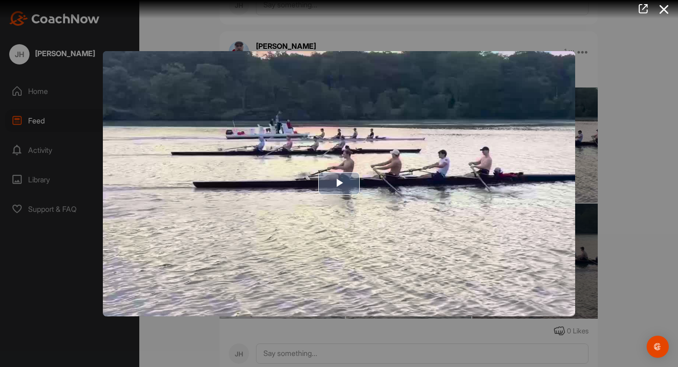
click at [508, 179] on img "Video Player" at bounding box center [339, 183] width 472 height 265
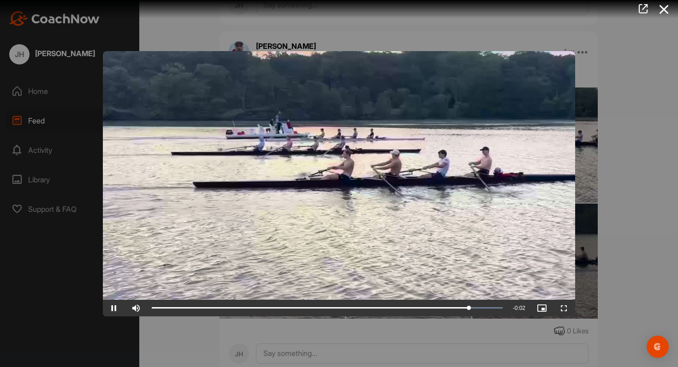
click at [627, 181] on div at bounding box center [339, 183] width 678 height 367
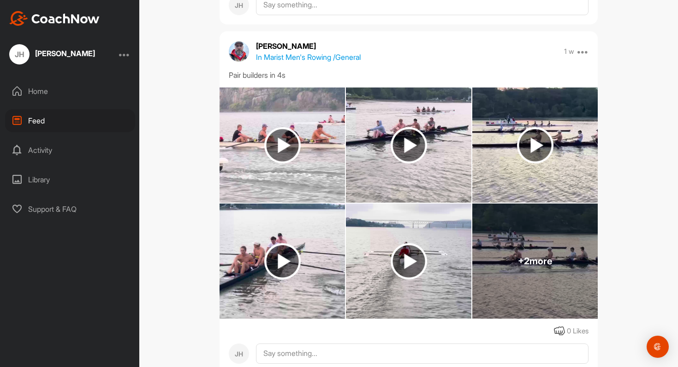
click at [307, 251] on img at bounding box center [281, 261] width 125 height 115
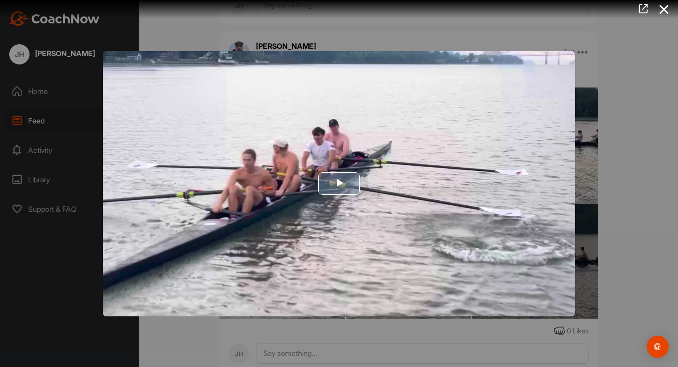
click at [366, 242] on img "Video Player" at bounding box center [339, 183] width 472 height 265
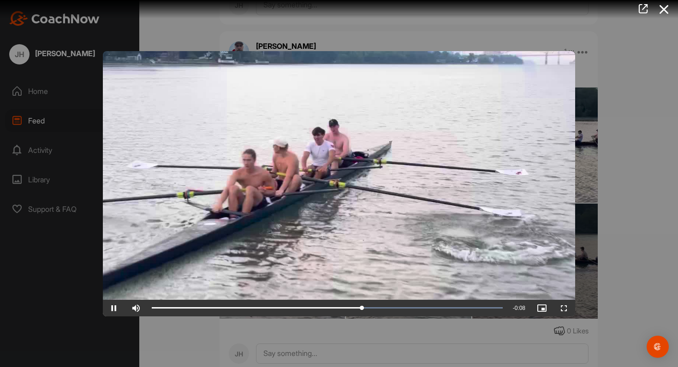
click at [677, 218] on div at bounding box center [339, 183] width 678 height 367
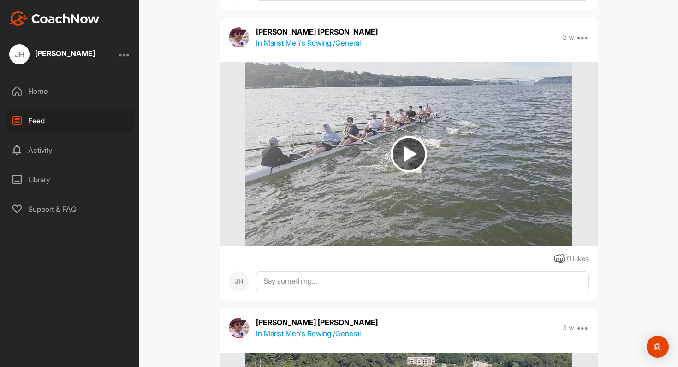
scroll to position [47918, 0]
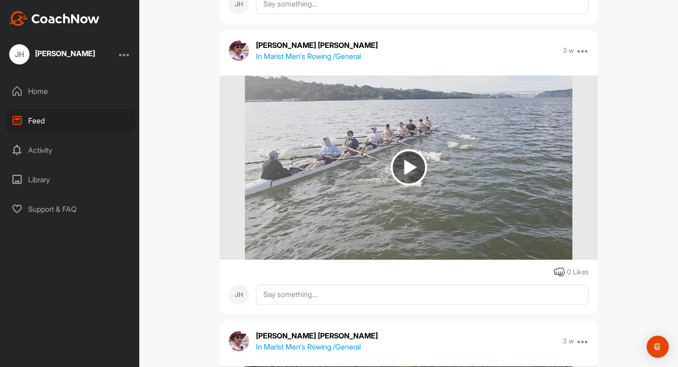
click at [423, 165] on img at bounding box center [408, 167] width 36 height 36
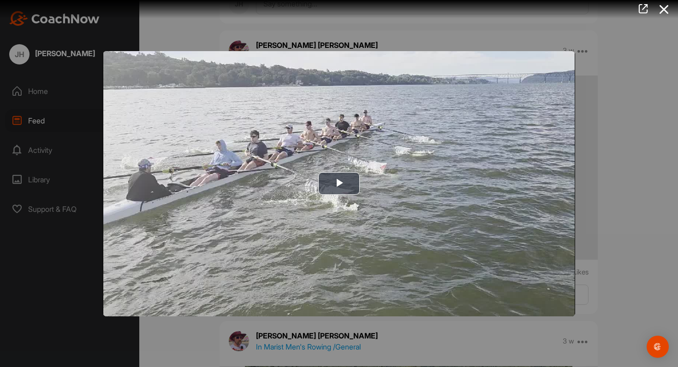
click at [423, 165] on img "Video Player" at bounding box center [339, 183] width 472 height 265
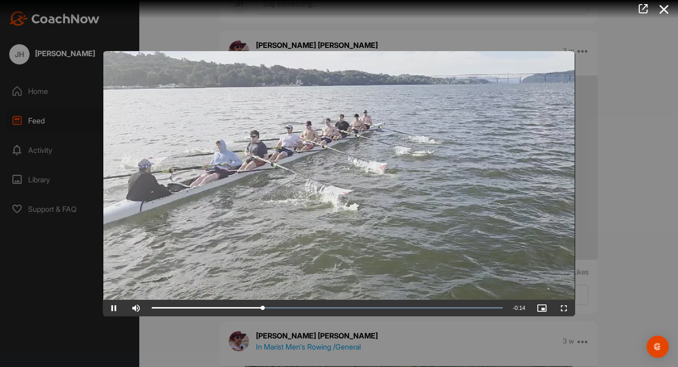
click at [629, 182] on div at bounding box center [339, 183] width 678 height 367
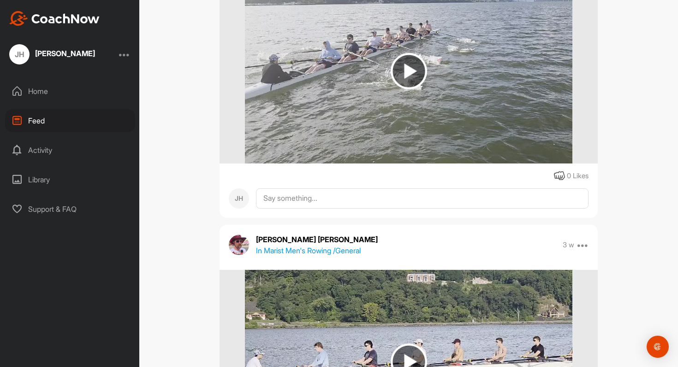
scroll to position [48184, 0]
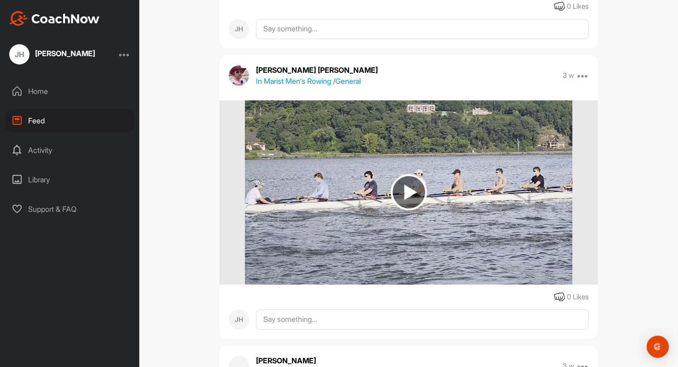
click at [464, 225] on img at bounding box center [408, 192] width 327 height 184
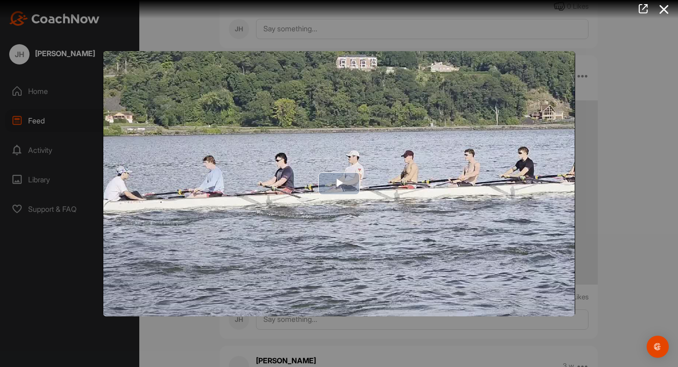
click at [480, 213] on img "Video Player" at bounding box center [339, 183] width 472 height 265
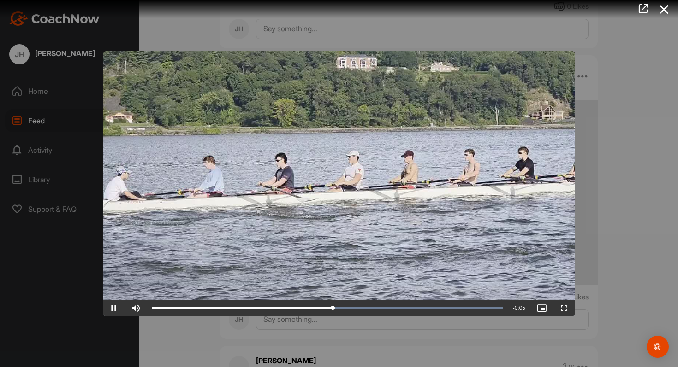
click at [573, 183] on video "Video Player" at bounding box center [339, 183] width 472 height 265
click at [607, 183] on div at bounding box center [339, 183] width 678 height 367
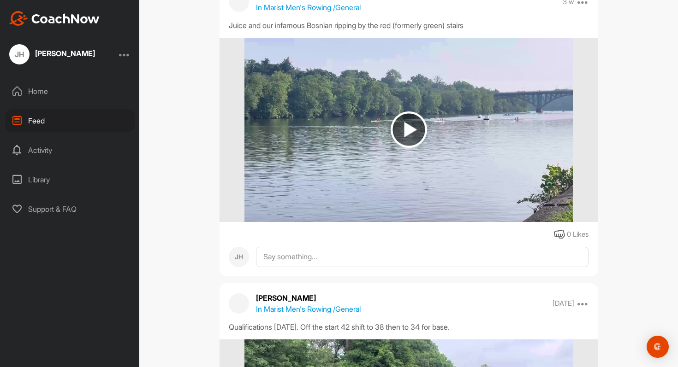
scroll to position [48549, 0]
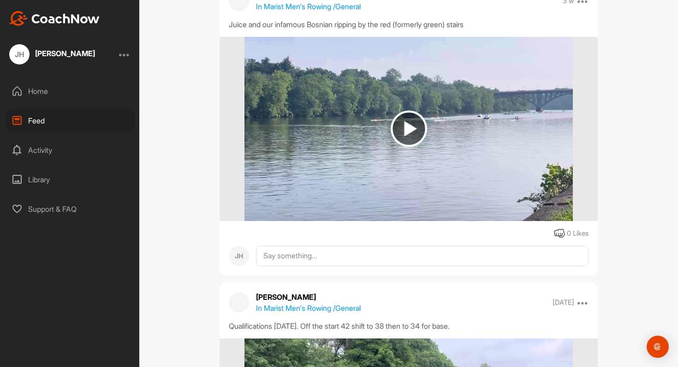
click at [479, 158] on img at bounding box center [408, 129] width 328 height 184
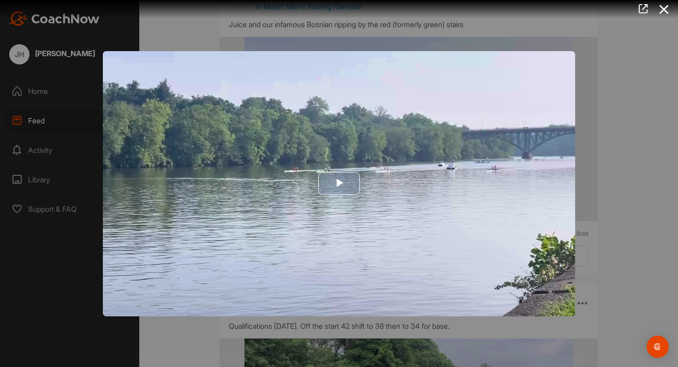
click at [408, 174] on img "Video Player" at bounding box center [339, 183] width 472 height 265
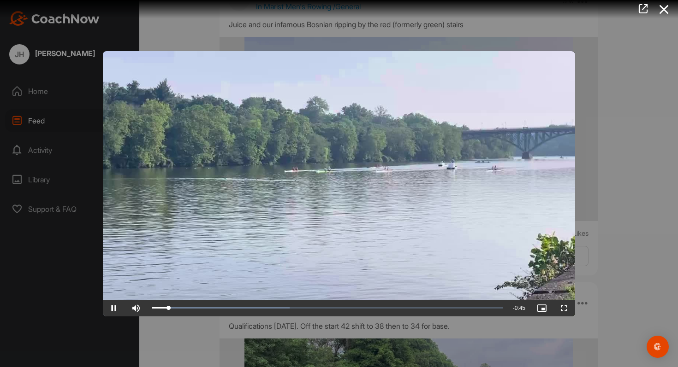
click at [578, 160] on div at bounding box center [339, 183] width 678 height 367
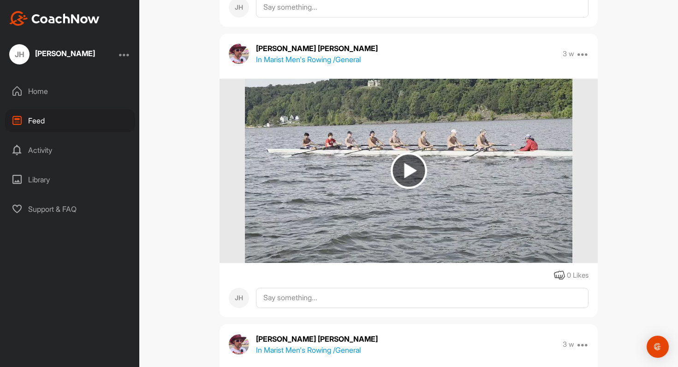
scroll to position [47620, 0]
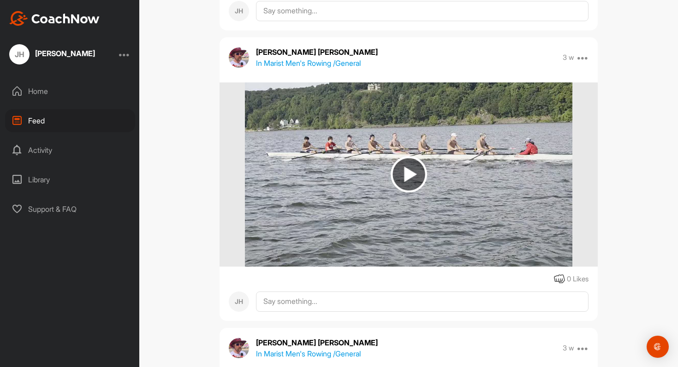
click at [404, 126] on img at bounding box center [408, 175] width 327 height 184
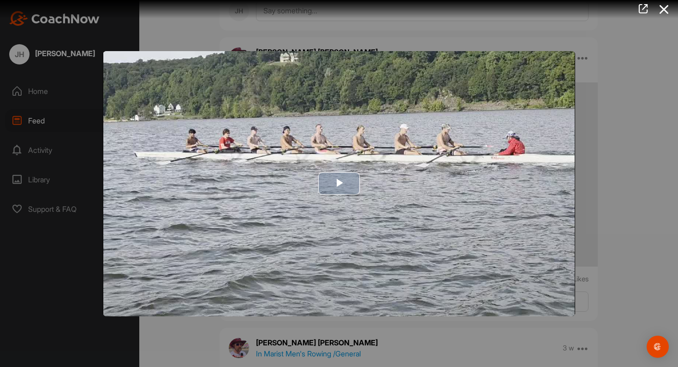
click at [422, 141] on img "Video Player" at bounding box center [339, 183] width 472 height 265
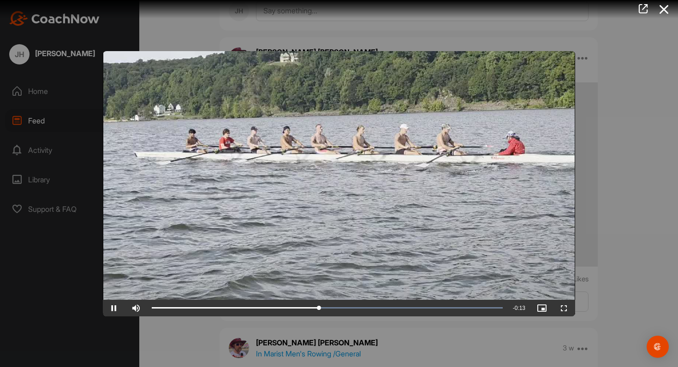
click at [599, 197] on div at bounding box center [339, 183] width 678 height 367
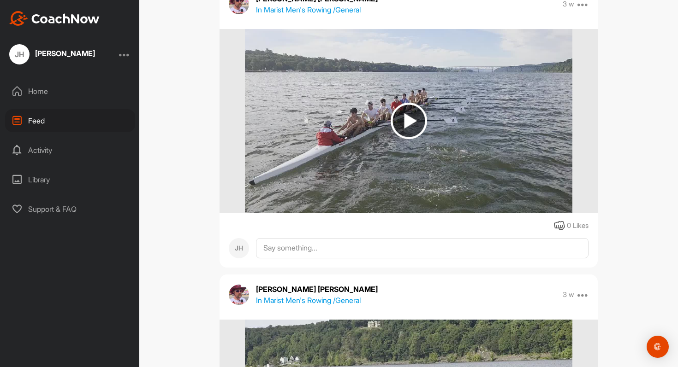
scroll to position [47374, 0]
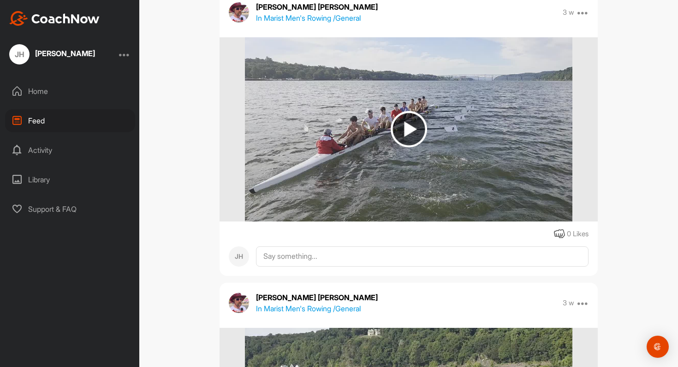
click at [417, 131] on img at bounding box center [408, 129] width 36 height 36
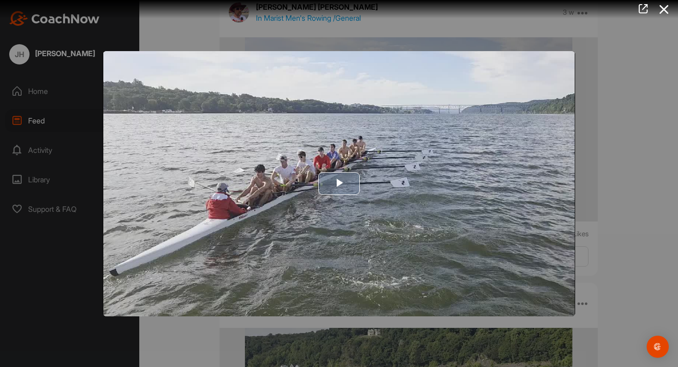
click at [573, 177] on img "Video Player" at bounding box center [339, 183] width 472 height 265
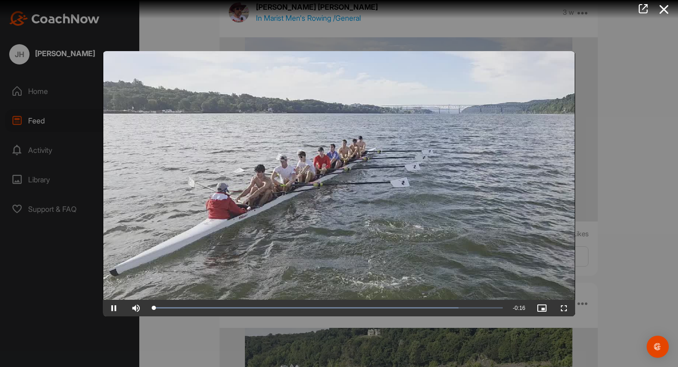
click at [616, 165] on div at bounding box center [339, 183] width 678 height 367
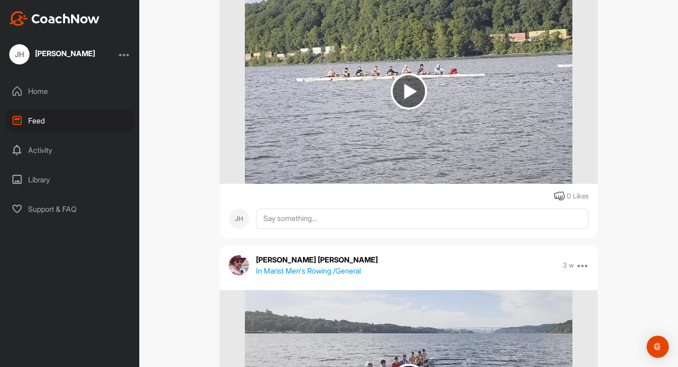
scroll to position [47064, 0]
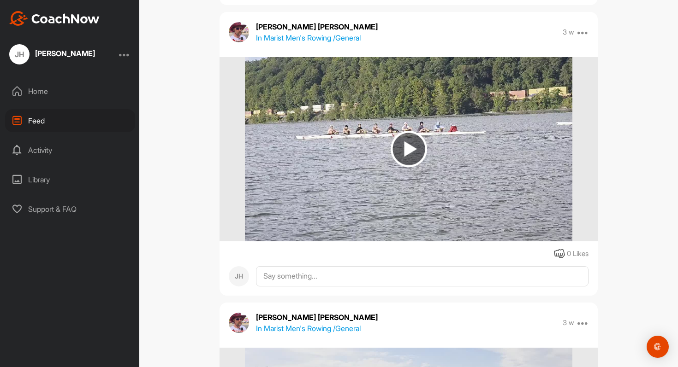
click at [413, 136] on img at bounding box center [408, 149] width 36 height 36
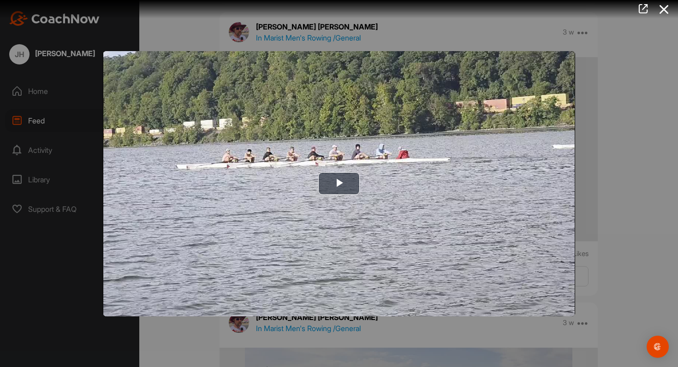
click at [412, 136] on img "Video Player" at bounding box center [339, 183] width 472 height 265
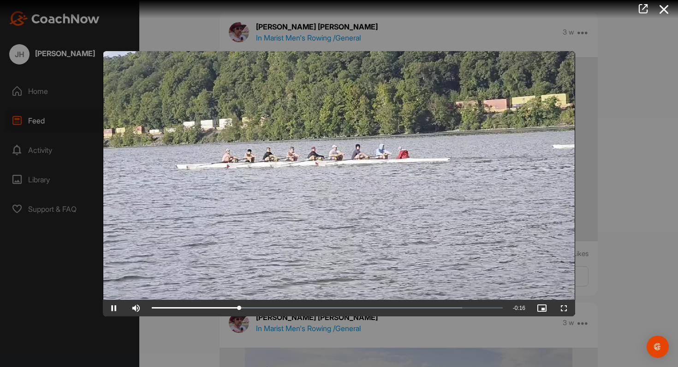
click at [631, 146] on div at bounding box center [339, 183] width 678 height 367
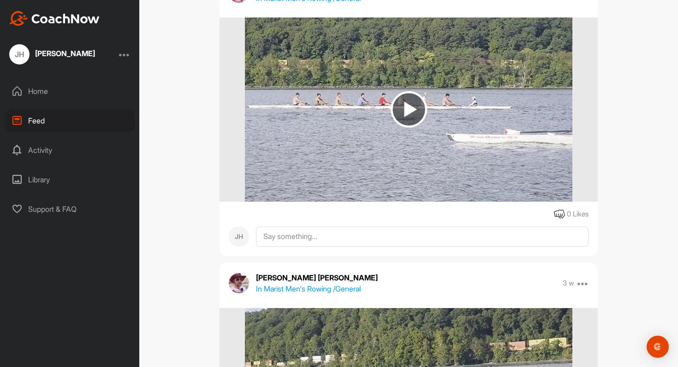
scroll to position [46789, 0]
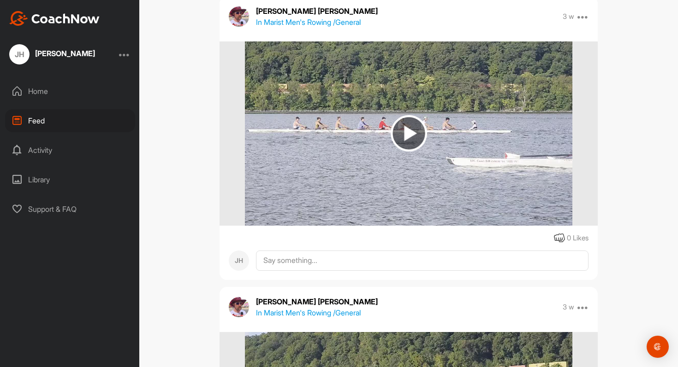
click at [417, 109] on img at bounding box center [408, 133] width 327 height 184
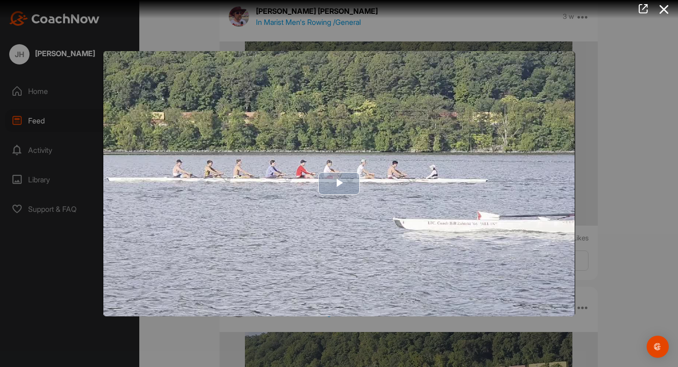
click at [379, 144] on img "Video Player" at bounding box center [339, 183] width 472 height 265
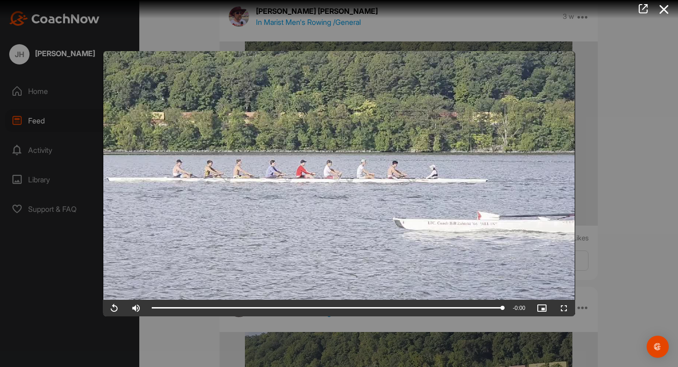
click at [597, 203] on div at bounding box center [339, 183] width 678 height 367
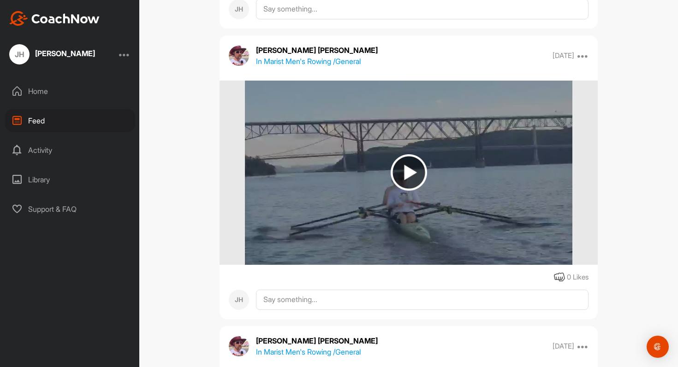
scroll to position [51915, 0]
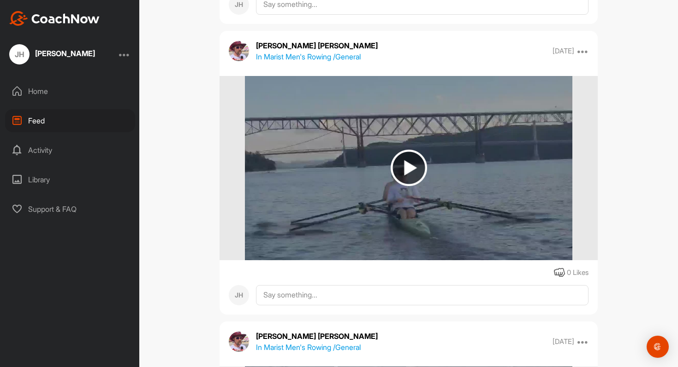
click at [436, 214] on img at bounding box center [408, 168] width 327 height 184
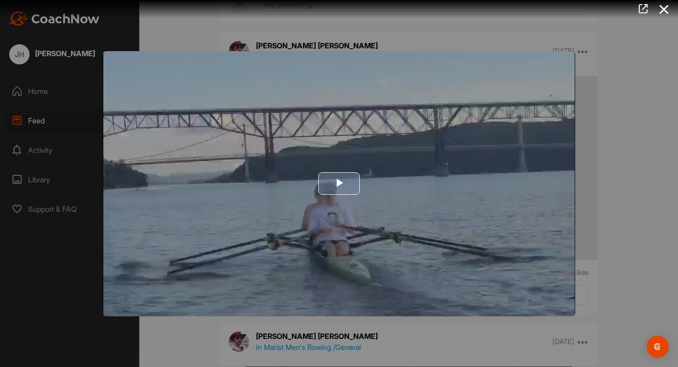
click at [450, 212] on img "Video Player" at bounding box center [339, 183] width 472 height 265
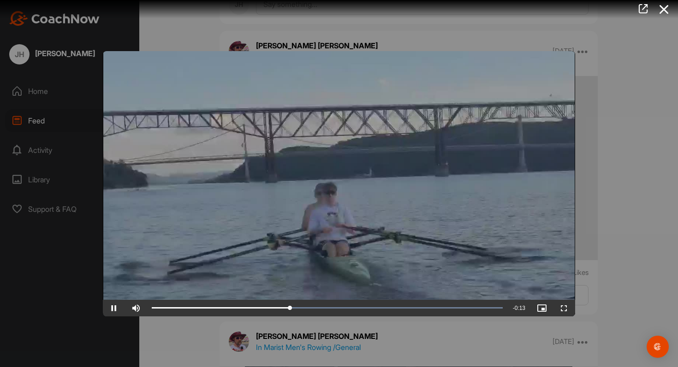
click at [611, 190] on div at bounding box center [339, 183] width 678 height 367
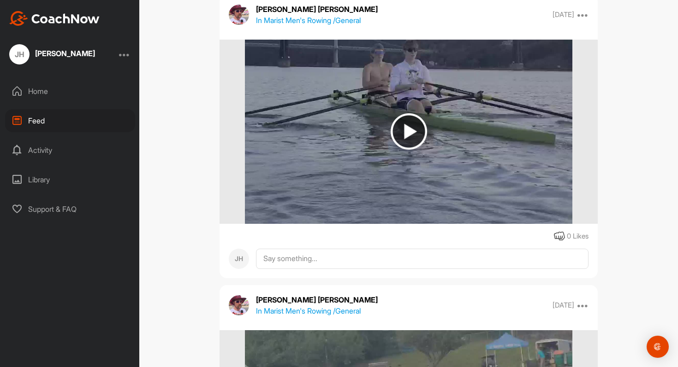
scroll to position [52242, 0]
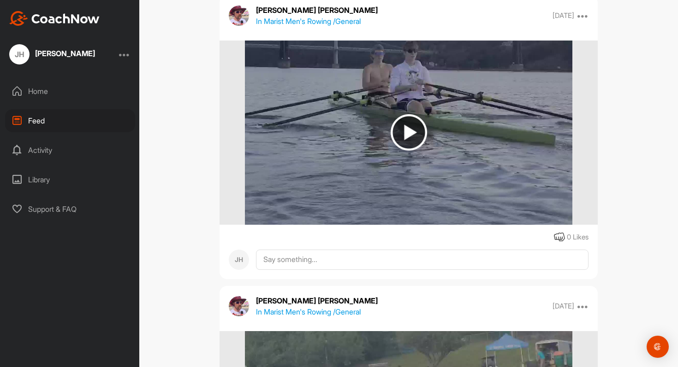
click at [403, 113] on img at bounding box center [408, 133] width 327 height 184
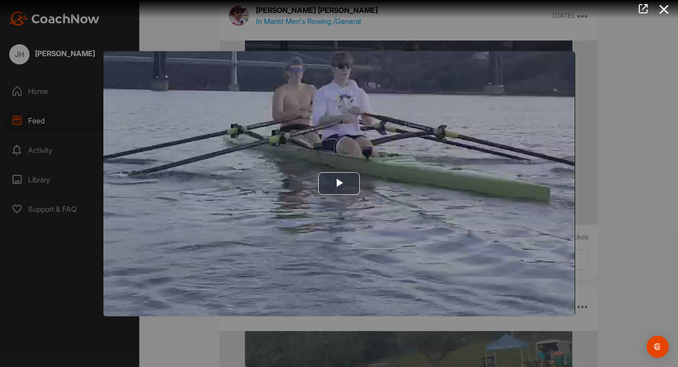
click at [403, 113] on img "Video Player" at bounding box center [339, 183] width 472 height 265
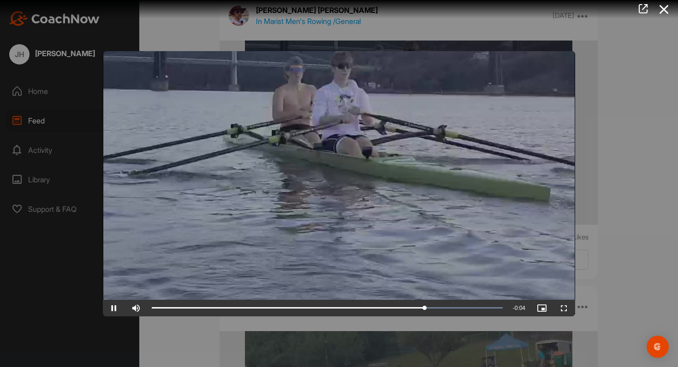
click at [620, 172] on div at bounding box center [339, 183] width 678 height 367
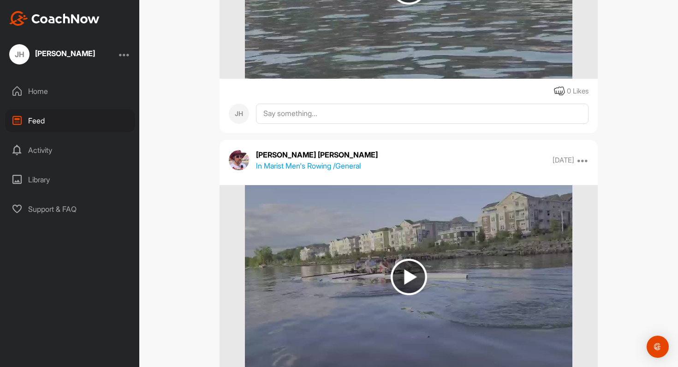
scroll to position [52776, 0]
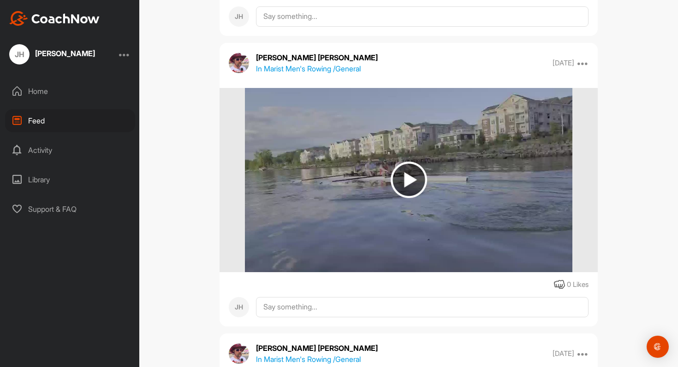
click at [413, 204] on img at bounding box center [408, 180] width 327 height 184
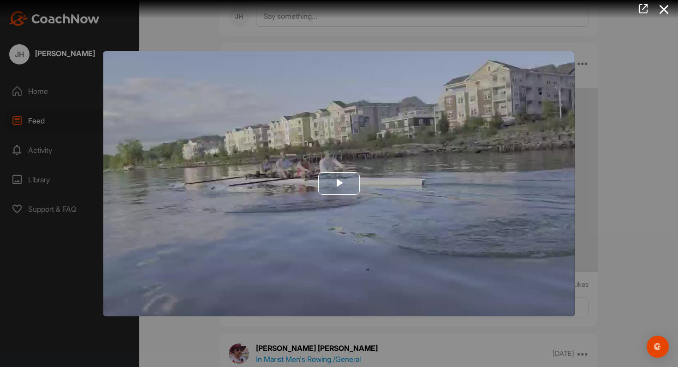
click at [413, 204] on img "Video Player" at bounding box center [339, 183] width 472 height 265
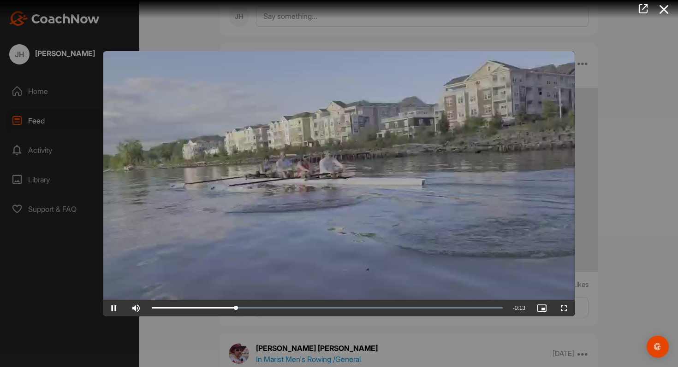
click at [612, 203] on div at bounding box center [339, 183] width 678 height 367
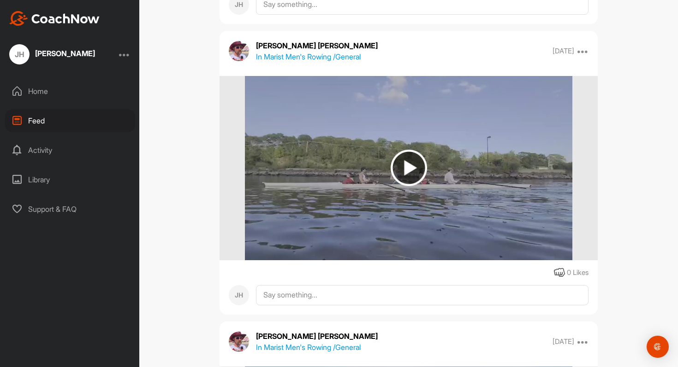
scroll to position [53368, 0]
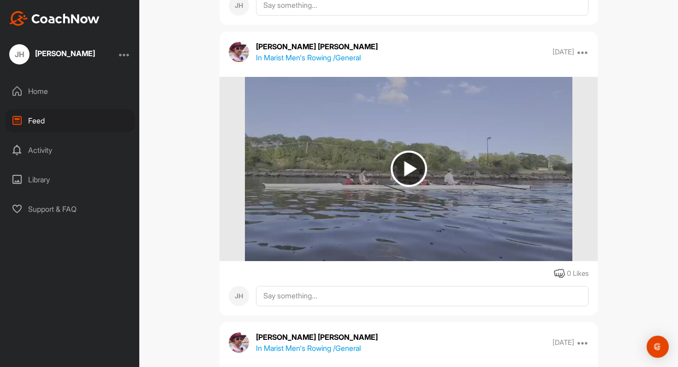
click at [462, 162] on img at bounding box center [408, 169] width 327 height 184
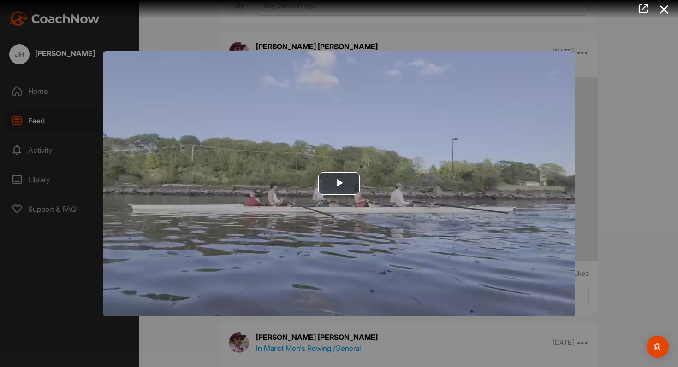
click at [462, 162] on img "Video Player" at bounding box center [339, 183] width 472 height 265
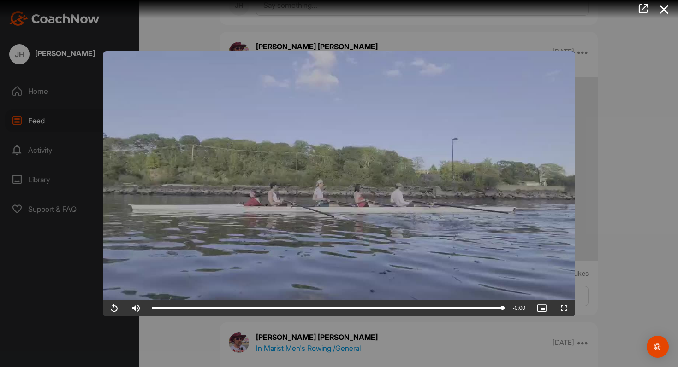
click at [614, 150] on div at bounding box center [339, 183] width 678 height 367
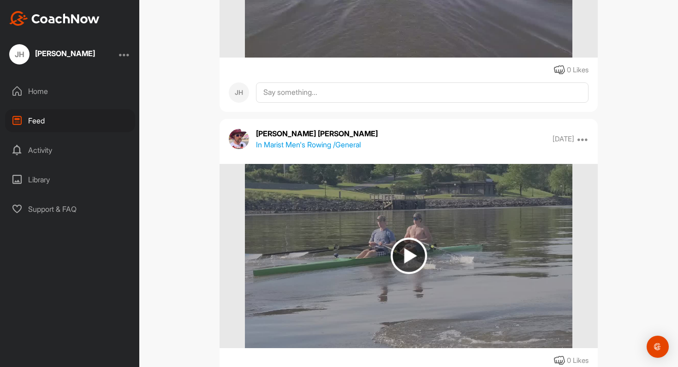
scroll to position [54217, 0]
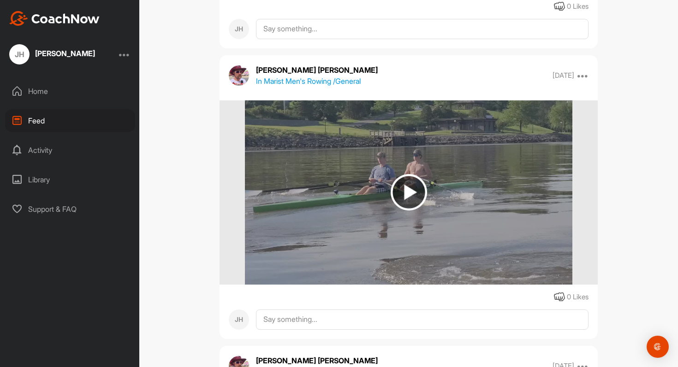
click at [450, 192] on img at bounding box center [408, 192] width 327 height 184
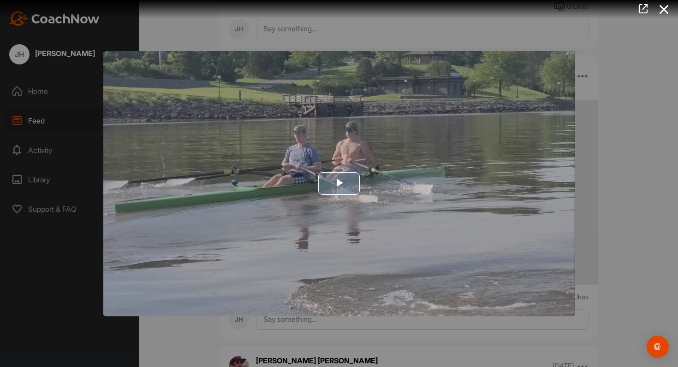
click at [418, 178] on img "Video Player" at bounding box center [339, 183] width 472 height 265
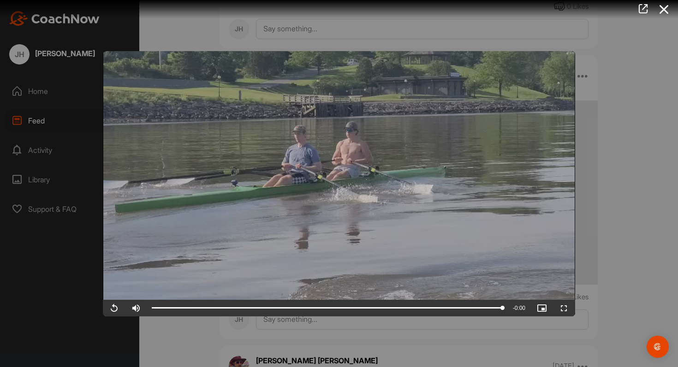
click at [418, 178] on video "Video Player" at bounding box center [339, 183] width 472 height 265
click at [659, 181] on div at bounding box center [339, 183] width 678 height 367
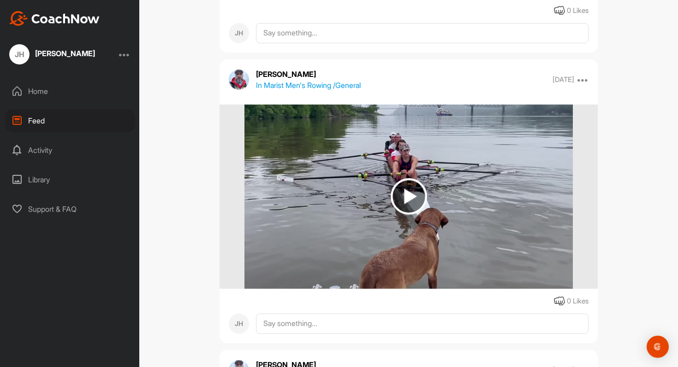
scroll to position [61554, 0]
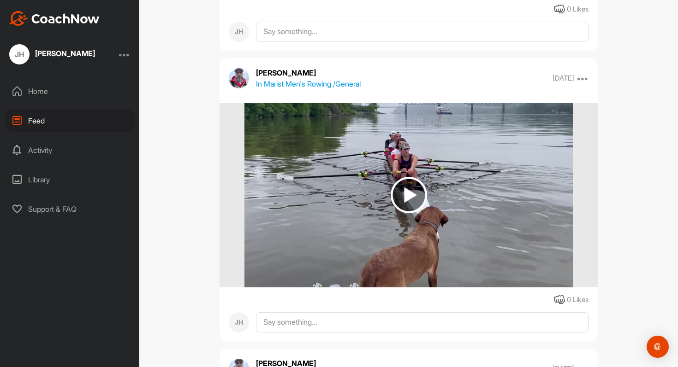
click at [511, 208] on img at bounding box center [408, 195] width 328 height 184
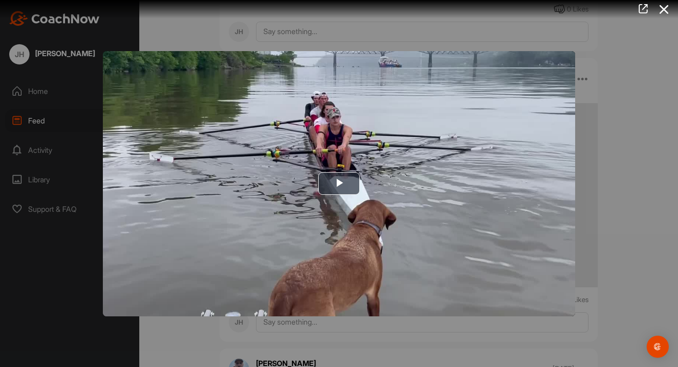
click at [511, 208] on img "Video Player" at bounding box center [339, 183] width 472 height 265
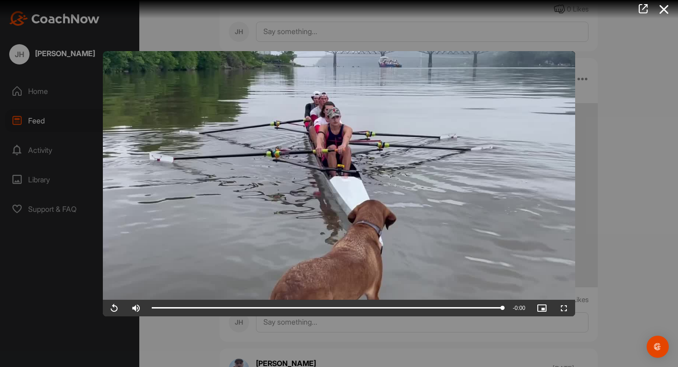
click at [628, 187] on div at bounding box center [339, 183] width 678 height 367
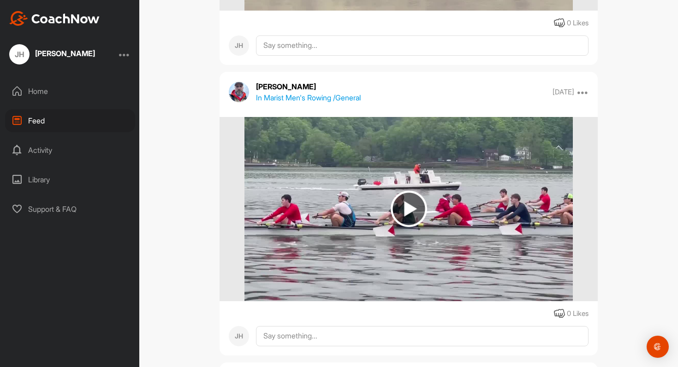
scroll to position [77344, 0]
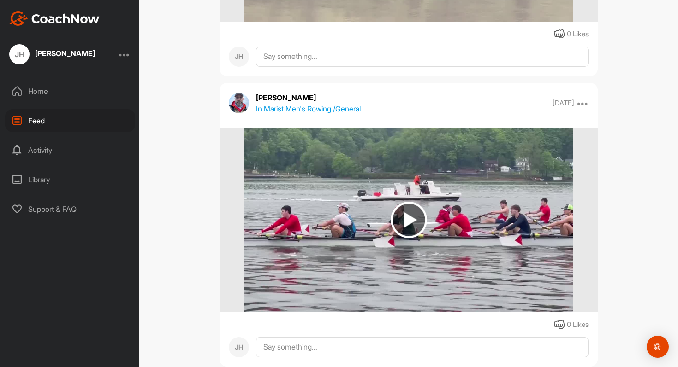
click at [450, 192] on img at bounding box center [408, 220] width 328 height 184
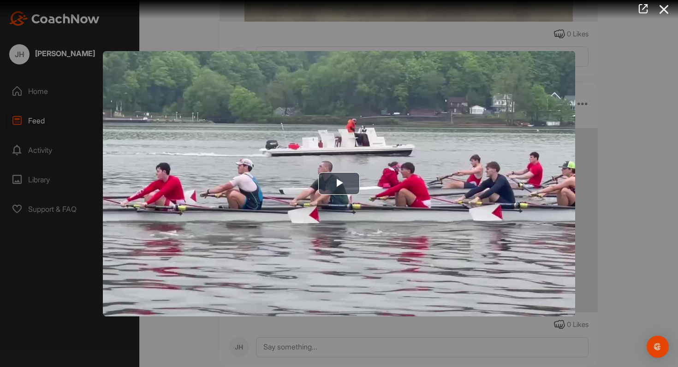
click at [450, 192] on img "Video Player" at bounding box center [339, 183] width 472 height 265
click at [631, 177] on div at bounding box center [339, 183] width 678 height 367
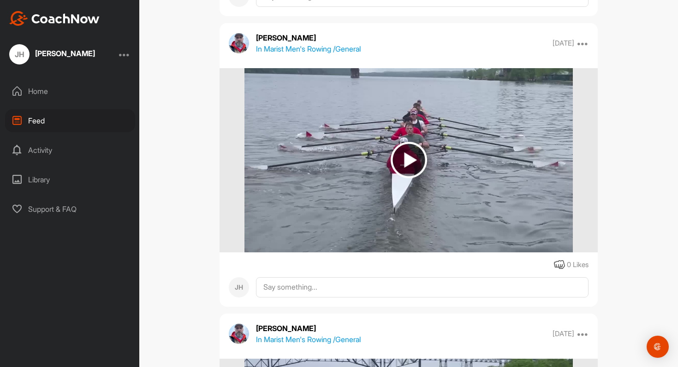
scroll to position [77716, 0]
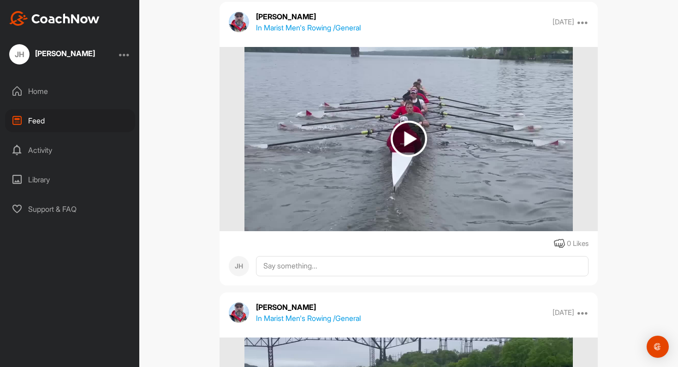
click at [525, 149] on img at bounding box center [408, 139] width 328 height 184
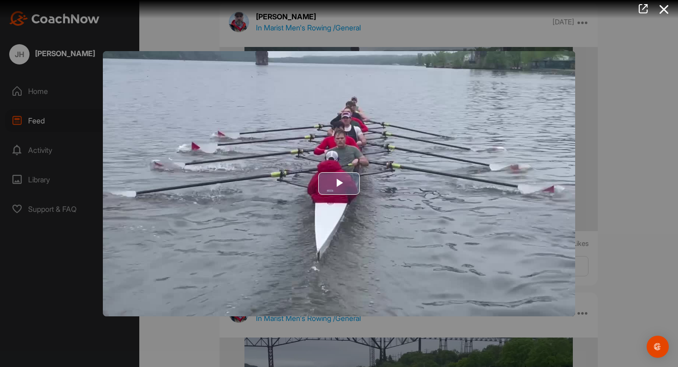
click at [525, 152] on img "Video Player" at bounding box center [339, 183] width 472 height 265
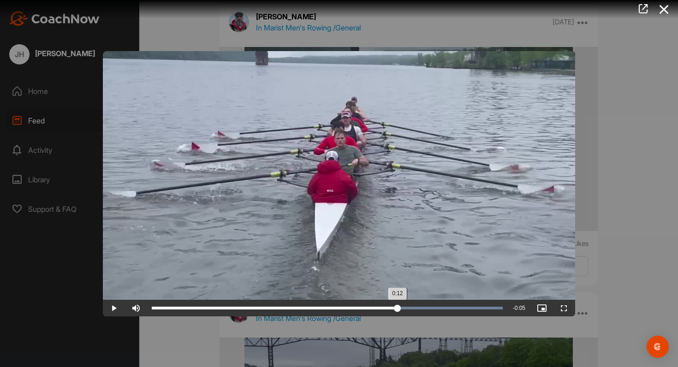
drag, startPoint x: 381, startPoint y: 309, endPoint x: 397, endPoint y: 306, distance: 16.9
click at [397, 307] on div "Loaded : 100.00% 0:12 0:12" at bounding box center [327, 308] width 351 height 3
click at [610, 242] on div at bounding box center [339, 183] width 678 height 367
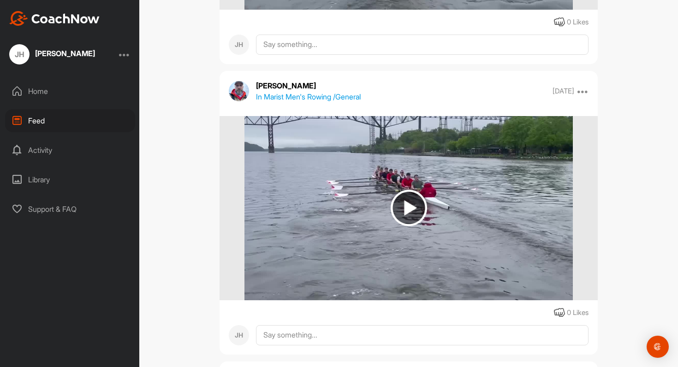
scroll to position [77967, 0]
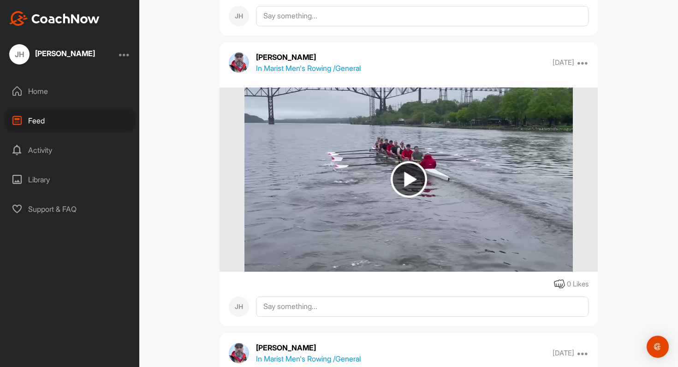
click at [510, 196] on img at bounding box center [408, 180] width 328 height 184
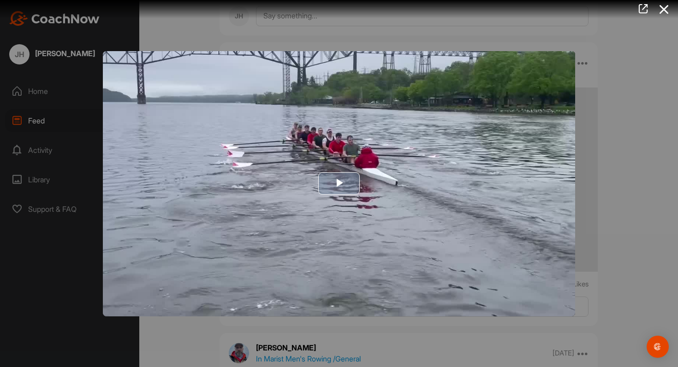
click at [268, 266] on img "Video Player" at bounding box center [339, 183] width 472 height 265
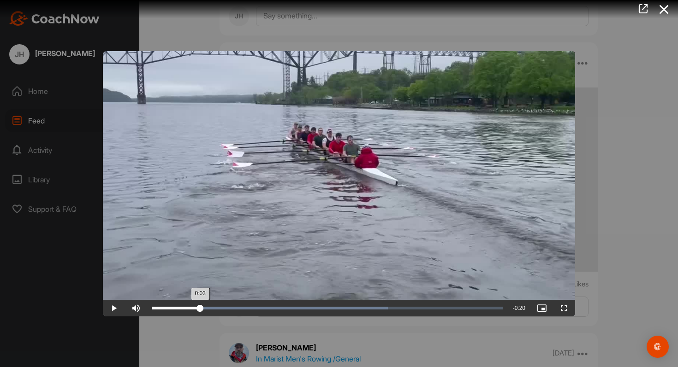
drag, startPoint x: 186, startPoint y: 306, endPoint x: 200, endPoint y: 302, distance: 14.8
click at [200, 302] on div "Loaded : 67.27% 0:03 0:03" at bounding box center [327, 308] width 360 height 17
click at [668, 196] on div at bounding box center [339, 183] width 678 height 367
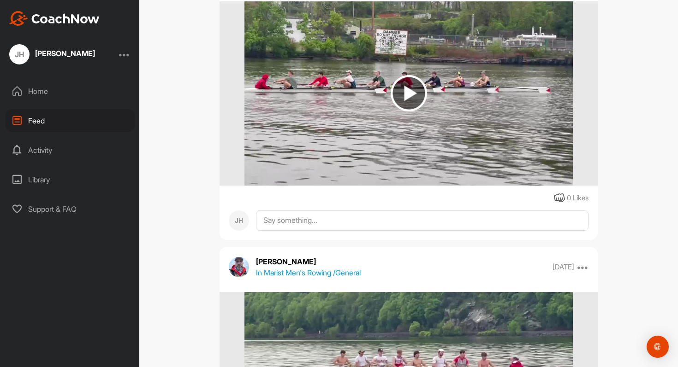
scroll to position [78926, 0]
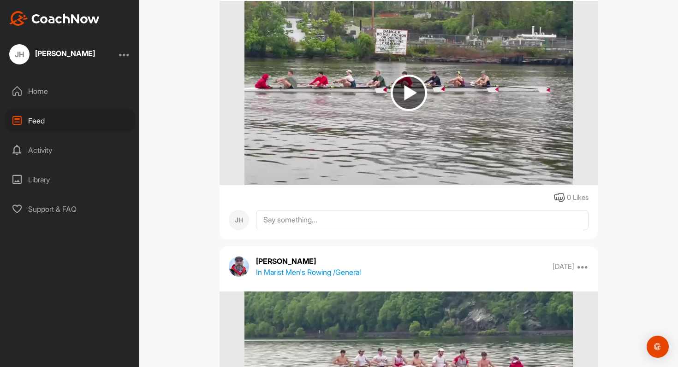
click at [464, 124] on img at bounding box center [408, 93] width 328 height 184
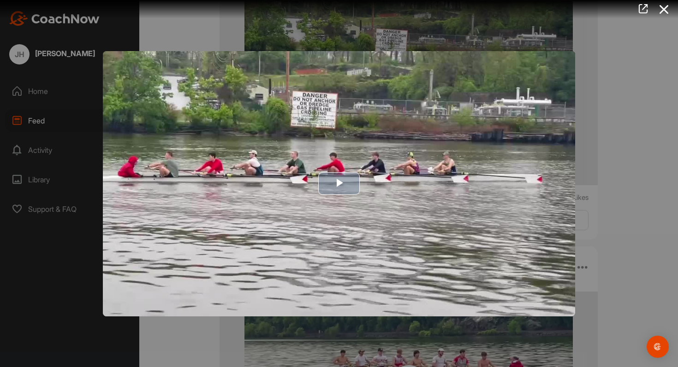
click at [468, 159] on img "Video Player" at bounding box center [339, 183] width 472 height 265
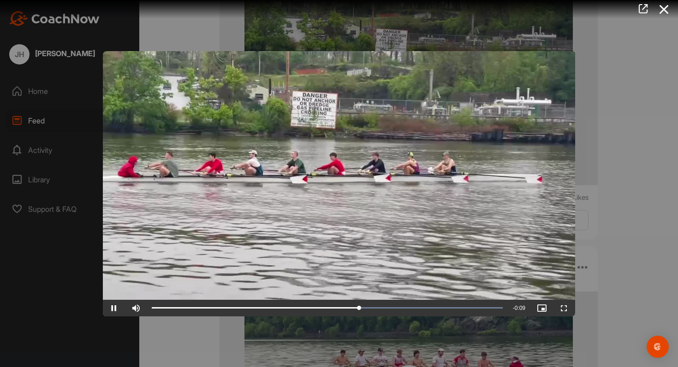
click at [576, 157] on div at bounding box center [339, 183] width 678 height 367
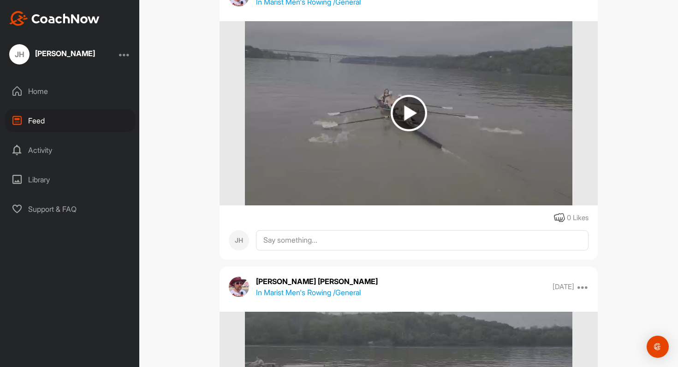
scroll to position [79749, 0]
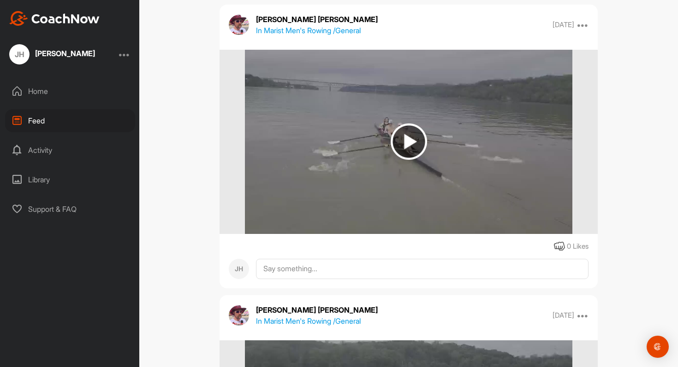
click at [471, 150] on img at bounding box center [408, 142] width 327 height 184
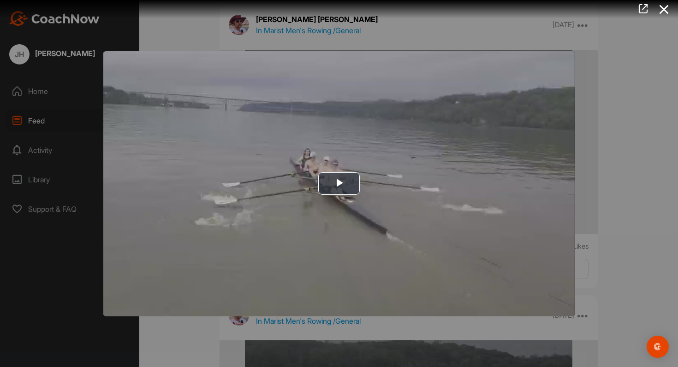
click at [471, 150] on img "Video Player" at bounding box center [339, 183] width 472 height 265
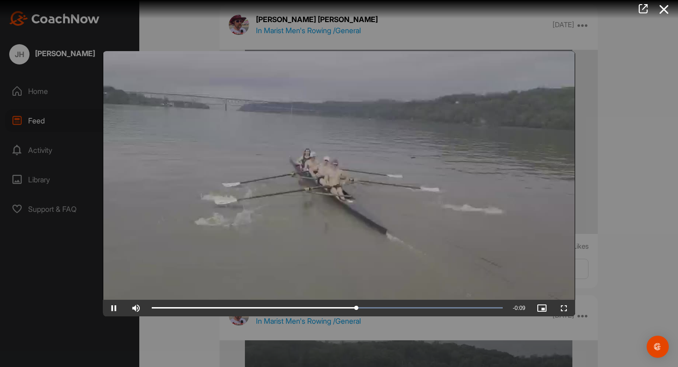
click at [618, 166] on div at bounding box center [339, 183] width 678 height 367
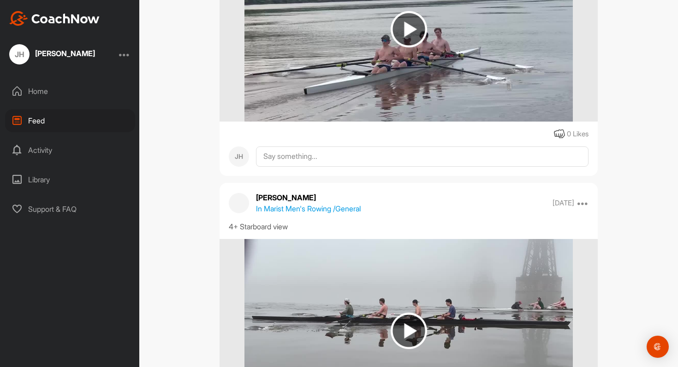
scroll to position [81021, 0]
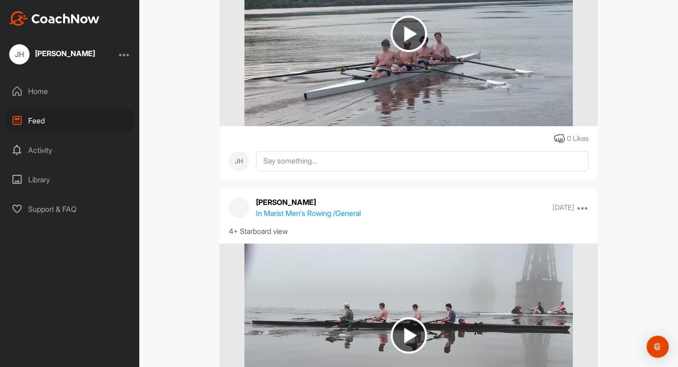
click at [510, 78] on img at bounding box center [408, 34] width 328 height 184
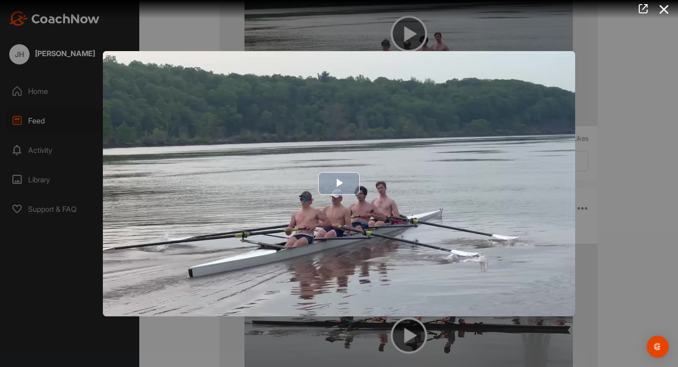
click at [514, 155] on img "Video Player" at bounding box center [339, 183] width 472 height 265
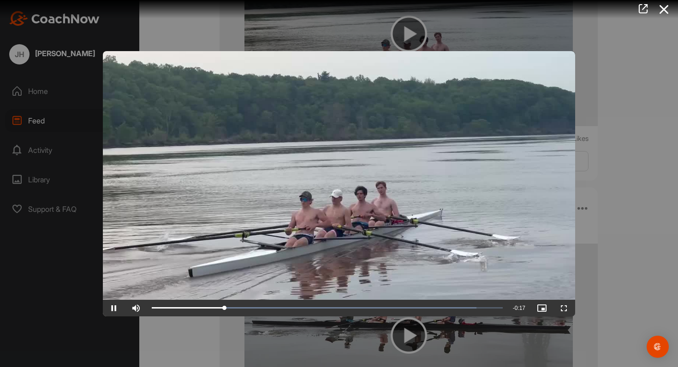
click at [628, 157] on div at bounding box center [339, 183] width 678 height 367
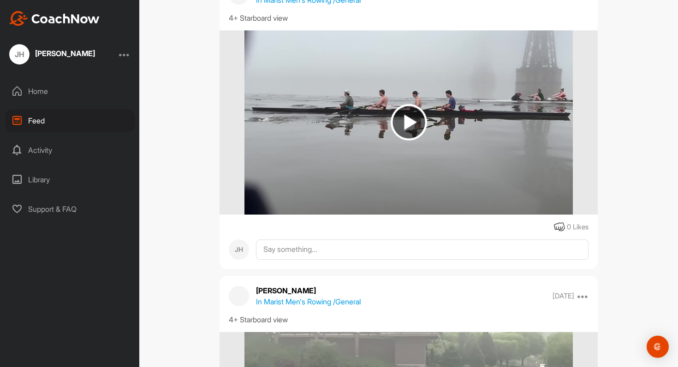
scroll to position [81232, 0]
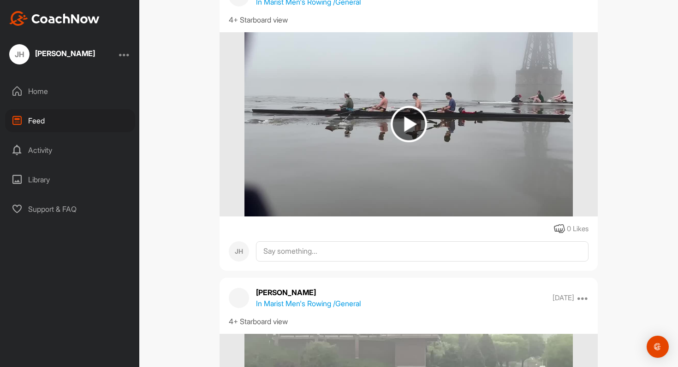
click at [477, 107] on img at bounding box center [408, 124] width 328 height 184
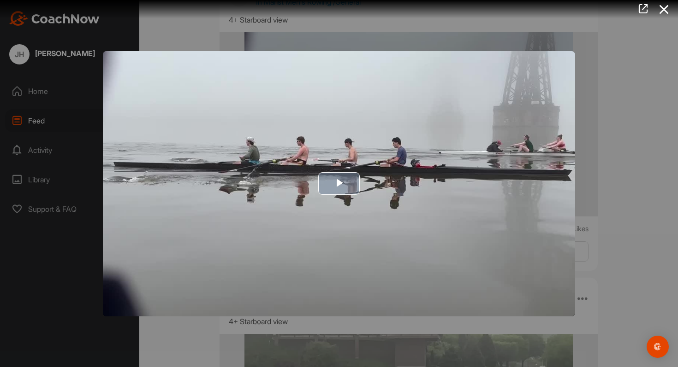
click at [482, 118] on img "Video Player" at bounding box center [339, 183] width 472 height 265
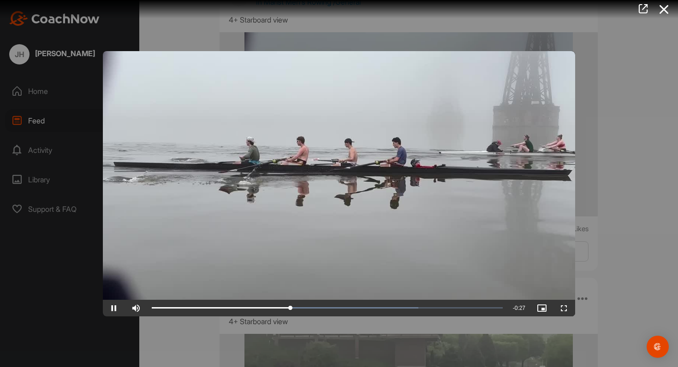
click at [622, 127] on div at bounding box center [339, 183] width 678 height 367
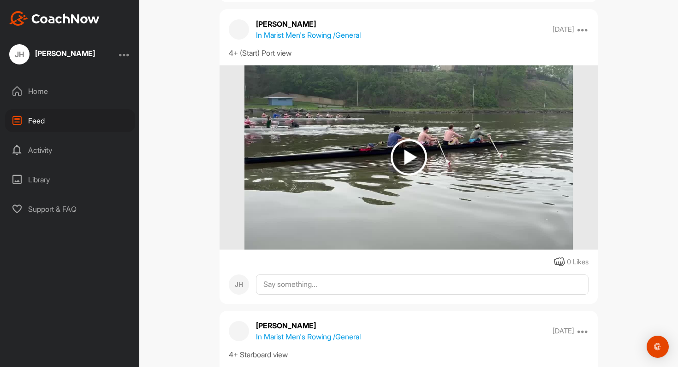
scroll to position [81805, 0]
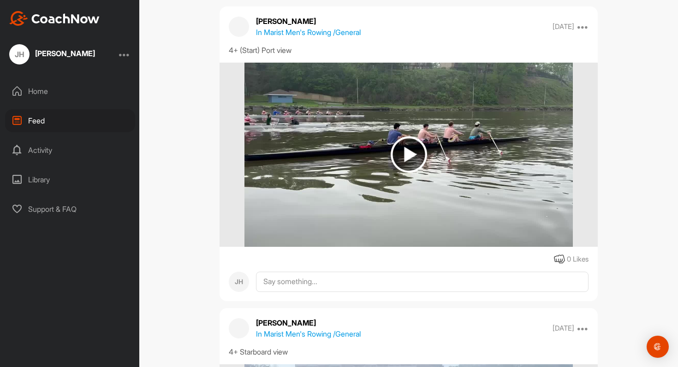
click at [513, 173] on img at bounding box center [408, 155] width 328 height 184
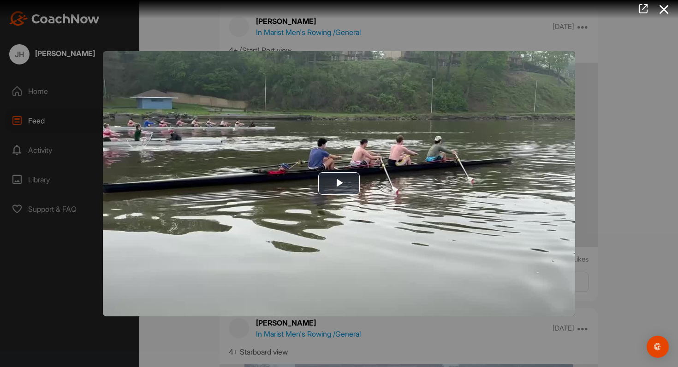
click at [513, 173] on img "Video Player" at bounding box center [339, 183] width 472 height 265
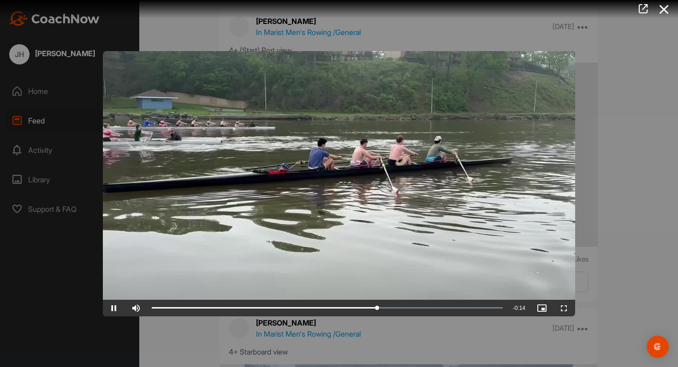
click at [619, 142] on div at bounding box center [339, 183] width 678 height 367
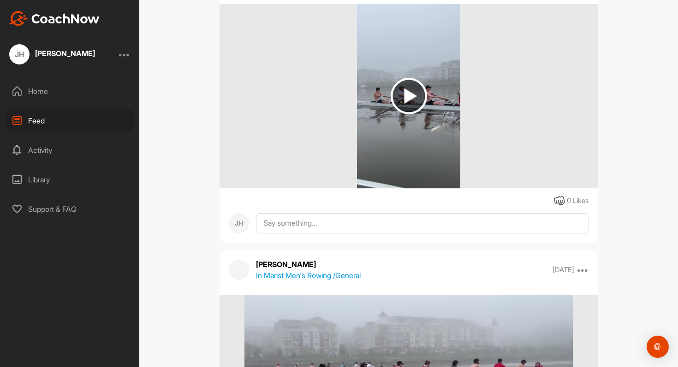
scroll to position [82437, 0]
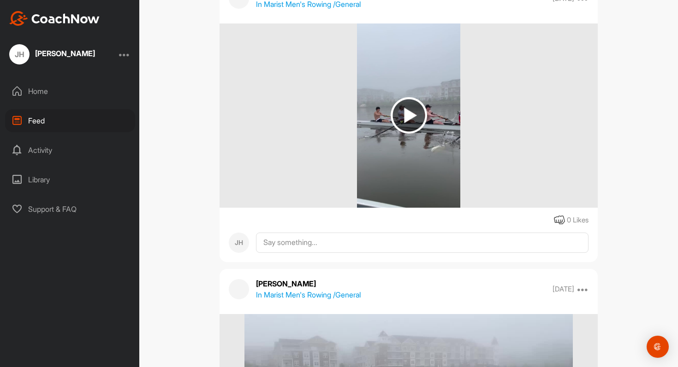
click at [413, 127] on img at bounding box center [408, 115] width 36 height 36
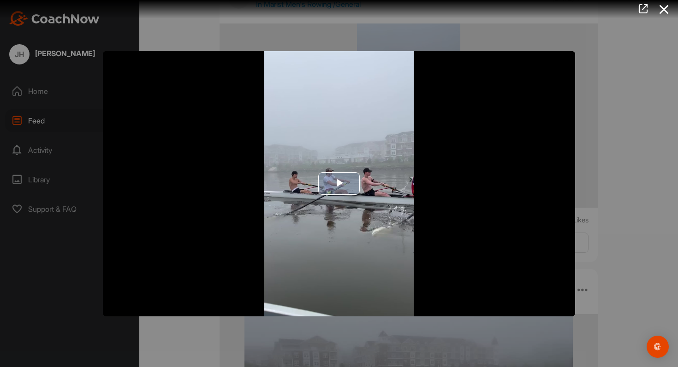
click at [386, 168] on img "Video Player" at bounding box center [339, 183] width 472 height 265
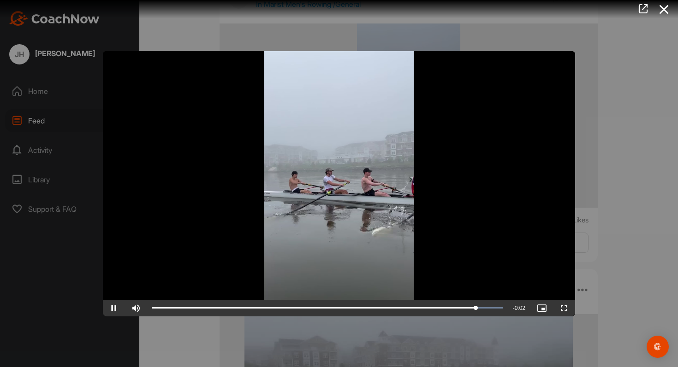
click at [598, 169] on div at bounding box center [339, 183] width 678 height 367
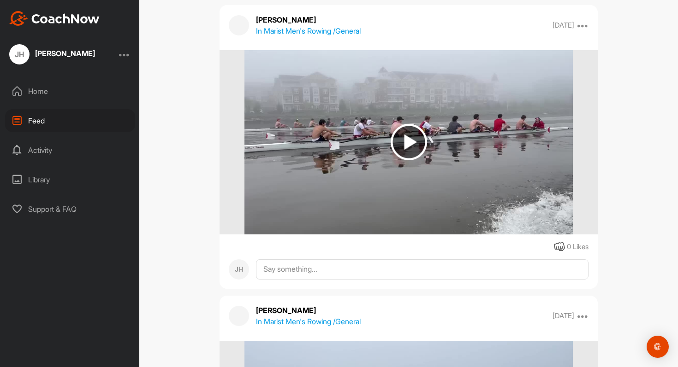
scroll to position [82706, 0]
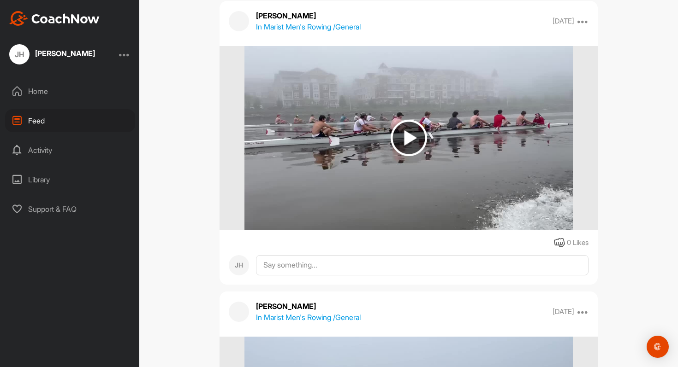
click at [486, 142] on img at bounding box center [408, 138] width 328 height 184
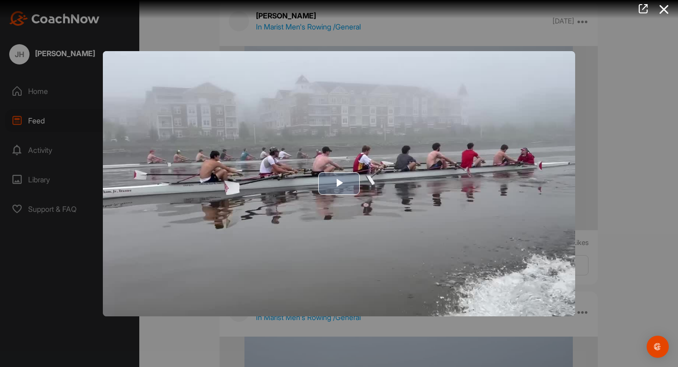
click at [441, 141] on img "Video Player" at bounding box center [339, 183] width 472 height 265
click at [642, 149] on div at bounding box center [339, 183] width 678 height 367
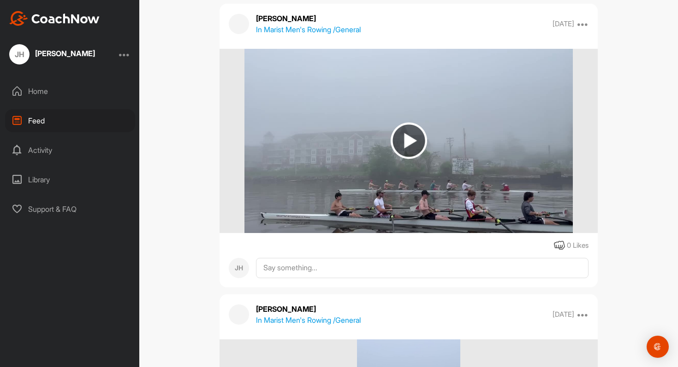
scroll to position [83000, 0]
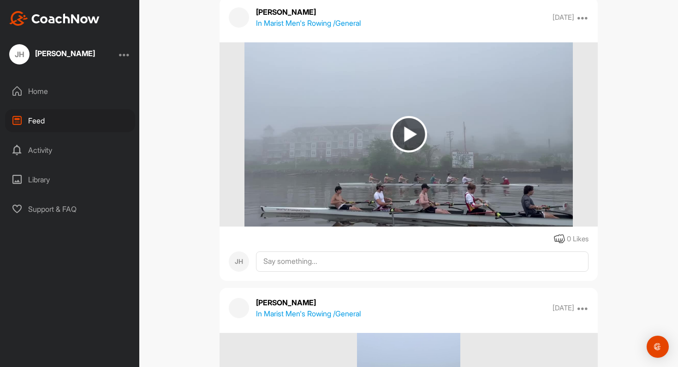
click at [530, 140] on img at bounding box center [408, 134] width 328 height 184
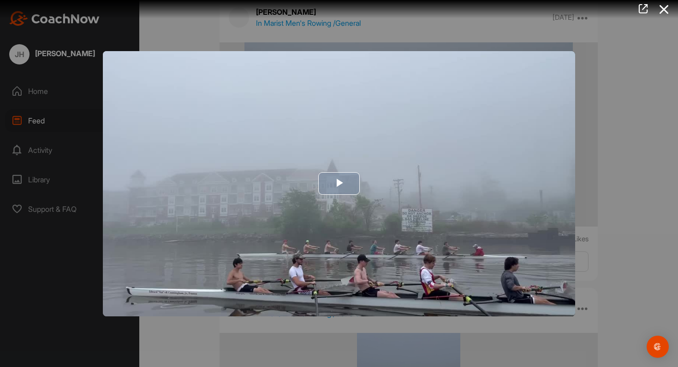
click at [530, 140] on img "Video Player" at bounding box center [339, 183] width 472 height 265
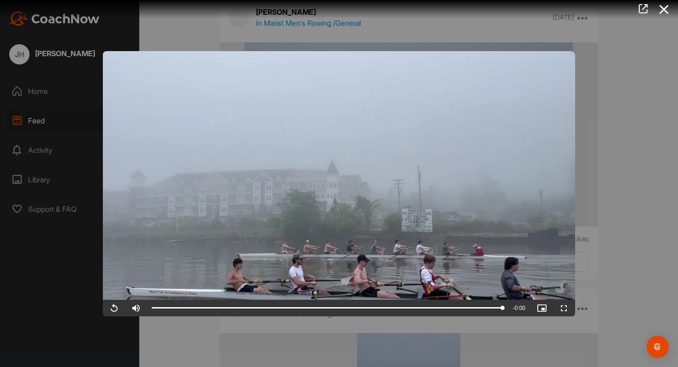
click at [611, 153] on div at bounding box center [339, 183] width 678 height 367
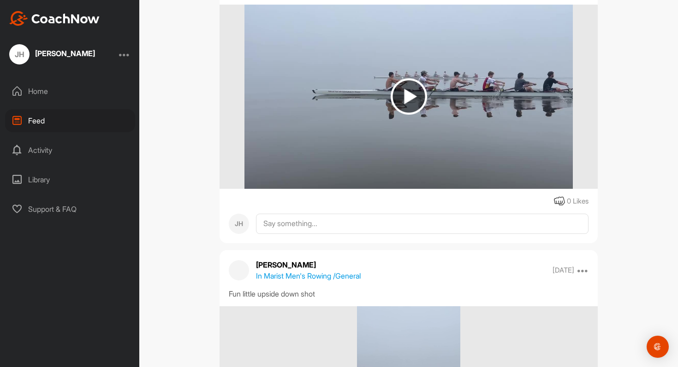
scroll to position [83621, 0]
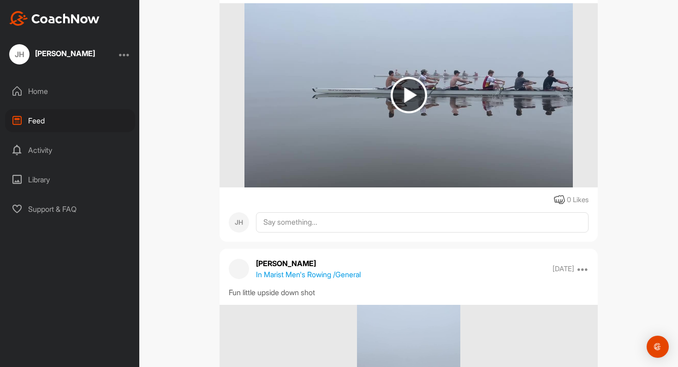
click at [543, 141] on img at bounding box center [408, 95] width 328 height 184
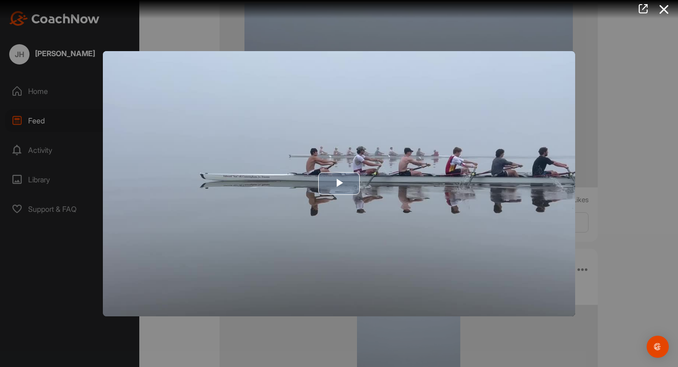
click at [504, 149] on img "Video Player" at bounding box center [339, 183] width 472 height 265
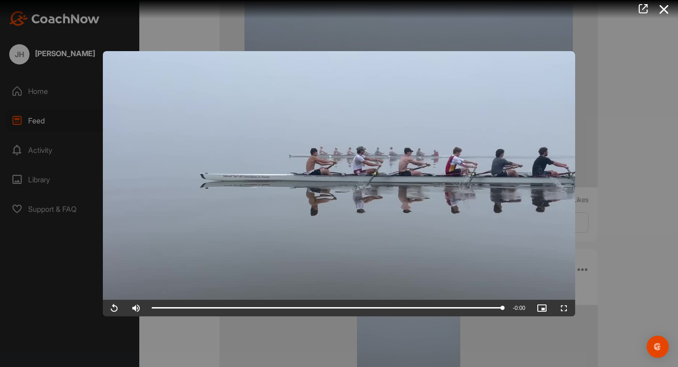
click at [613, 165] on div at bounding box center [339, 183] width 678 height 367
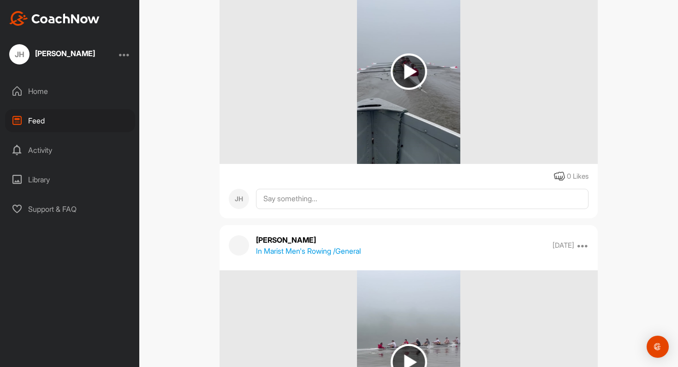
scroll to position [84242, 0]
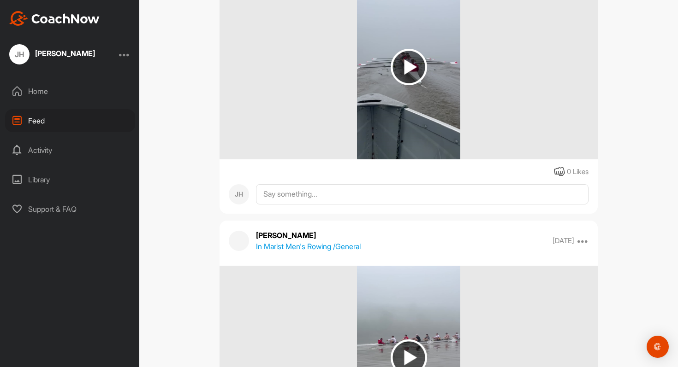
click at [441, 69] on img at bounding box center [409, 67] width 104 height 184
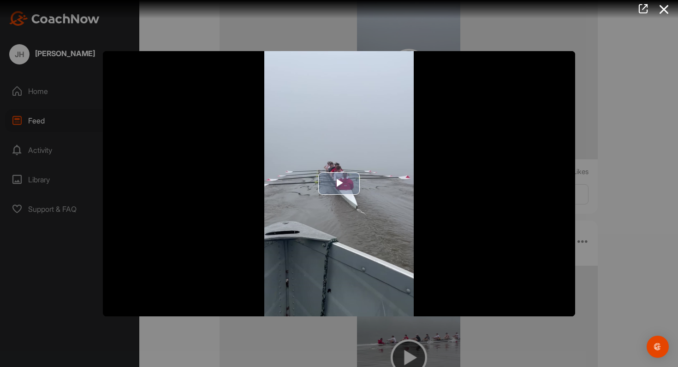
click at [451, 131] on img "Video Player" at bounding box center [339, 183] width 472 height 265
click at [559, 143] on video "Video Player" at bounding box center [339, 183] width 472 height 265
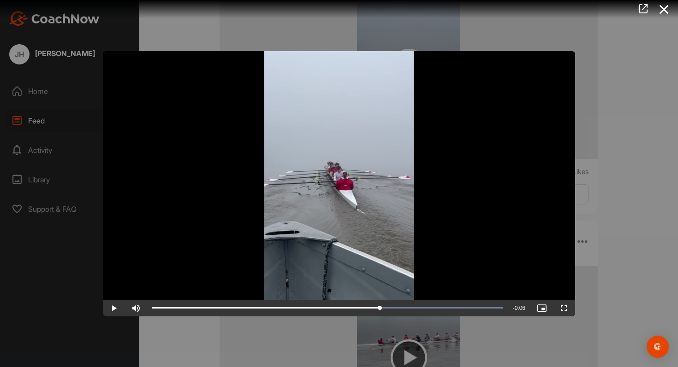
click at [625, 169] on div at bounding box center [339, 183] width 678 height 367
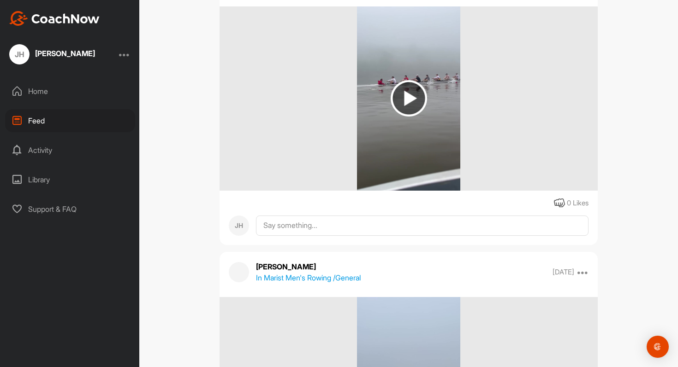
scroll to position [84512, 0]
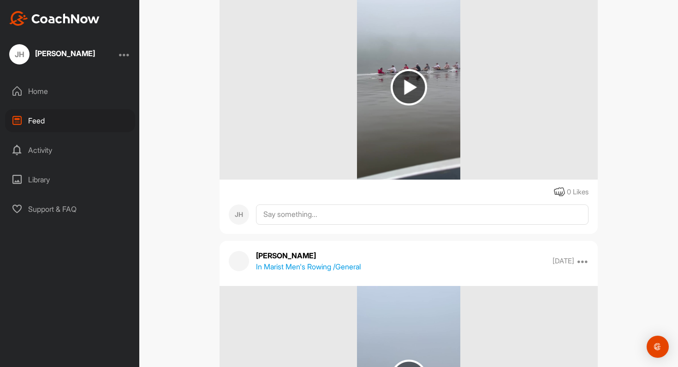
click at [513, 131] on div at bounding box center [408, 87] width 378 height 184
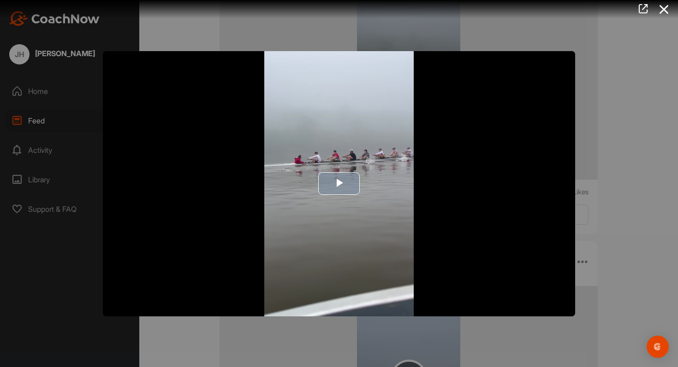
click at [514, 152] on img "Video Player" at bounding box center [339, 183] width 472 height 265
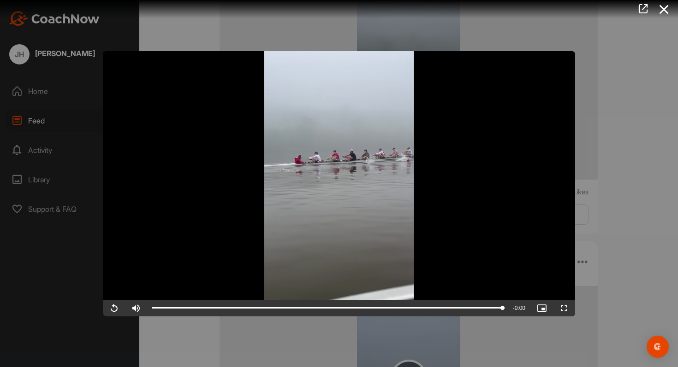
click at [589, 127] on div at bounding box center [339, 183] width 678 height 367
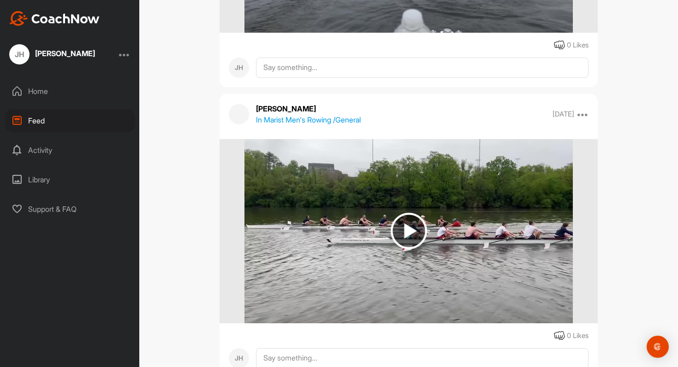
scroll to position [86416, 0]
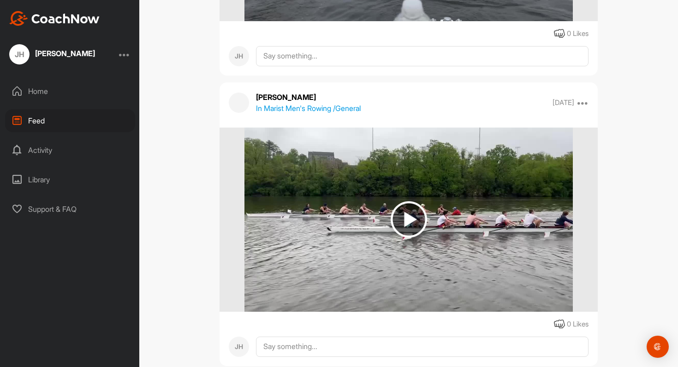
click at [541, 185] on img at bounding box center [408, 220] width 328 height 184
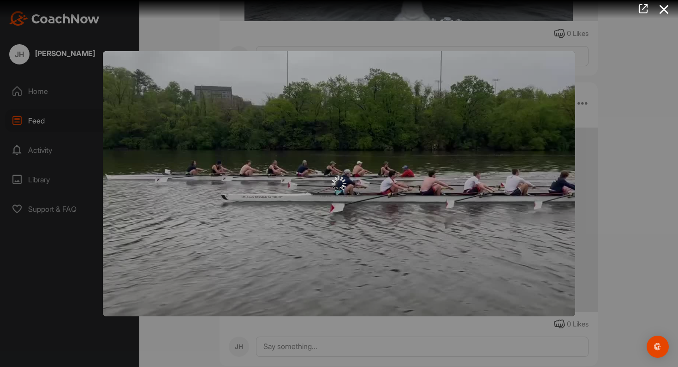
click at [499, 177] on div at bounding box center [339, 184] width 472 height 15
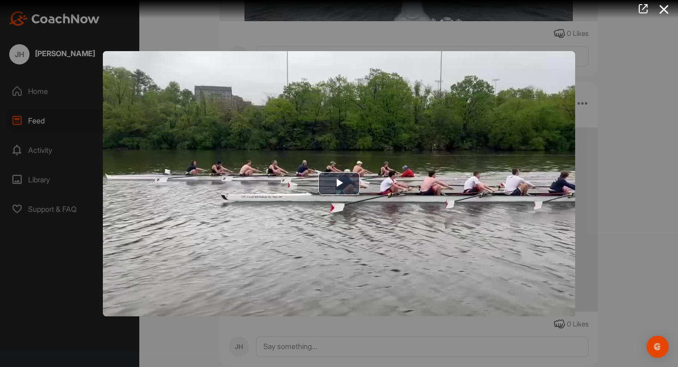
click at [499, 177] on img "Video Player" at bounding box center [339, 183] width 472 height 265
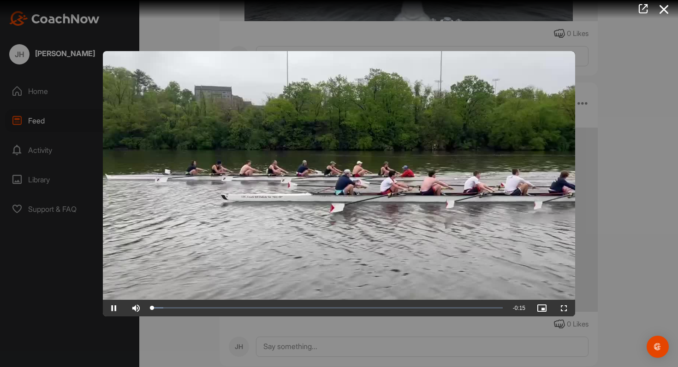
click at [499, 177] on video "Video Player" at bounding box center [339, 183] width 472 height 265
click at [578, 164] on div at bounding box center [339, 183] width 678 height 367
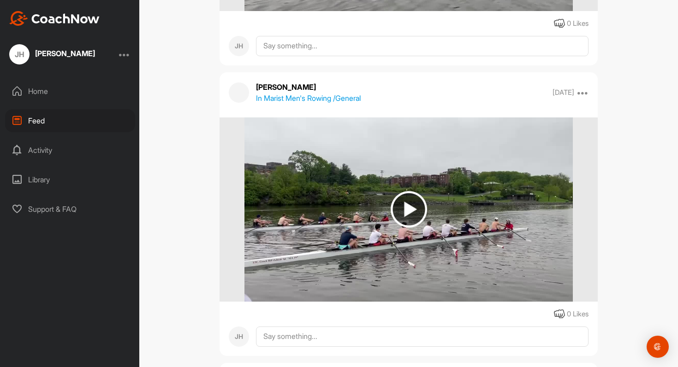
scroll to position [86739, 0]
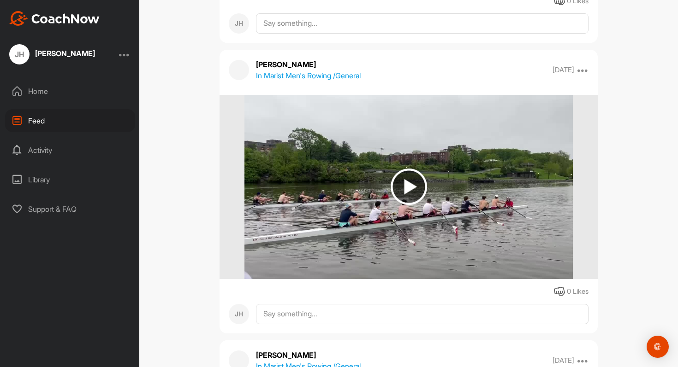
click at [544, 185] on img at bounding box center [408, 187] width 328 height 184
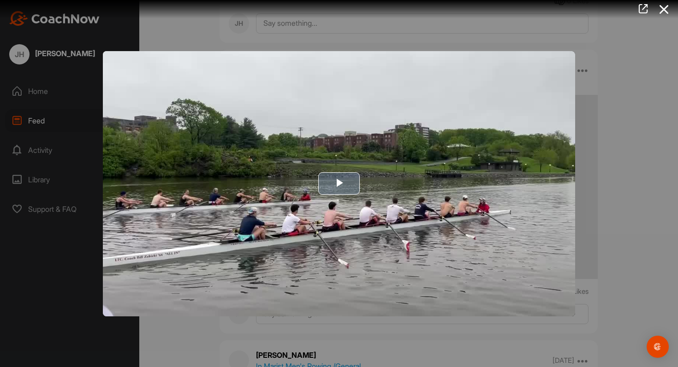
click at [507, 182] on img "Video Player" at bounding box center [339, 183] width 472 height 265
click at [636, 191] on div at bounding box center [339, 183] width 678 height 367
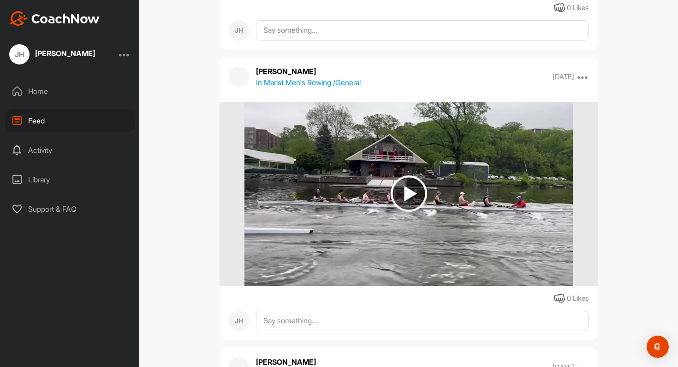
scroll to position [87028, 0]
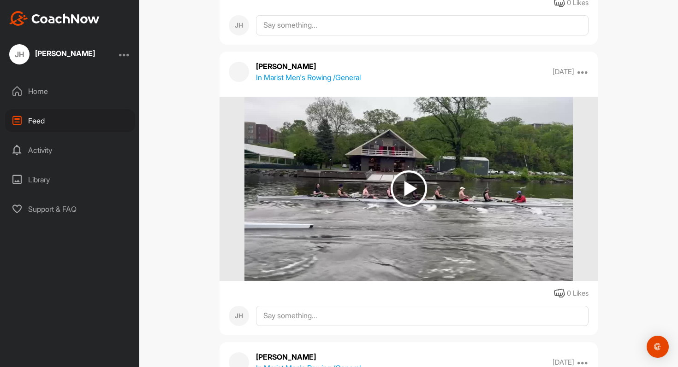
click at [475, 219] on img at bounding box center [408, 189] width 328 height 184
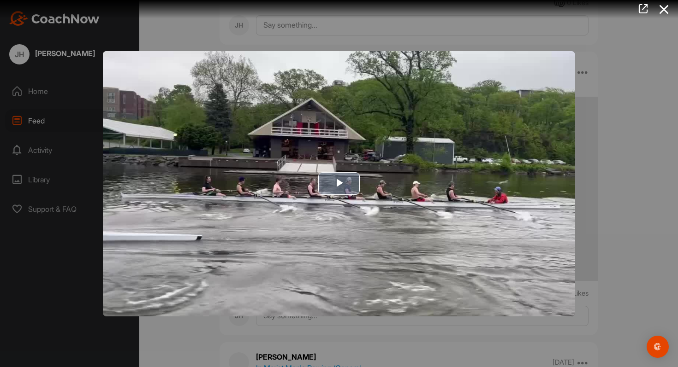
click at [472, 200] on img "Video Player" at bounding box center [339, 183] width 472 height 265
click at [621, 195] on div at bounding box center [339, 183] width 678 height 367
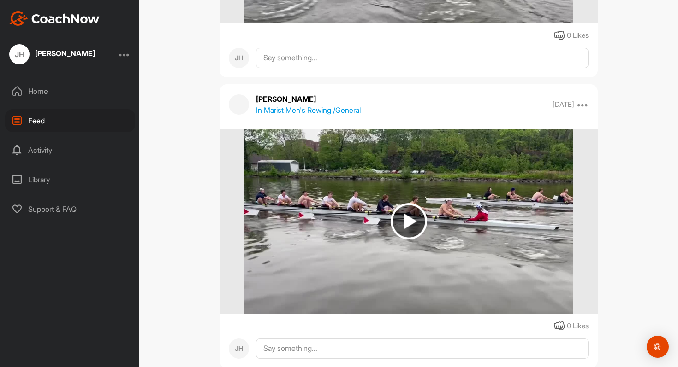
scroll to position [87293, 0]
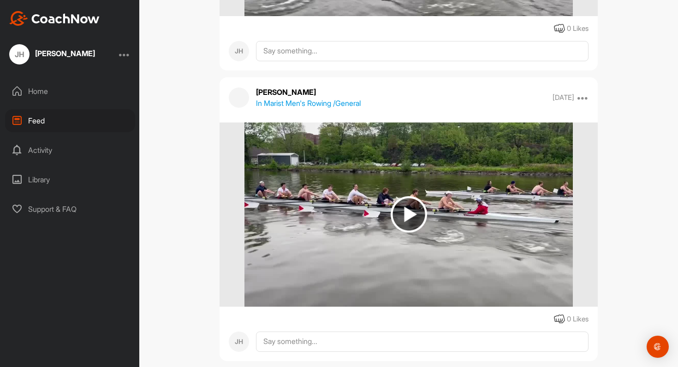
click at [514, 191] on img at bounding box center [408, 215] width 328 height 184
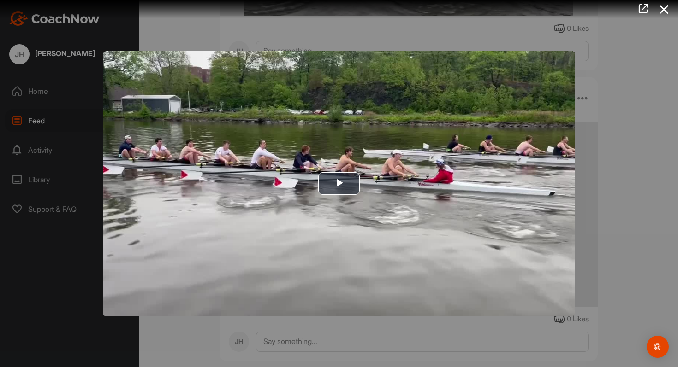
click at [514, 191] on img "Video Player" at bounding box center [339, 183] width 472 height 265
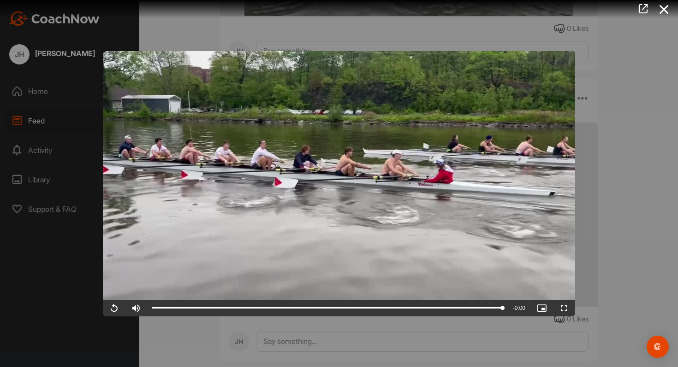
click at [514, 191] on video "Video Player" at bounding box center [339, 183] width 472 height 265
click at [644, 168] on div at bounding box center [339, 183] width 678 height 367
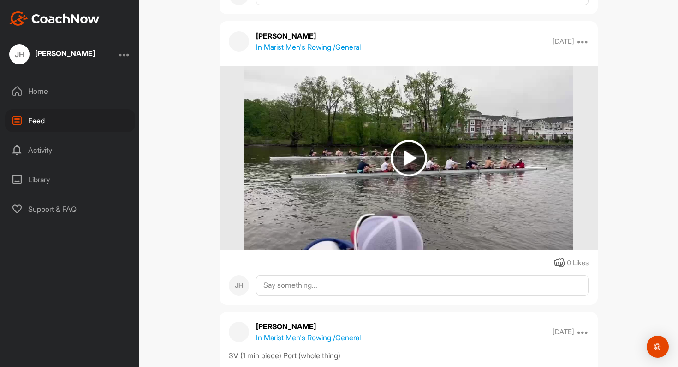
scroll to position [87691, 0]
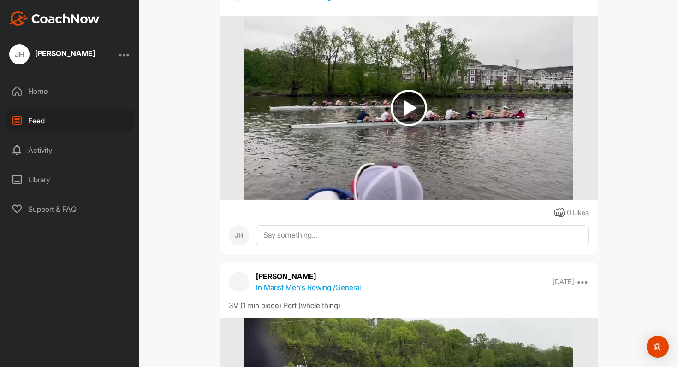
click at [507, 124] on img at bounding box center [408, 108] width 328 height 184
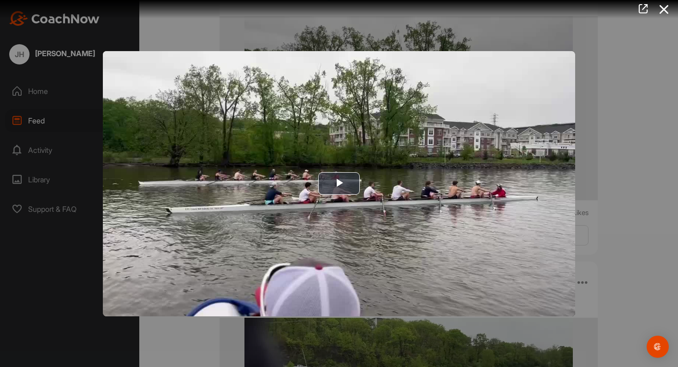
click at [644, 155] on div at bounding box center [339, 183] width 678 height 367
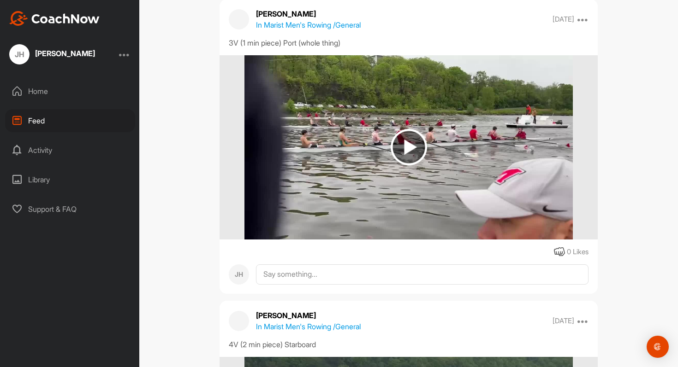
scroll to position [87955, 0]
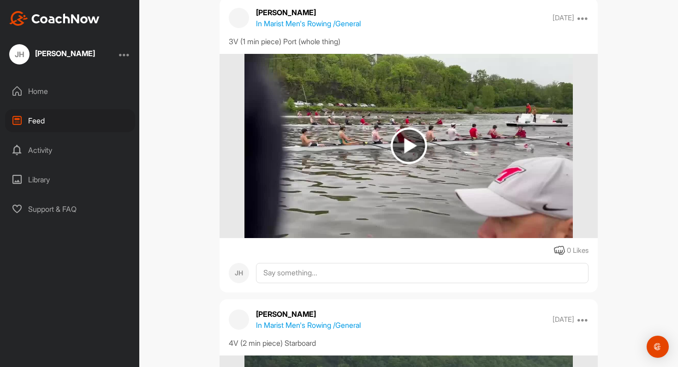
click at [529, 186] on img at bounding box center [408, 146] width 328 height 184
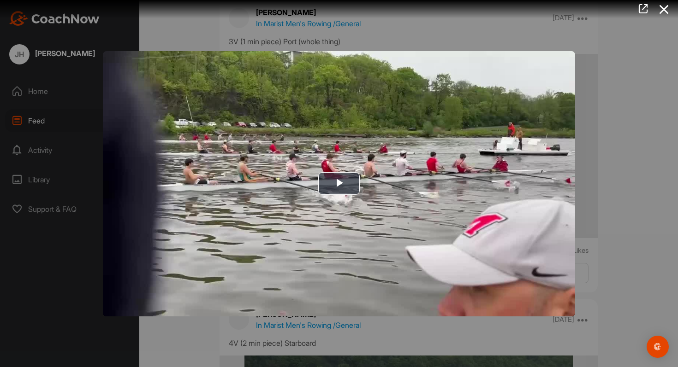
click at [529, 186] on img "Video Player" at bounding box center [339, 183] width 472 height 265
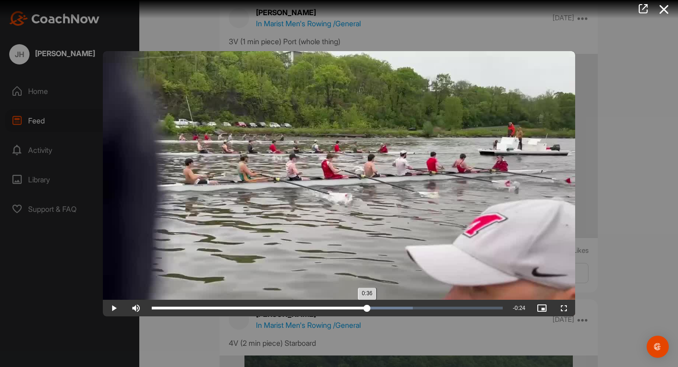
click at [366, 309] on div "Loaded : 74.45% 0:36 0:36" at bounding box center [327, 308] width 351 height 3
click at [415, 305] on div "Loaded : 74.45% 0:44 0:37" at bounding box center [327, 308] width 360 height 17
click at [444, 304] on div "Loaded : 80.70% 0:49 0:45" at bounding box center [327, 308] width 360 height 17
click at [590, 283] on div at bounding box center [339, 183] width 678 height 367
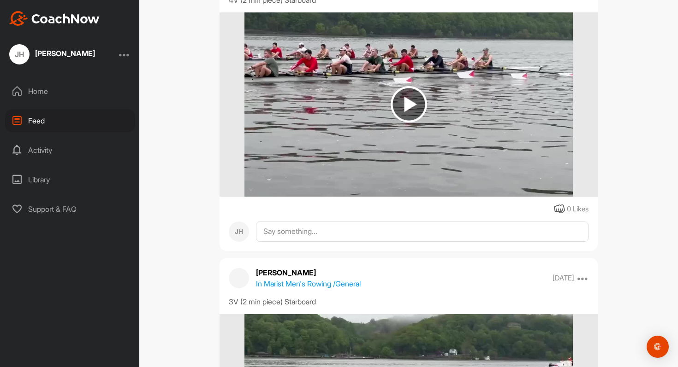
scroll to position [88298, 0]
click at [485, 141] on img at bounding box center [408, 105] width 328 height 184
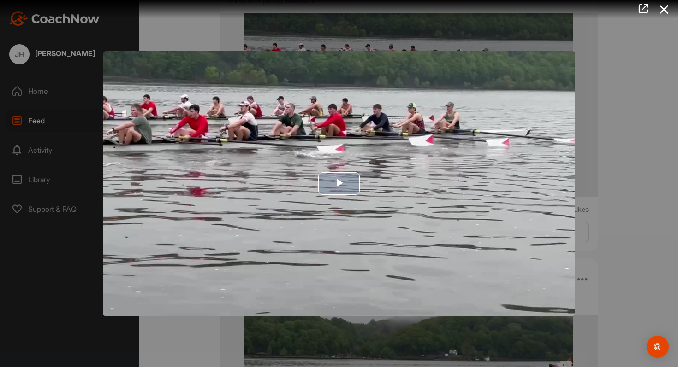
click at [483, 142] on img "Video Player" at bounding box center [339, 183] width 472 height 265
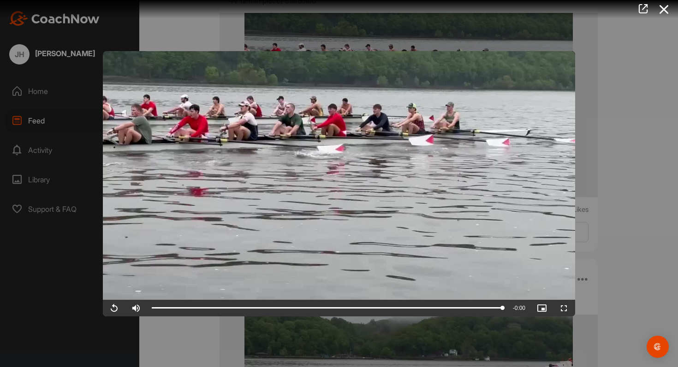
click at [591, 170] on div at bounding box center [339, 183] width 678 height 367
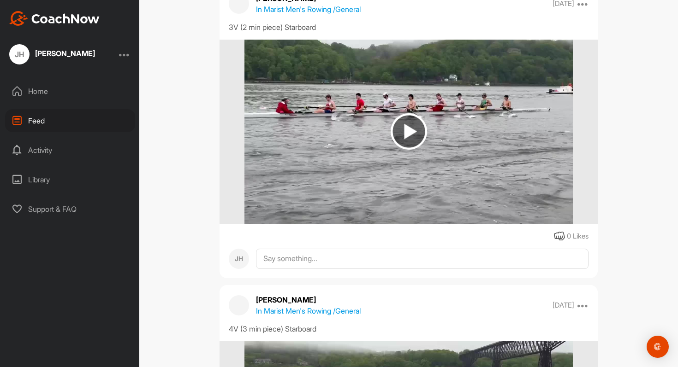
scroll to position [88580, 0]
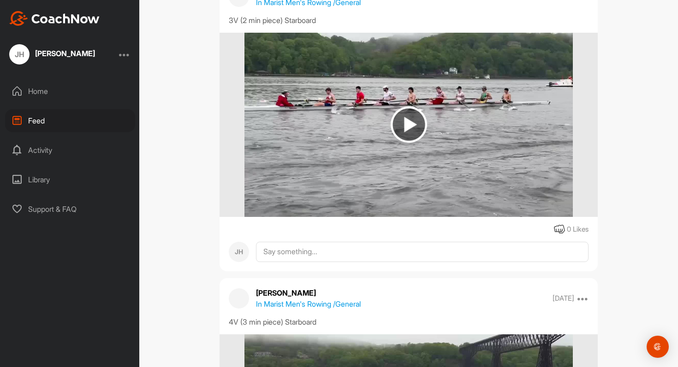
click at [477, 133] on img at bounding box center [408, 125] width 328 height 184
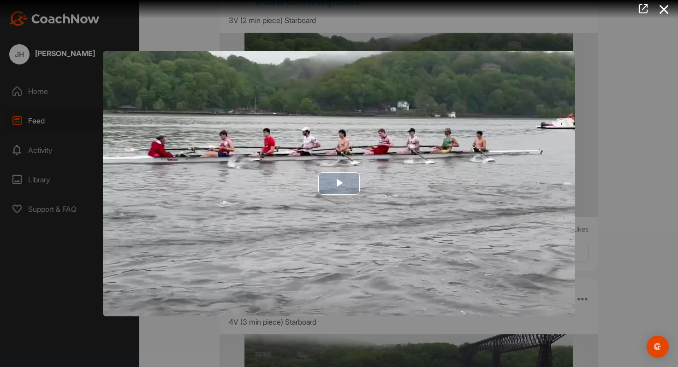
click at [486, 154] on img "Video Player" at bounding box center [339, 183] width 472 height 265
click at [581, 174] on div at bounding box center [339, 183] width 678 height 367
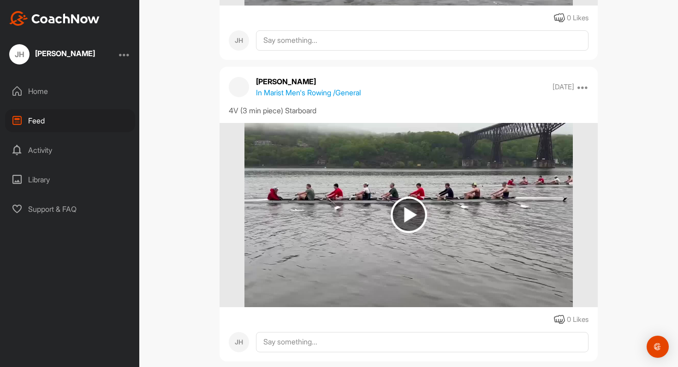
scroll to position [88819, 0]
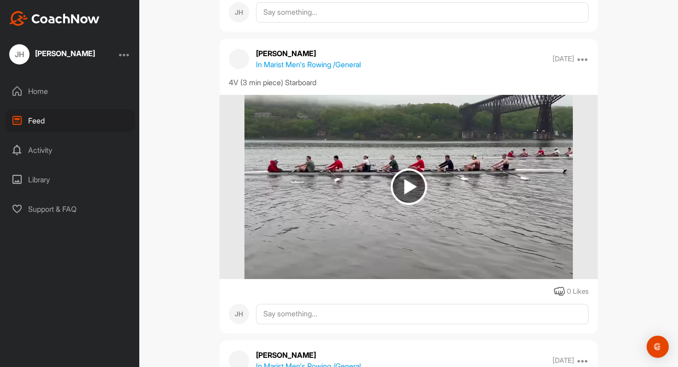
click at [477, 172] on img at bounding box center [408, 187] width 328 height 184
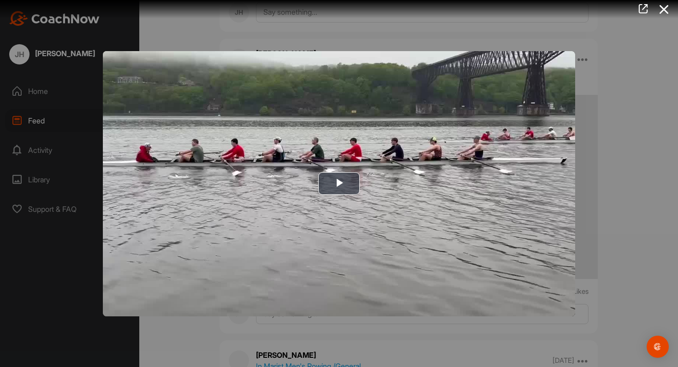
click at [477, 172] on img "Video Player" at bounding box center [339, 183] width 472 height 265
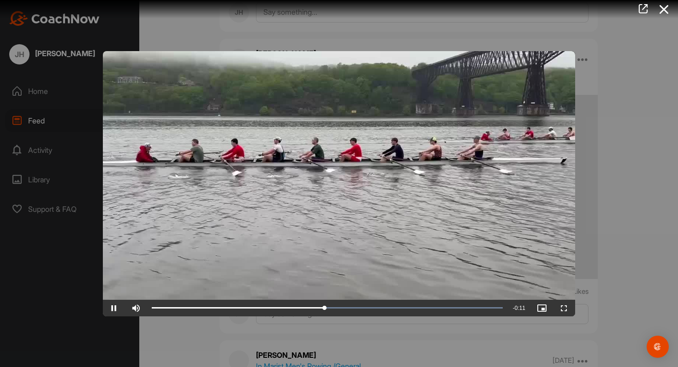
click at [606, 160] on div at bounding box center [339, 183] width 678 height 367
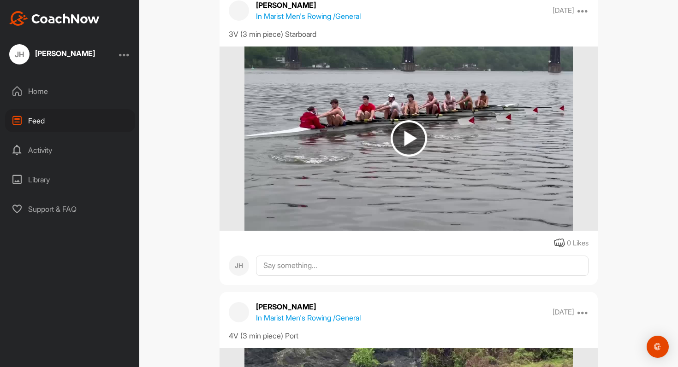
scroll to position [89173, 0]
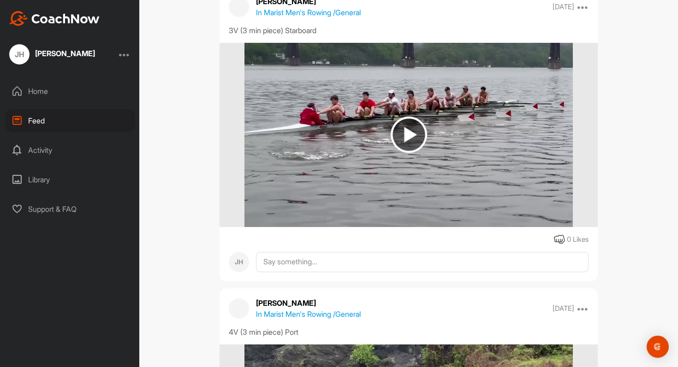
click at [491, 150] on img at bounding box center [408, 135] width 328 height 184
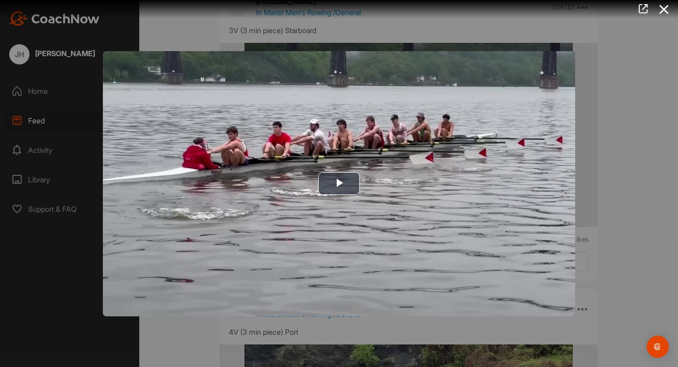
click at [491, 150] on img "Video Player" at bounding box center [339, 183] width 472 height 265
click at [627, 141] on div at bounding box center [339, 183] width 678 height 367
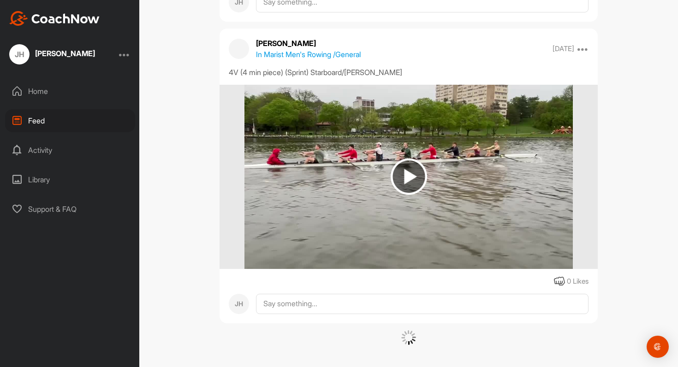
scroll to position [89736, 0]
click at [502, 165] on img at bounding box center [408, 176] width 328 height 184
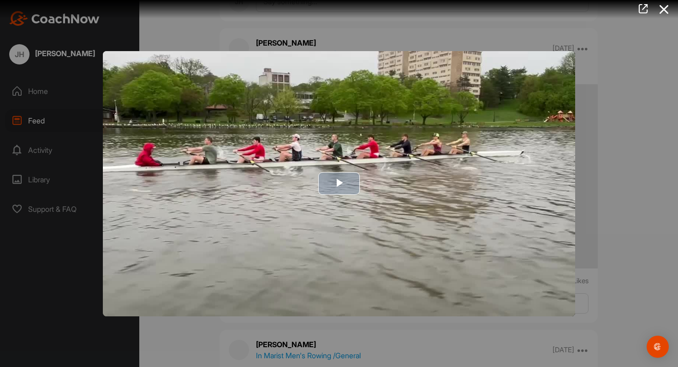
click at [502, 165] on img "Video Player" at bounding box center [339, 183] width 472 height 265
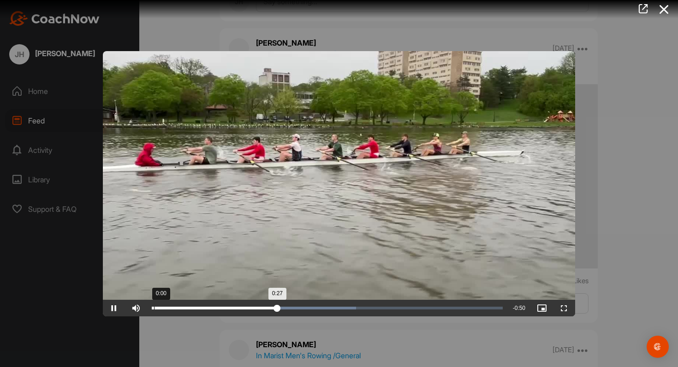
click at [152, 307] on div "Loaded : 58.22% 0:00 0:27" at bounding box center [327, 308] width 351 height 3
click at [593, 244] on div at bounding box center [339, 183] width 678 height 367
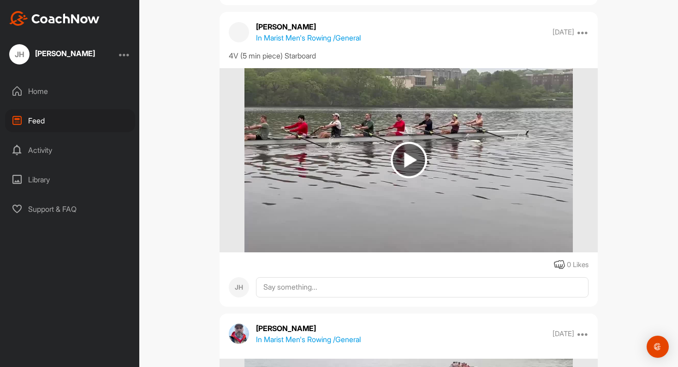
scroll to position [90656, 0]
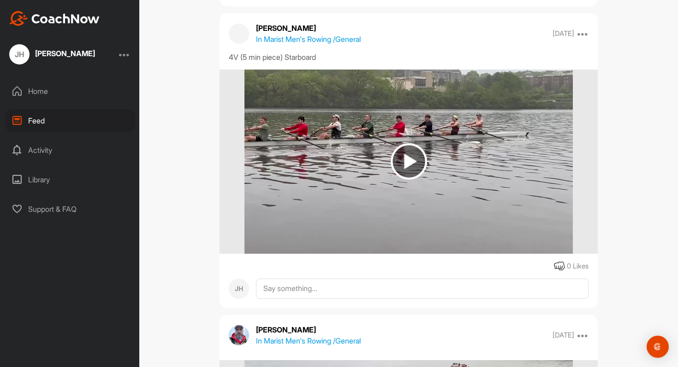
click at [450, 151] on img at bounding box center [408, 162] width 328 height 184
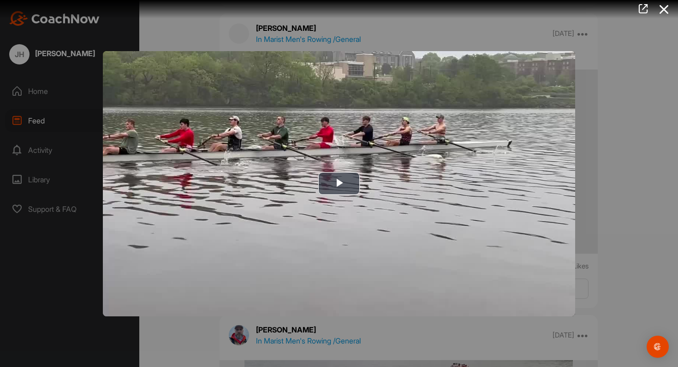
click at [450, 149] on img "Video Player" at bounding box center [339, 183] width 472 height 265
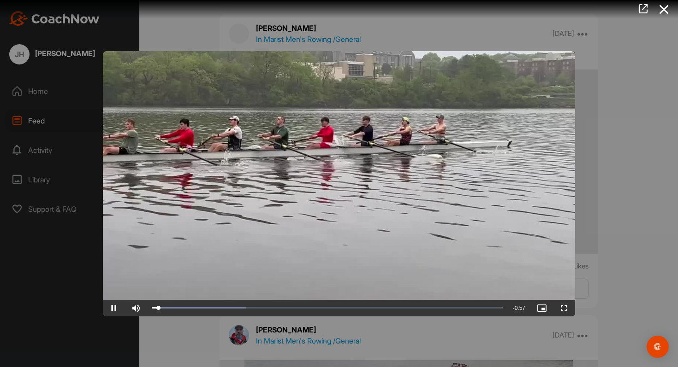
click at [578, 167] on div at bounding box center [339, 183] width 678 height 367
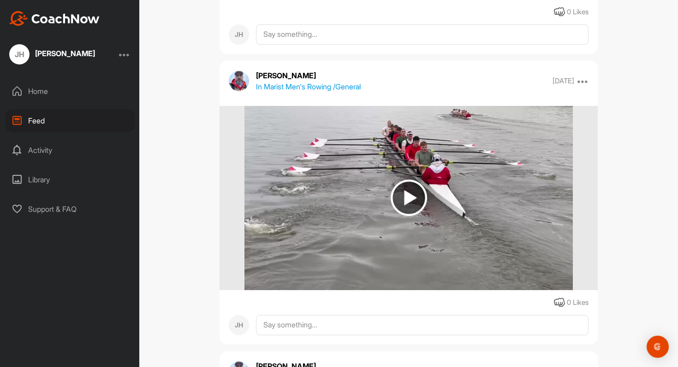
scroll to position [90916, 0]
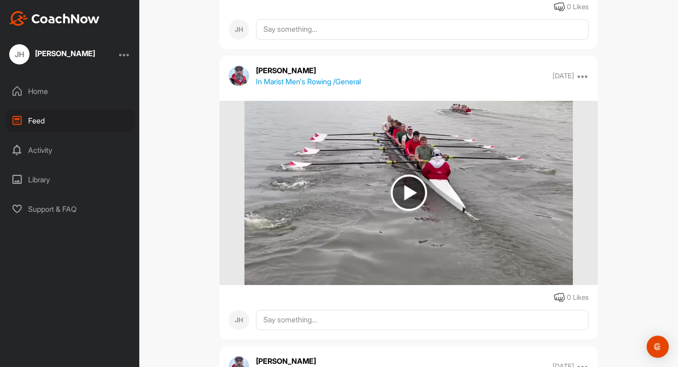
click at [488, 182] on img at bounding box center [408, 193] width 328 height 184
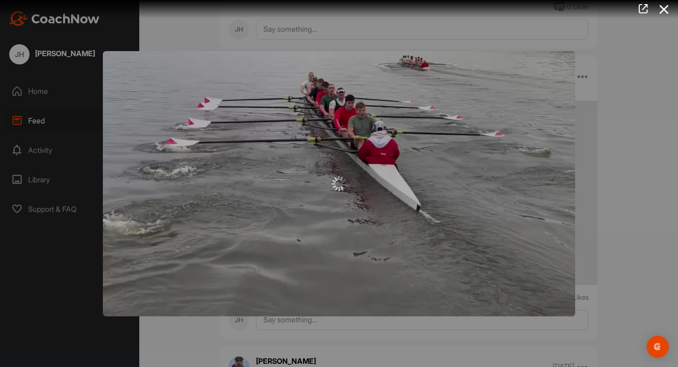
click at [488, 182] on div at bounding box center [339, 184] width 472 height 15
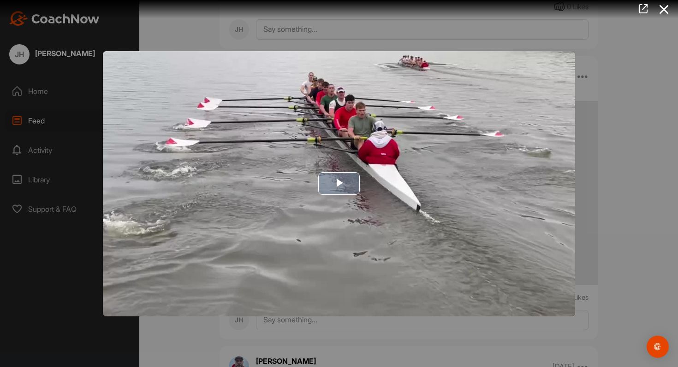
click at [488, 182] on img "Video Player" at bounding box center [339, 183] width 472 height 265
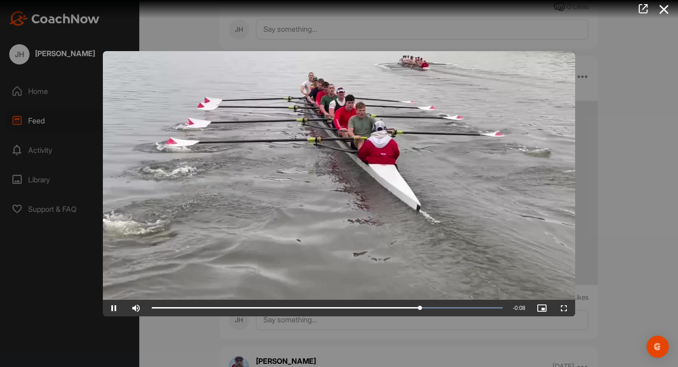
click at [639, 177] on div at bounding box center [339, 183] width 678 height 367
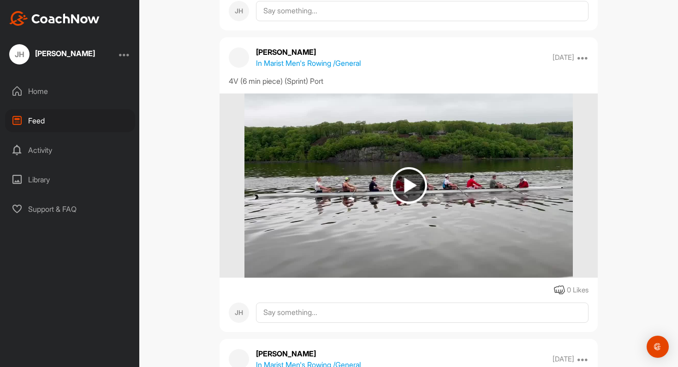
scroll to position [91519, 0]
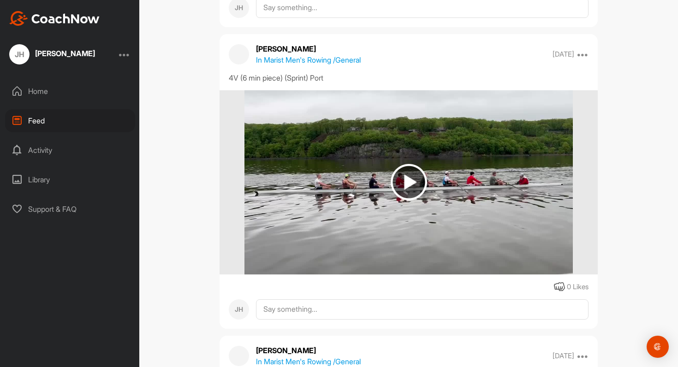
click at [489, 209] on img at bounding box center [408, 182] width 328 height 184
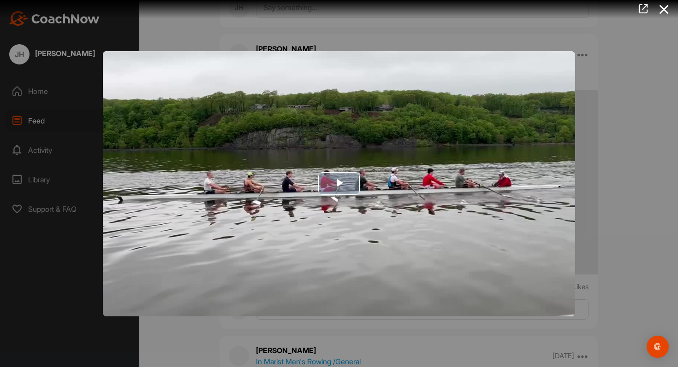
click at [483, 193] on img "Video Player" at bounding box center [339, 183] width 472 height 265
click at [482, 230] on video "Video Player" at bounding box center [339, 183] width 472 height 265
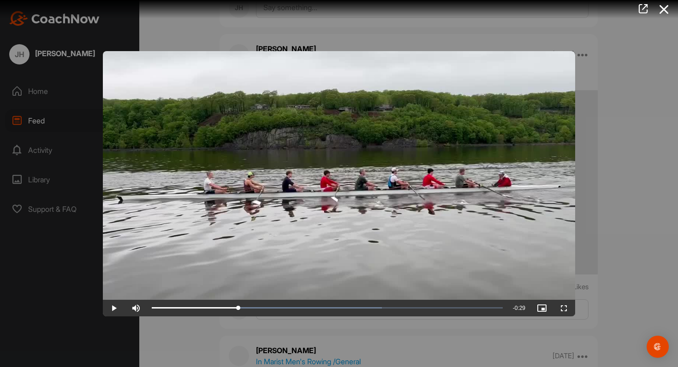
click at [482, 230] on video "Video Player" at bounding box center [339, 183] width 472 height 265
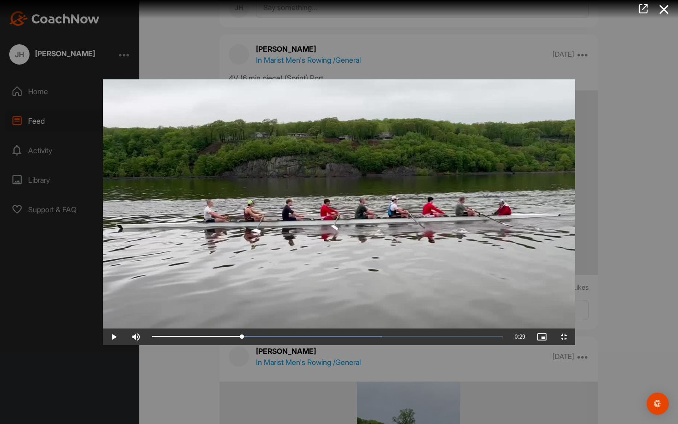
click at [482, 286] on video "Video Player" at bounding box center [339, 211] width 472 height 265
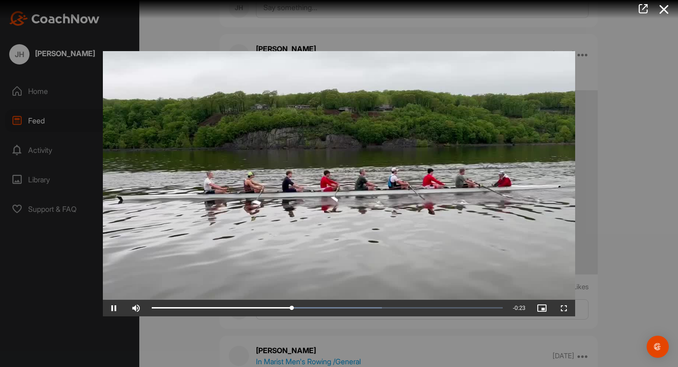
click at [483, 232] on video "Video Player" at bounding box center [339, 183] width 472 height 265
click at [113, 308] on span "Video Player" at bounding box center [114, 308] width 22 height 0
click at [103, 300] on button "Pause" at bounding box center [114, 308] width 22 height 17
click at [103, 300] on button "Play" at bounding box center [114, 308] width 22 height 17
click at [103, 300] on button "Pause" at bounding box center [114, 308] width 22 height 17
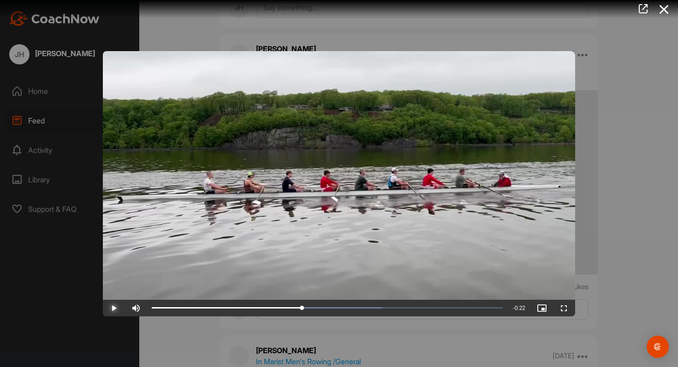
click at [103, 300] on button "Play" at bounding box center [114, 308] width 22 height 17
click at [103, 300] on button "Pause" at bounding box center [114, 308] width 22 height 17
click at [103, 300] on button "Play" at bounding box center [114, 308] width 22 height 17
click at [103, 300] on button "Pause" at bounding box center [114, 308] width 22 height 17
click at [103, 300] on button "Play" at bounding box center [114, 308] width 22 height 17
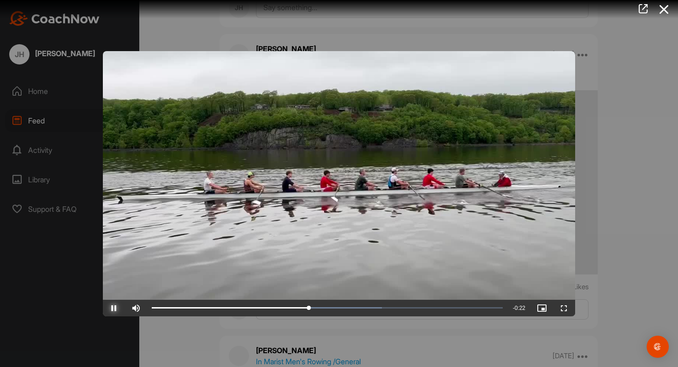
click at [103, 300] on button "Pause" at bounding box center [114, 308] width 22 height 17
click at [103, 300] on button "Play" at bounding box center [114, 308] width 22 height 17
click at [103, 300] on button "Pause" at bounding box center [114, 308] width 22 height 17
click at [103, 300] on button "Play" at bounding box center [114, 308] width 22 height 17
click at [103, 300] on button "Pause" at bounding box center [114, 308] width 22 height 17
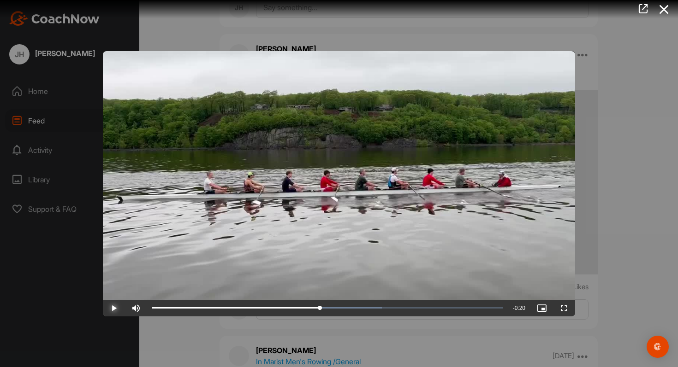
click at [103, 300] on button "Play" at bounding box center [114, 308] width 22 height 17
click at [103, 300] on button "Pause" at bounding box center [114, 308] width 22 height 17
click at [103, 300] on button "Play" at bounding box center [114, 308] width 22 height 17
click at [103, 300] on button "Pause" at bounding box center [114, 308] width 22 height 17
click at [103, 300] on button "Play" at bounding box center [114, 308] width 22 height 17
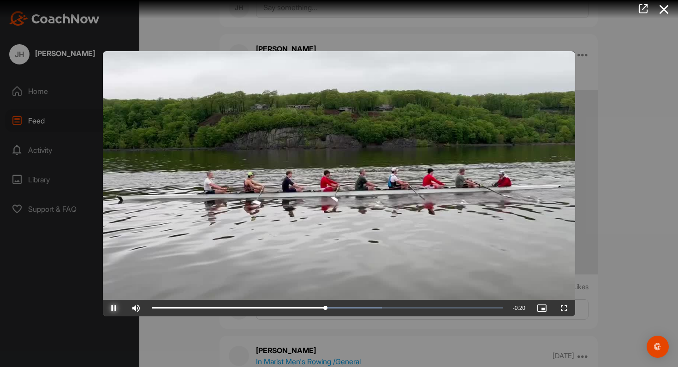
click at [103, 300] on button "Pause" at bounding box center [114, 308] width 22 height 17
click at [103, 300] on button "Play" at bounding box center [114, 308] width 22 height 17
click at [609, 209] on div at bounding box center [339, 183] width 678 height 367
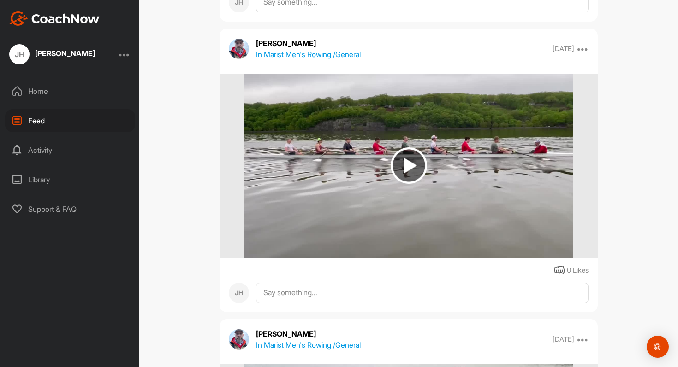
scroll to position [93292, 0]
click at [526, 189] on img at bounding box center [408, 165] width 328 height 184
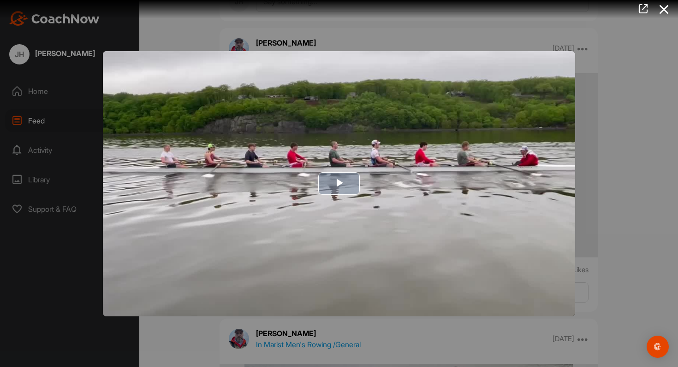
click at [526, 189] on img "Video Player" at bounding box center [339, 183] width 472 height 265
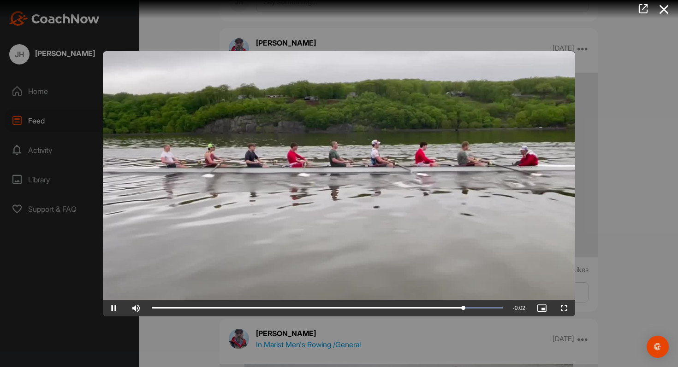
click at [615, 159] on div at bounding box center [339, 183] width 678 height 367
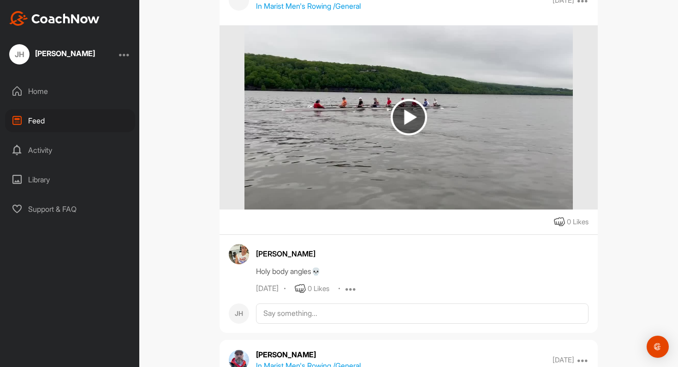
scroll to position [98879, 0]
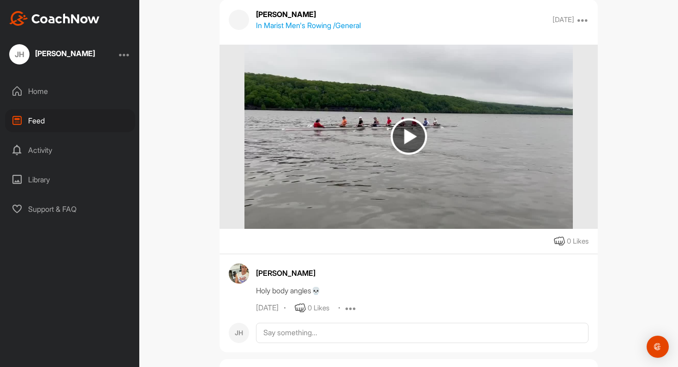
click at [434, 133] on img at bounding box center [408, 137] width 328 height 184
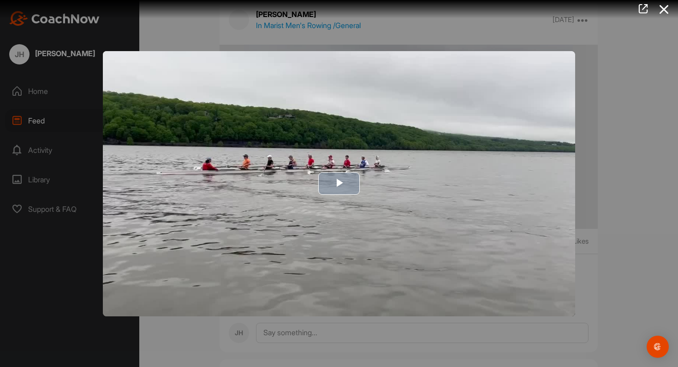
click at [406, 169] on img "Video Player" at bounding box center [339, 183] width 472 height 265
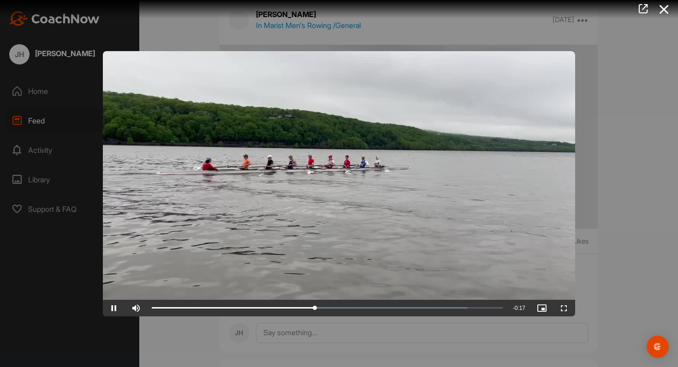
click at [613, 183] on div at bounding box center [339, 183] width 678 height 367
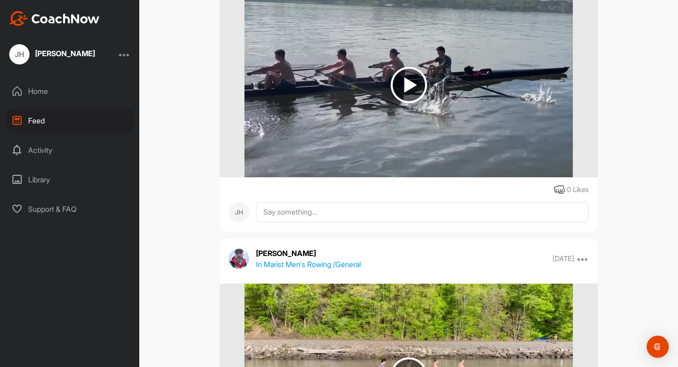
scroll to position [99546, 0]
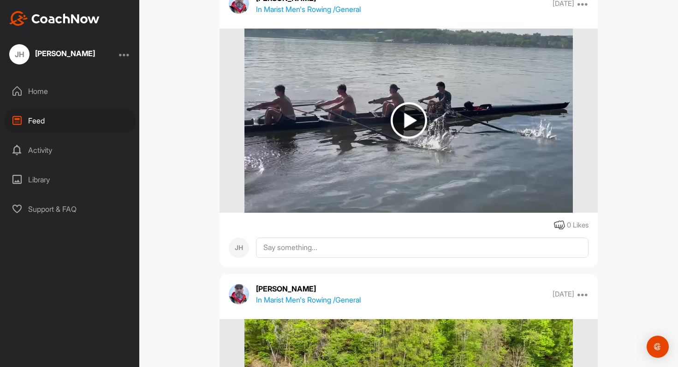
click at [556, 149] on img at bounding box center [408, 121] width 328 height 184
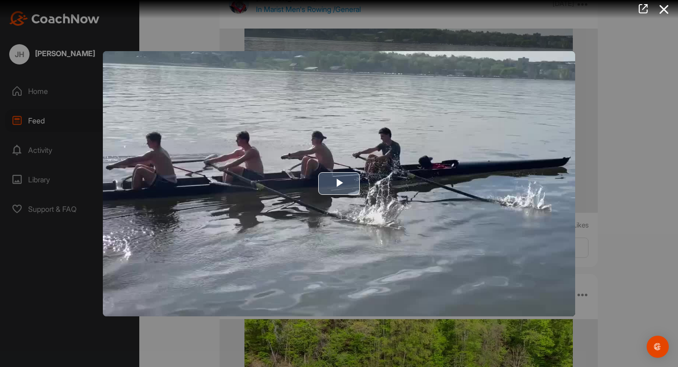
click at [518, 149] on img "Video Player" at bounding box center [339, 183] width 472 height 265
click at [645, 169] on div at bounding box center [339, 183] width 678 height 367
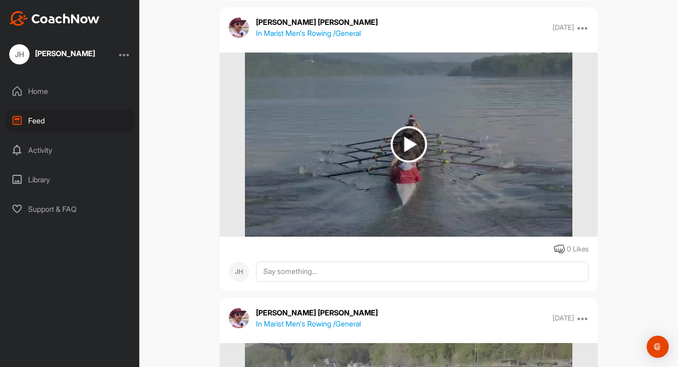
scroll to position [100982, 0]
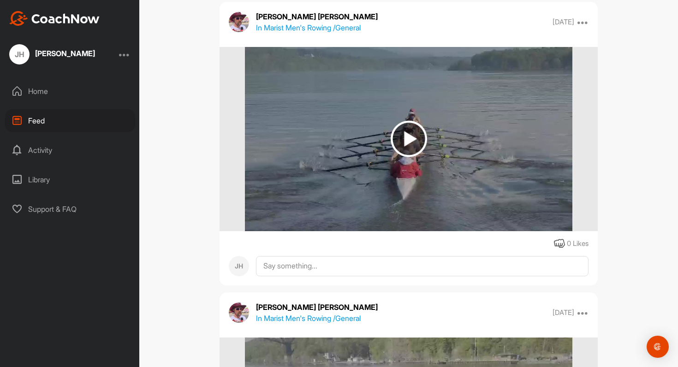
click at [499, 175] on img at bounding box center [408, 139] width 327 height 184
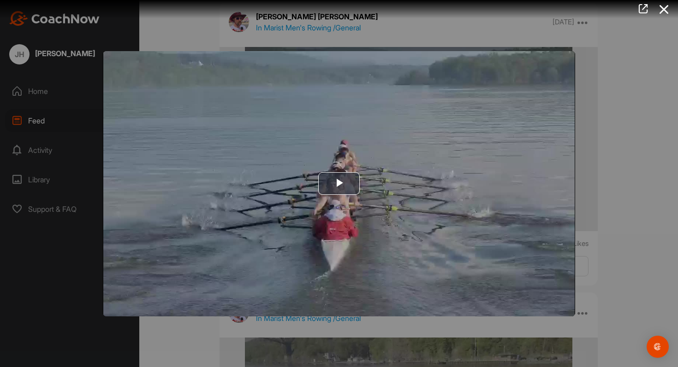
click at [499, 175] on img "Video Player" at bounding box center [339, 183] width 472 height 265
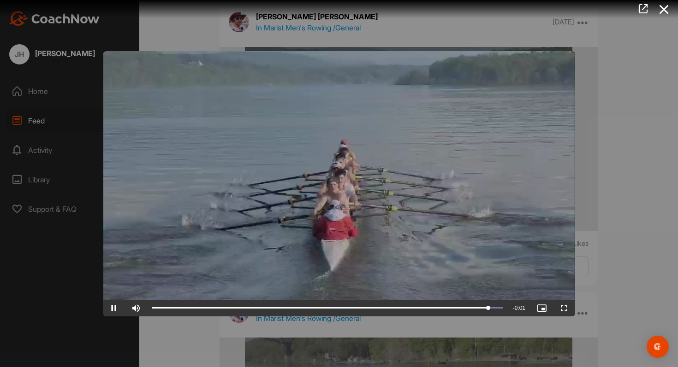
click at [626, 141] on div at bounding box center [339, 183] width 678 height 367
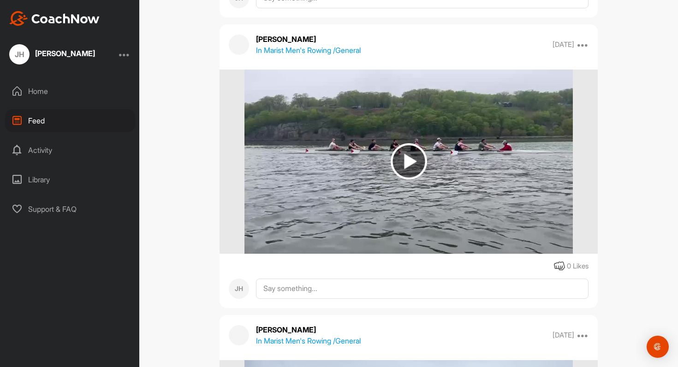
scroll to position [103285, 0]
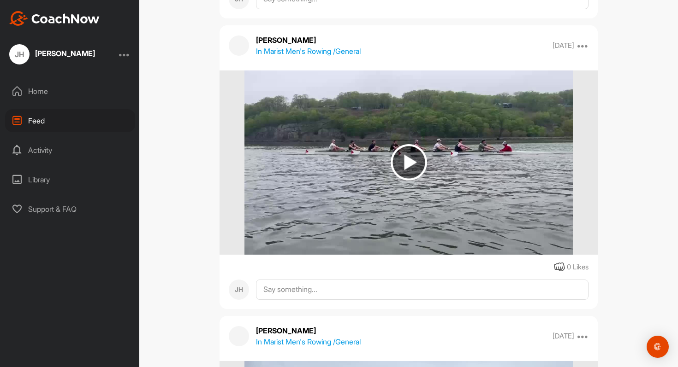
click at [508, 188] on img at bounding box center [408, 163] width 328 height 184
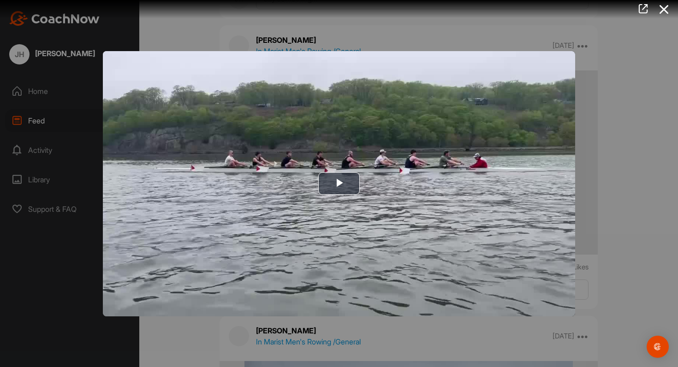
click at [508, 188] on img "Video Player" at bounding box center [339, 183] width 472 height 265
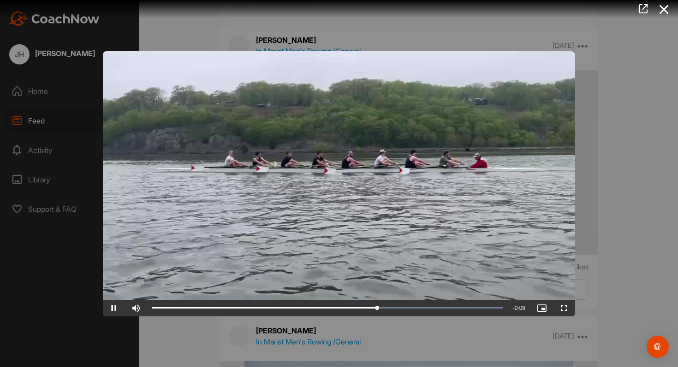
click at [605, 153] on div at bounding box center [339, 183] width 678 height 367
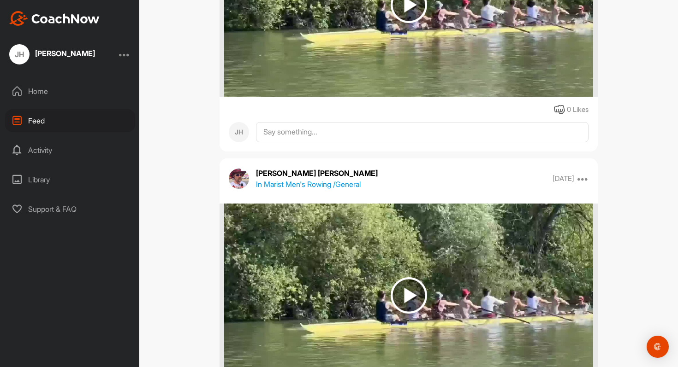
scroll to position [106008, 0]
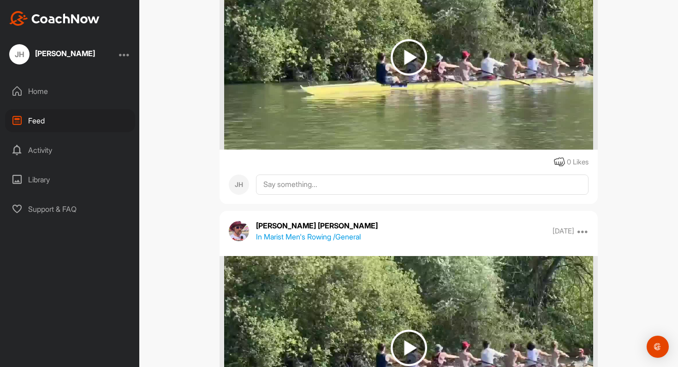
click at [542, 118] on img at bounding box center [408, 57] width 369 height 184
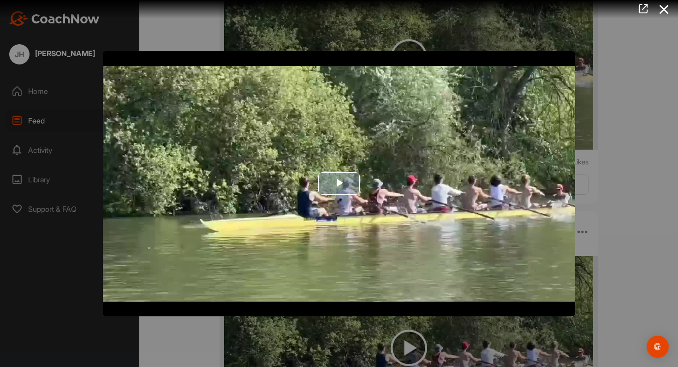
click at [513, 141] on img "Video Player" at bounding box center [339, 183] width 472 height 265
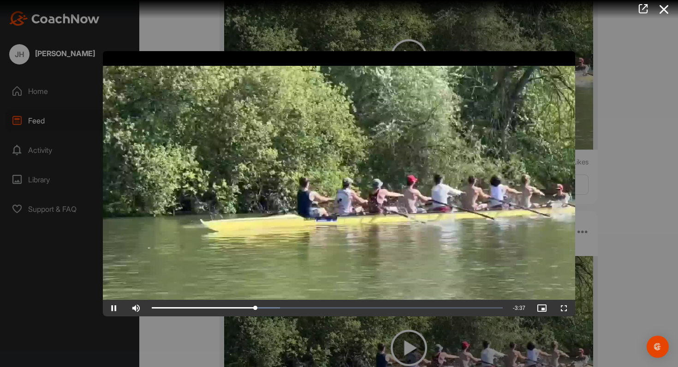
click at [628, 202] on div at bounding box center [339, 183] width 678 height 367
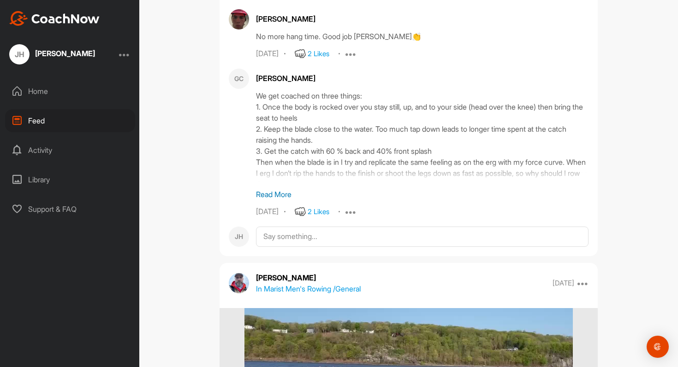
scroll to position [106476, 0]
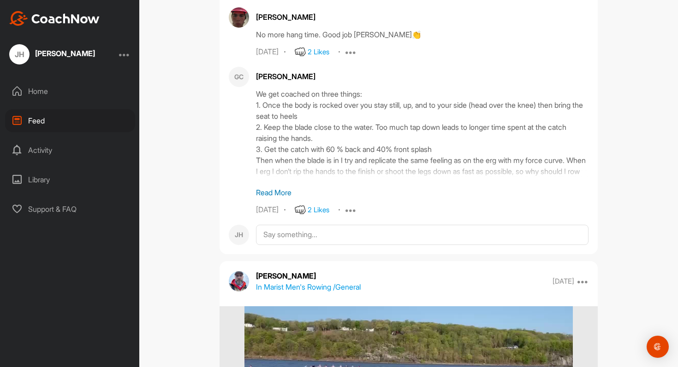
click at [275, 192] on p "Read More" at bounding box center [422, 192] width 332 height 11
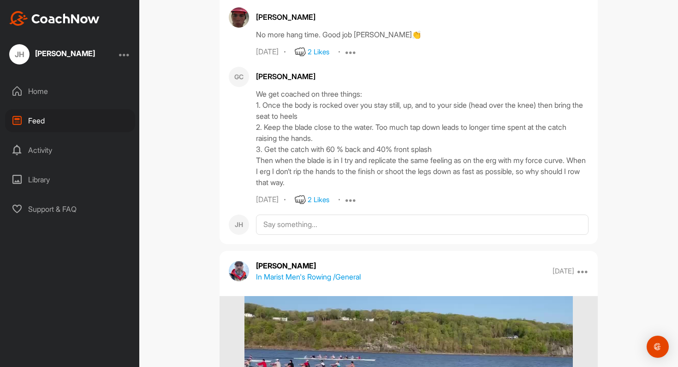
click at [492, 62] on div "[PERSON_NAME] No more hang time. Good job [PERSON_NAME]👏 [DATE] 2 Likes Report …" at bounding box center [408, 106] width 378 height 198
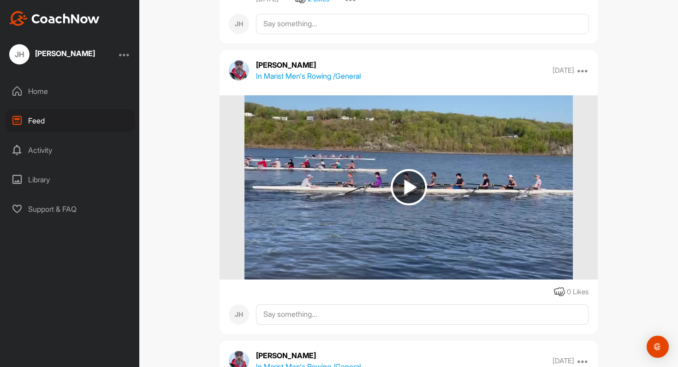
scroll to position [106685, 0]
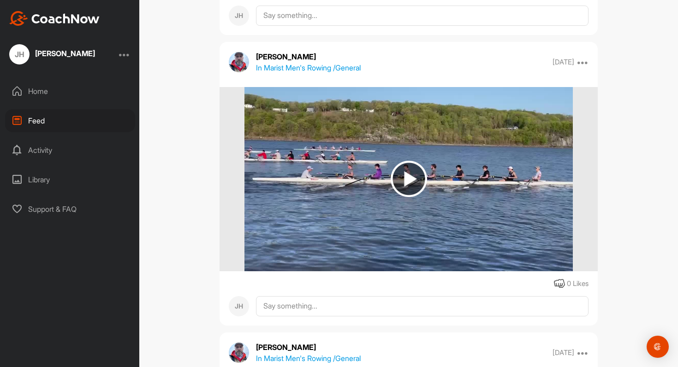
click at [458, 139] on img at bounding box center [408, 179] width 328 height 184
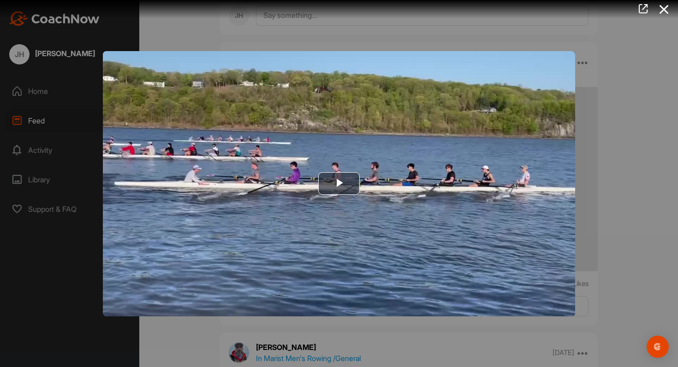
click at [458, 139] on img "Video Player" at bounding box center [339, 183] width 472 height 265
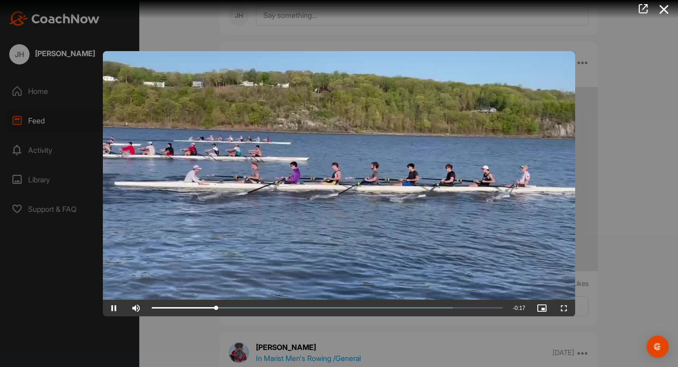
click at [622, 176] on div at bounding box center [339, 183] width 678 height 367
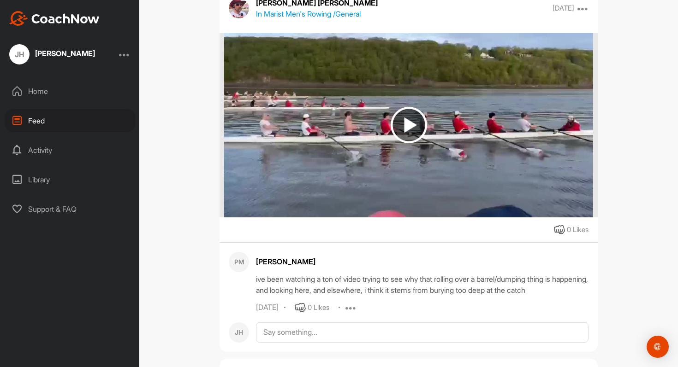
scroll to position [107605, 0]
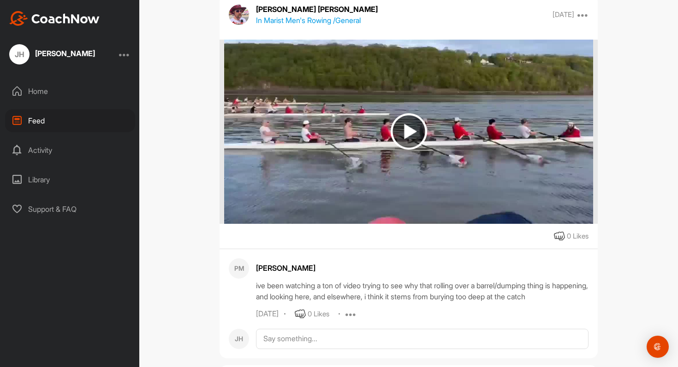
click at [407, 140] on img at bounding box center [408, 131] width 36 height 36
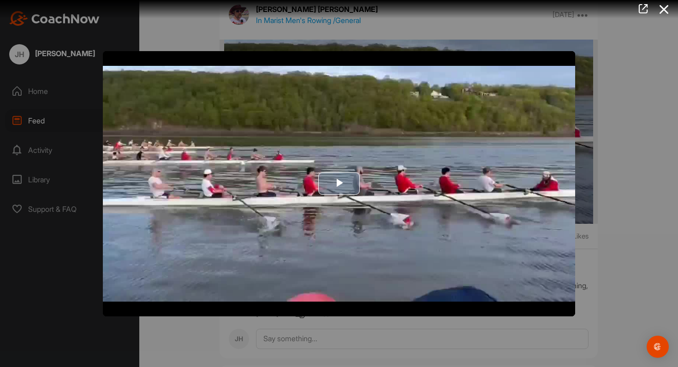
click at [407, 159] on img "Video Player" at bounding box center [339, 183] width 472 height 265
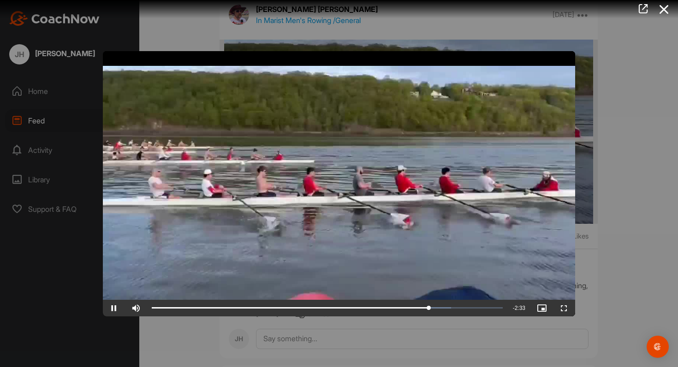
click at [587, 215] on div at bounding box center [339, 183] width 678 height 367
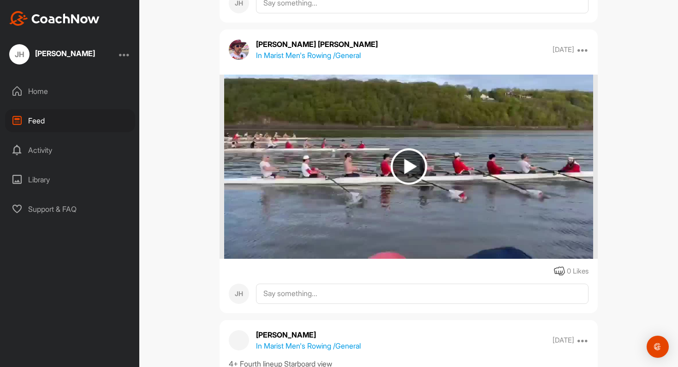
scroll to position [107944, 0]
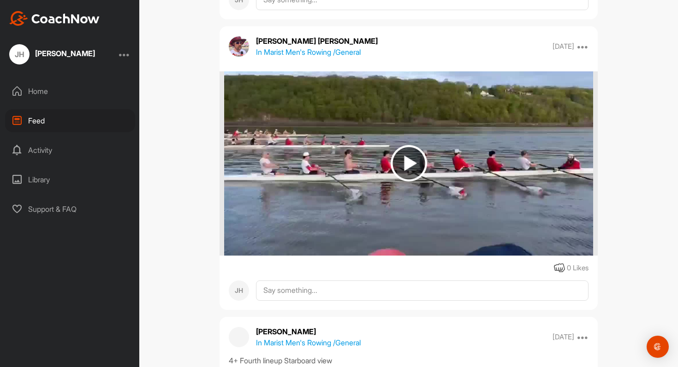
click at [440, 162] on img at bounding box center [408, 163] width 369 height 184
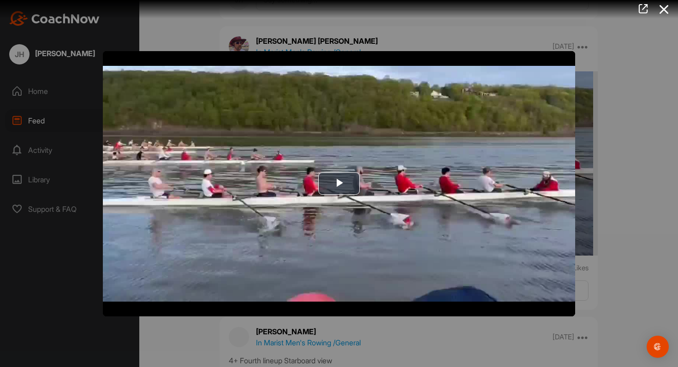
click at [440, 162] on img "Video Player" at bounding box center [339, 183] width 472 height 265
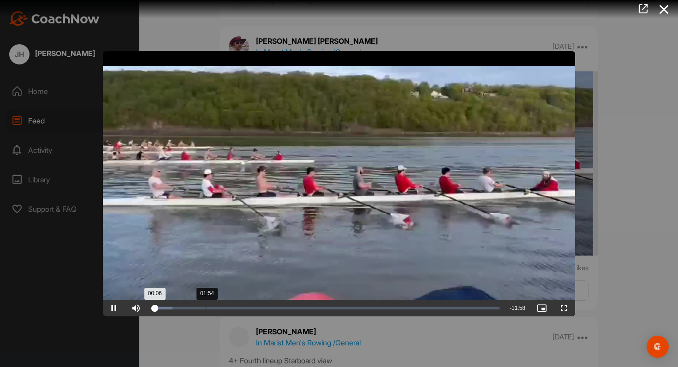
click at [206, 308] on div "Loaded : 5.96% 01:54 00:06" at bounding box center [326, 308] width 348 height 3
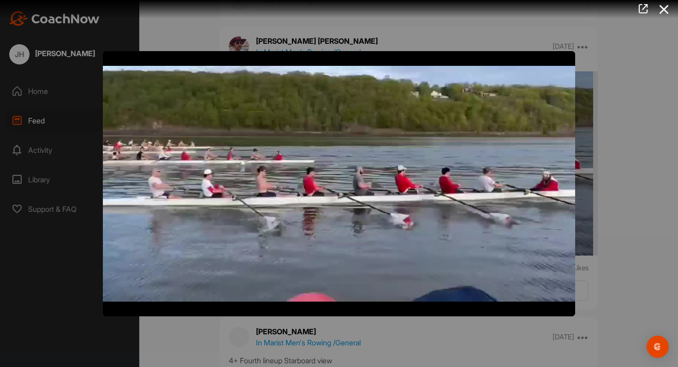
click at [598, 267] on div at bounding box center [339, 183] width 678 height 367
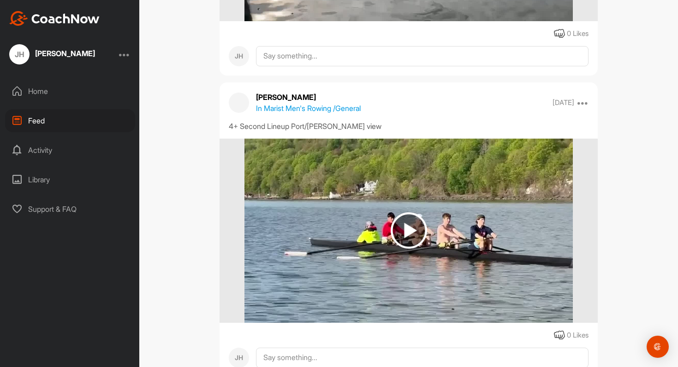
scroll to position [109081, 0]
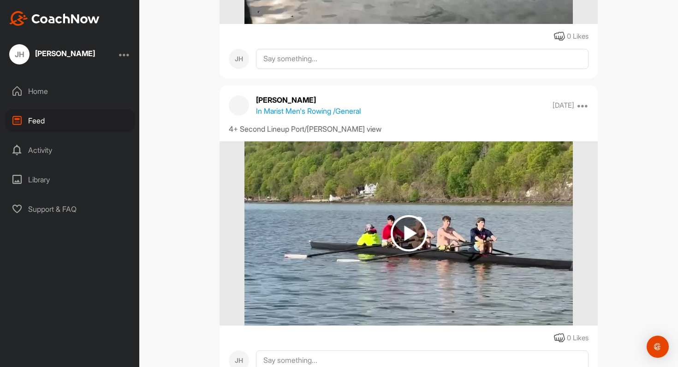
click at [471, 246] on img at bounding box center [408, 233] width 328 height 184
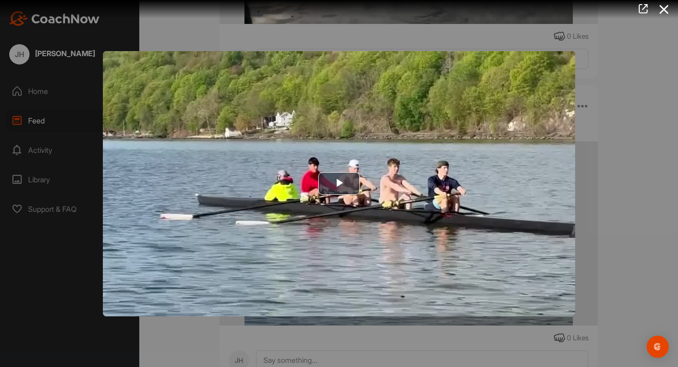
click at [471, 245] on img "Video Player" at bounding box center [339, 183] width 472 height 265
click at [624, 224] on div at bounding box center [339, 183] width 678 height 367
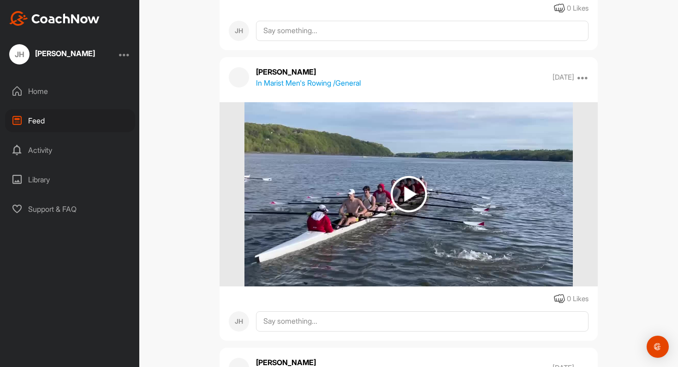
scroll to position [110310, 0]
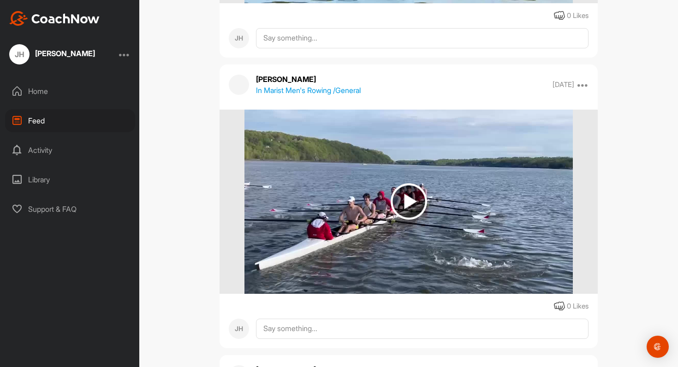
click at [510, 224] on img at bounding box center [408, 202] width 328 height 184
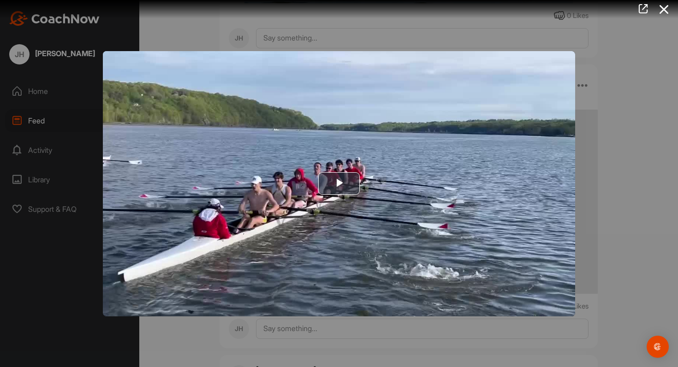
click at [510, 224] on img "Video Player" at bounding box center [339, 183] width 472 height 265
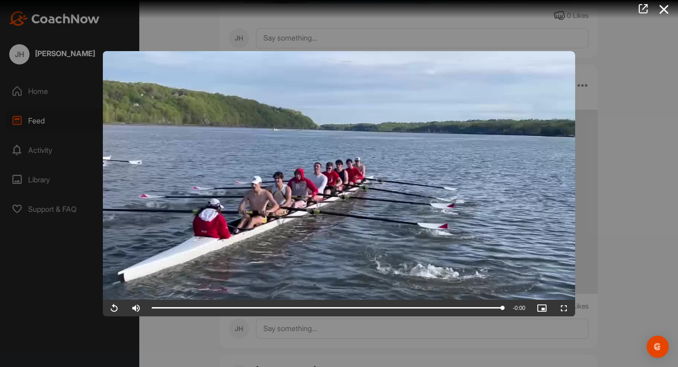
click at [475, 226] on video "Video Player" at bounding box center [339, 183] width 472 height 265
click at [599, 193] on div at bounding box center [339, 183] width 678 height 367
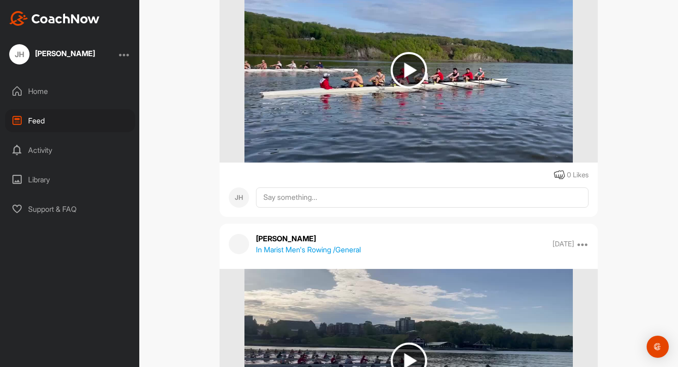
scroll to position [111022, 0]
click at [467, 116] on img at bounding box center [408, 71] width 328 height 184
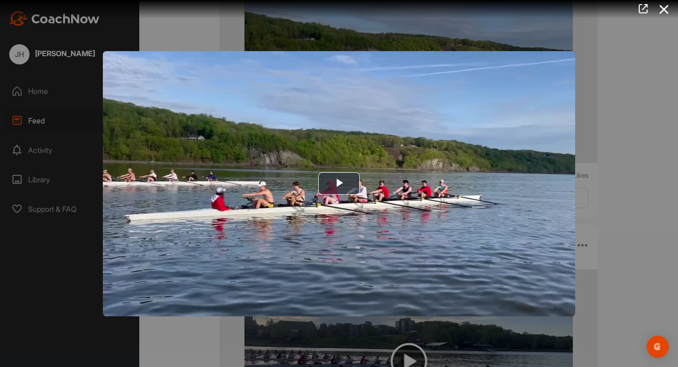
click at [455, 153] on img "Video Player" at bounding box center [339, 183] width 472 height 265
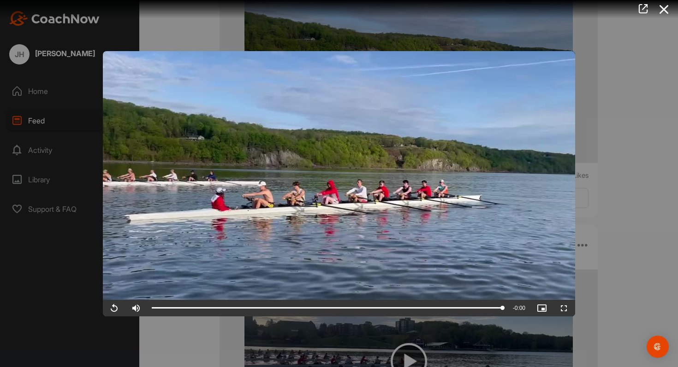
click at [513, 103] on video "Video Player" at bounding box center [339, 183] width 472 height 265
click at [601, 131] on div at bounding box center [339, 183] width 678 height 367
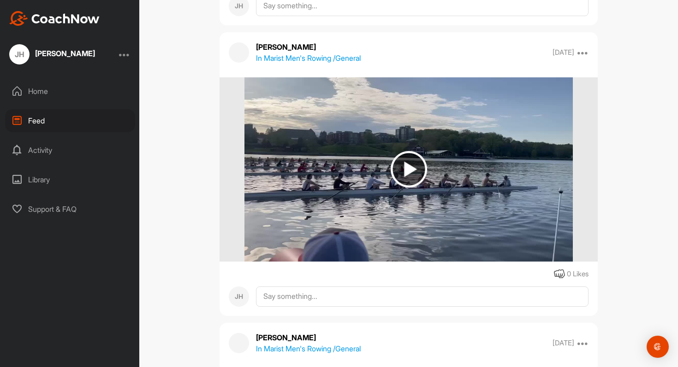
scroll to position [111237, 0]
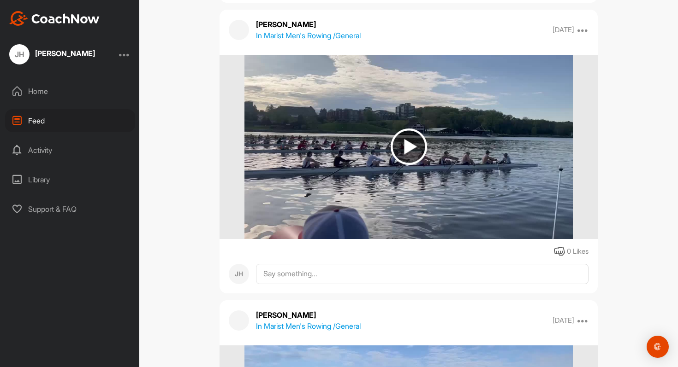
click at [517, 132] on img at bounding box center [408, 147] width 328 height 184
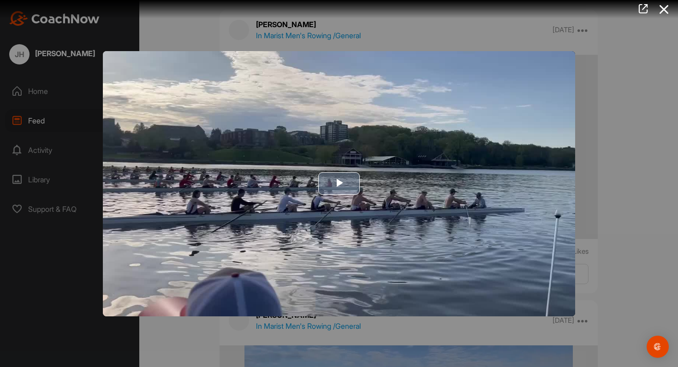
click at [483, 155] on img "Video Player" at bounding box center [339, 183] width 472 height 265
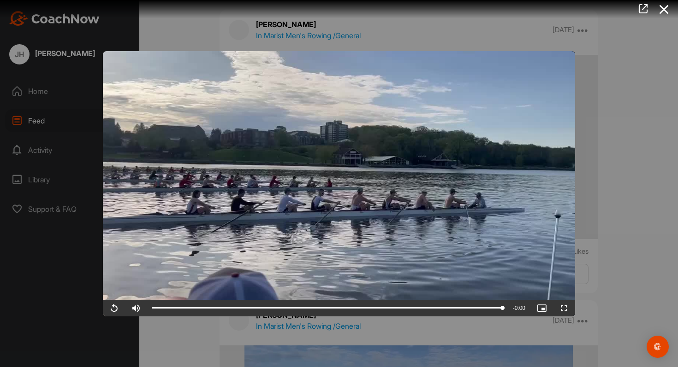
click at [617, 144] on div at bounding box center [339, 183] width 678 height 367
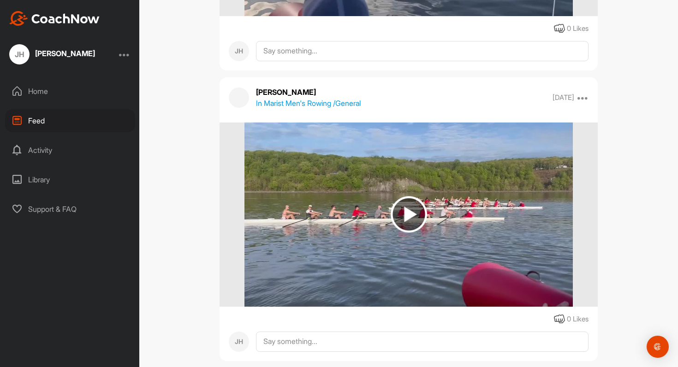
scroll to position [111466, 0]
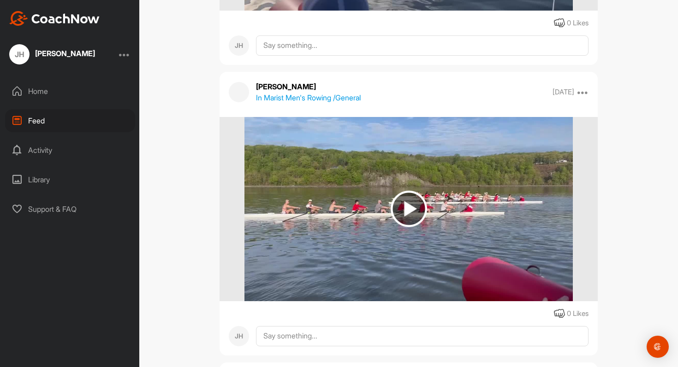
click at [545, 180] on img at bounding box center [408, 209] width 328 height 184
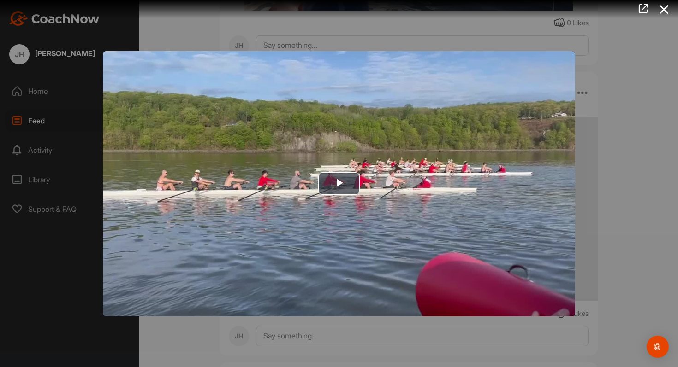
click at [545, 180] on img "Video Player" at bounding box center [339, 183] width 472 height 265
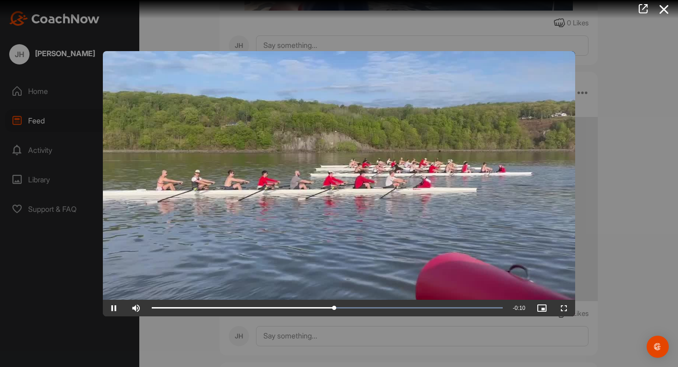
click at [447, 160] on video "Video Player" at bounding box center [339, 183] width 472 height 265
click at [677, 181] on div at bounding box center [339, 183] width 678 height 367
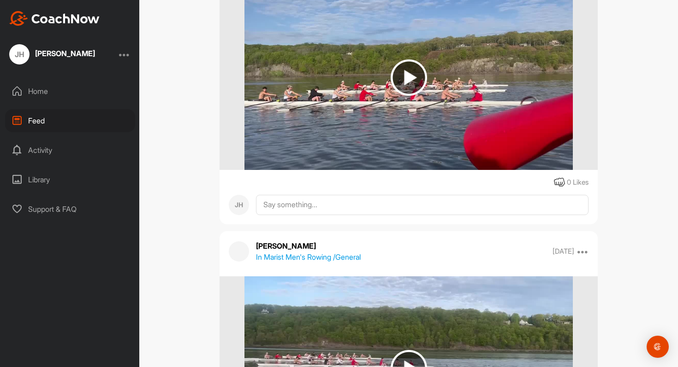
scroll to position [111892, 0]
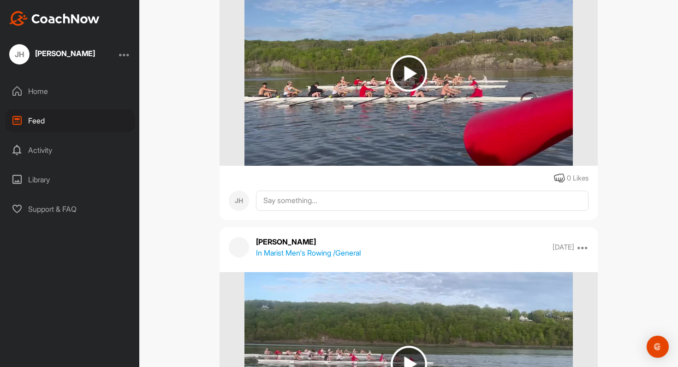
click at [415, 94] on img at bounding box center [408, 74] width 328 height 184
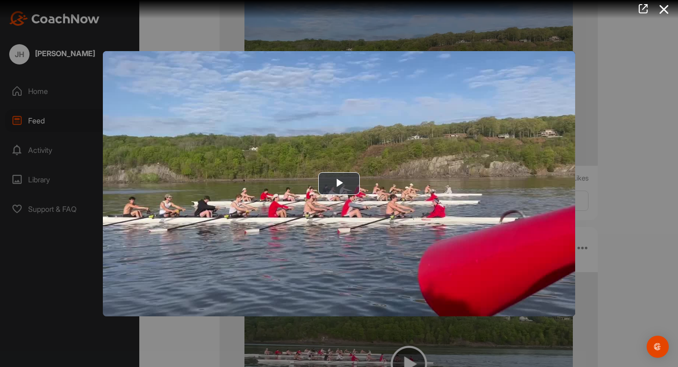
click at [415, 188] on img "Video Player" at bounding box center [339, 183] width 472 height 265
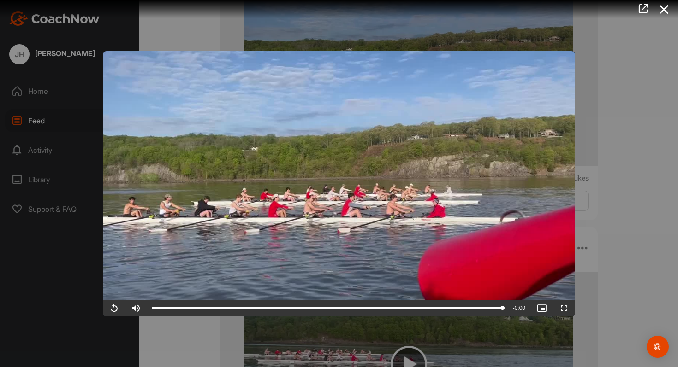
click at [591, 206] on div at bounding box center [339, 183] width 678 height 367
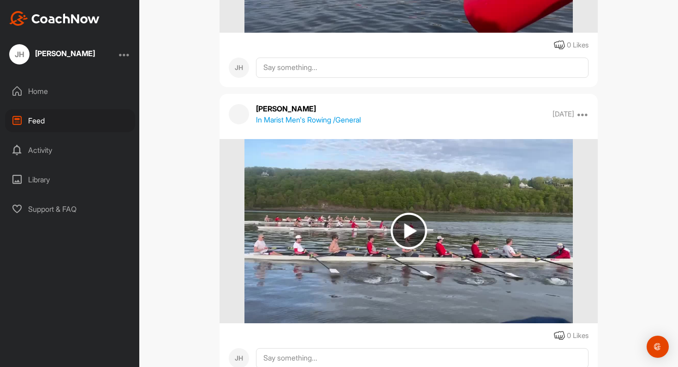
scroll to position [112033, 0]
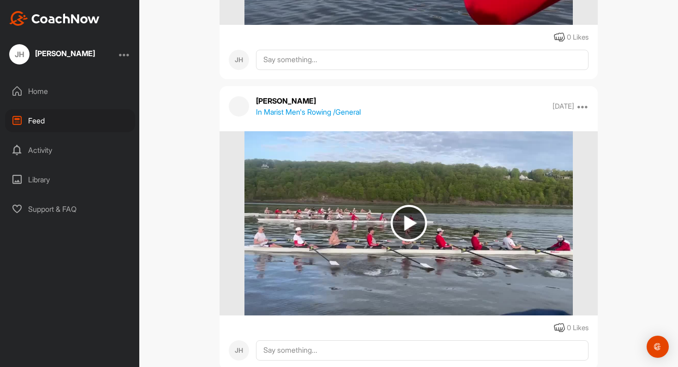
click at [543, 204] on img at bounding box center [408, 223] width 328 height 184
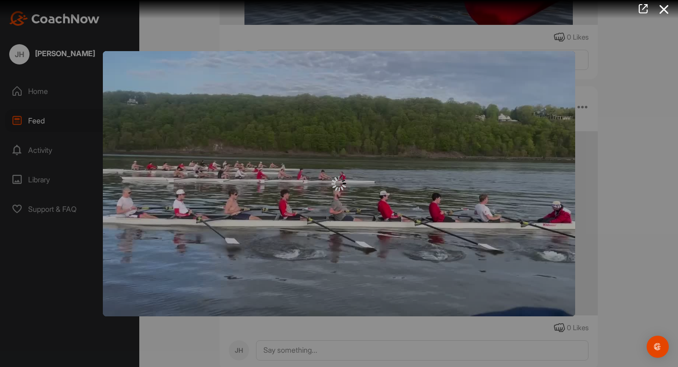
click at [543, 204] on div at bounding box center [339, 183] width 472 height 265
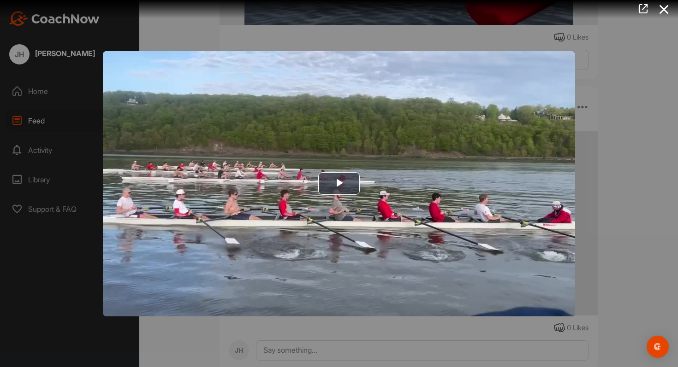
click at [543, 204] on img "Video Player" at bounding box center [339, 183] width 472 height 265
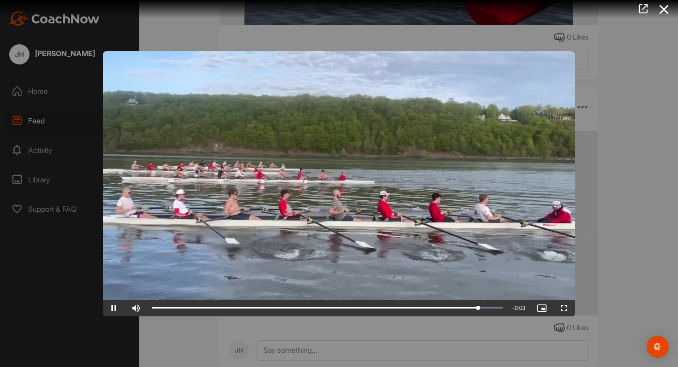
click at [593, 209] on div at bounding box center [339, 183] width 678 height 367
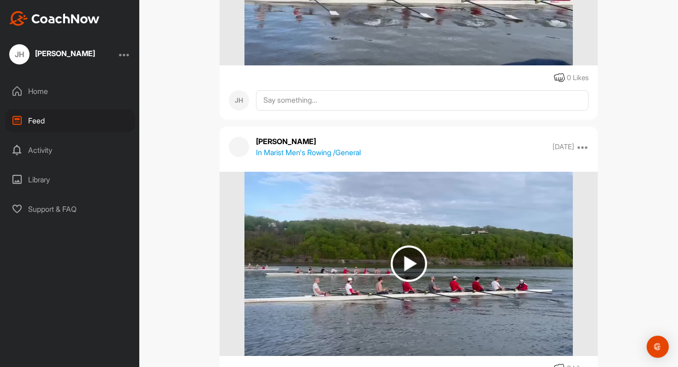
scroll to position [112294, 0]
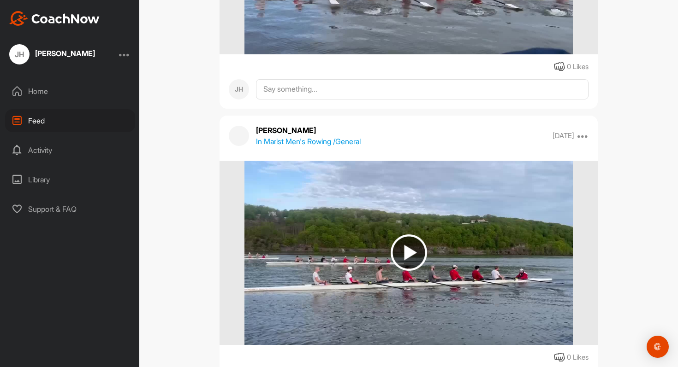
click at [518, 214] on img at bounding box center [408, 253] width 328 height 184
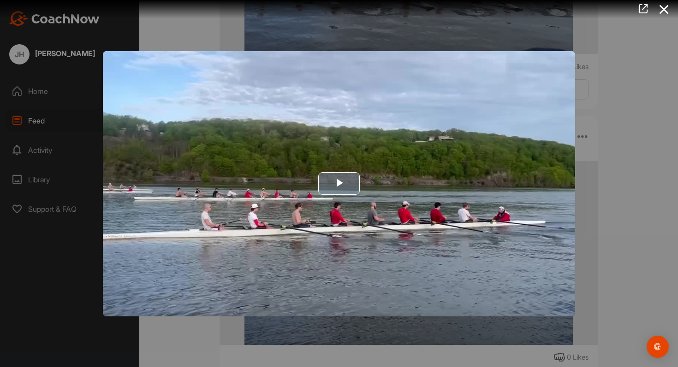
click at [469, 197] on img "Video Player" at bounding box center [339, 183] width 472 height 265
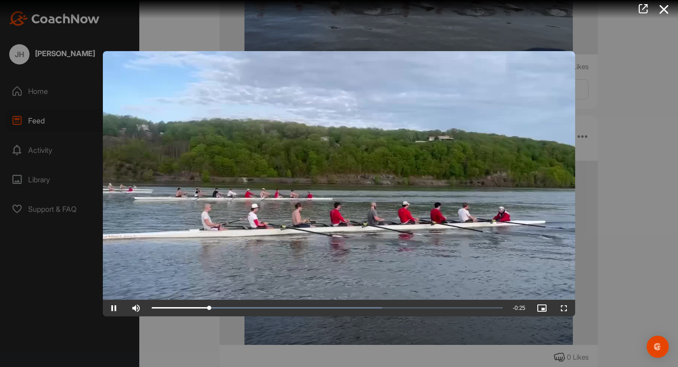
click at [431, 177] on video "Video Player" at bounding box center [339, 183] width 472 height 265
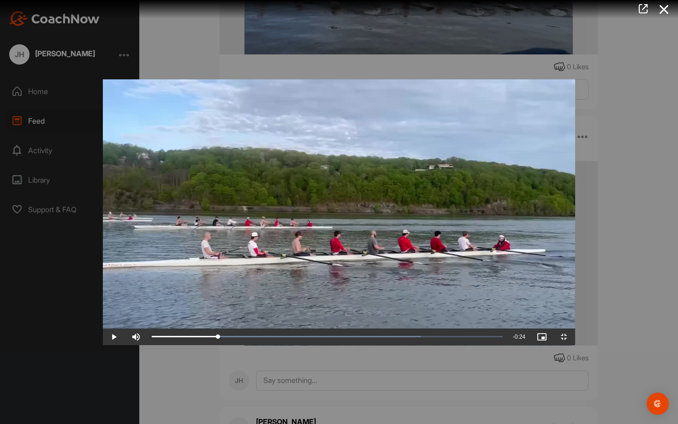
click at [431, 233] on video "Video Player" at bounding box center [339, 211] width 472 height 265
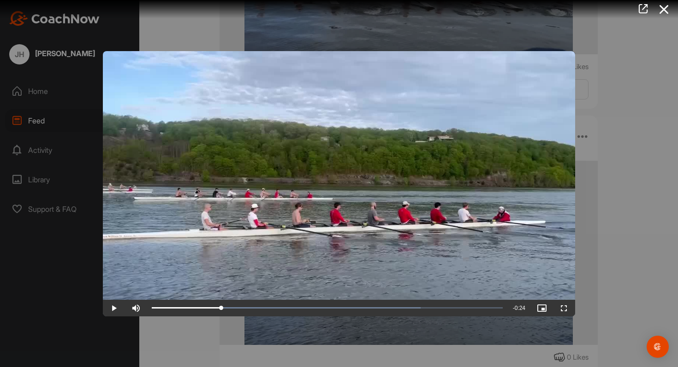
click at [418, 186] on video "Video Player" at bounding box center [339, 183] width 472 height 265
